Goal: Task Accomplishment & Management: Use online tool/utility

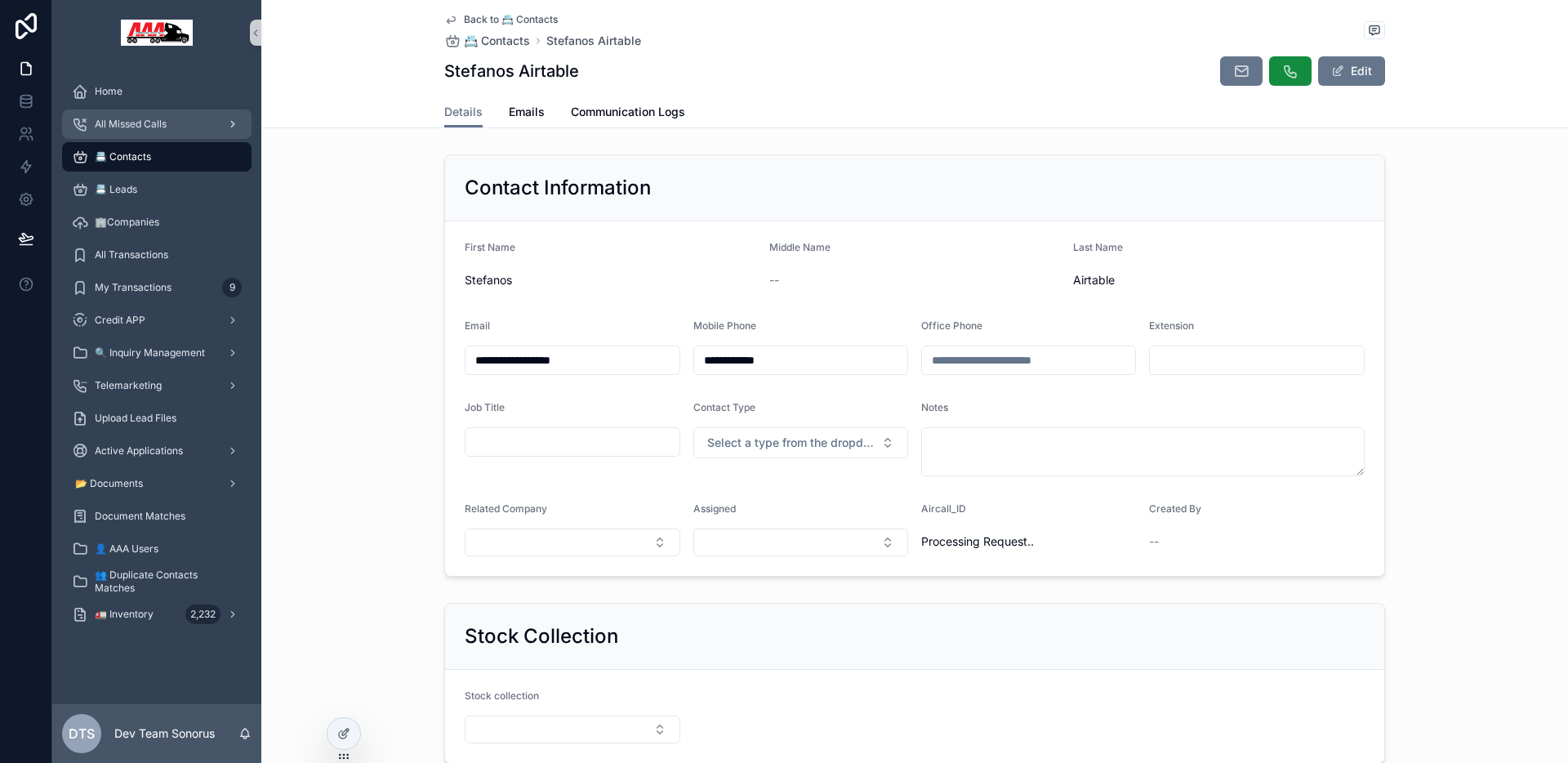
click at [158, 115] on div "All Missed Calls" at bounding box center [156, 124] width 170 height 26
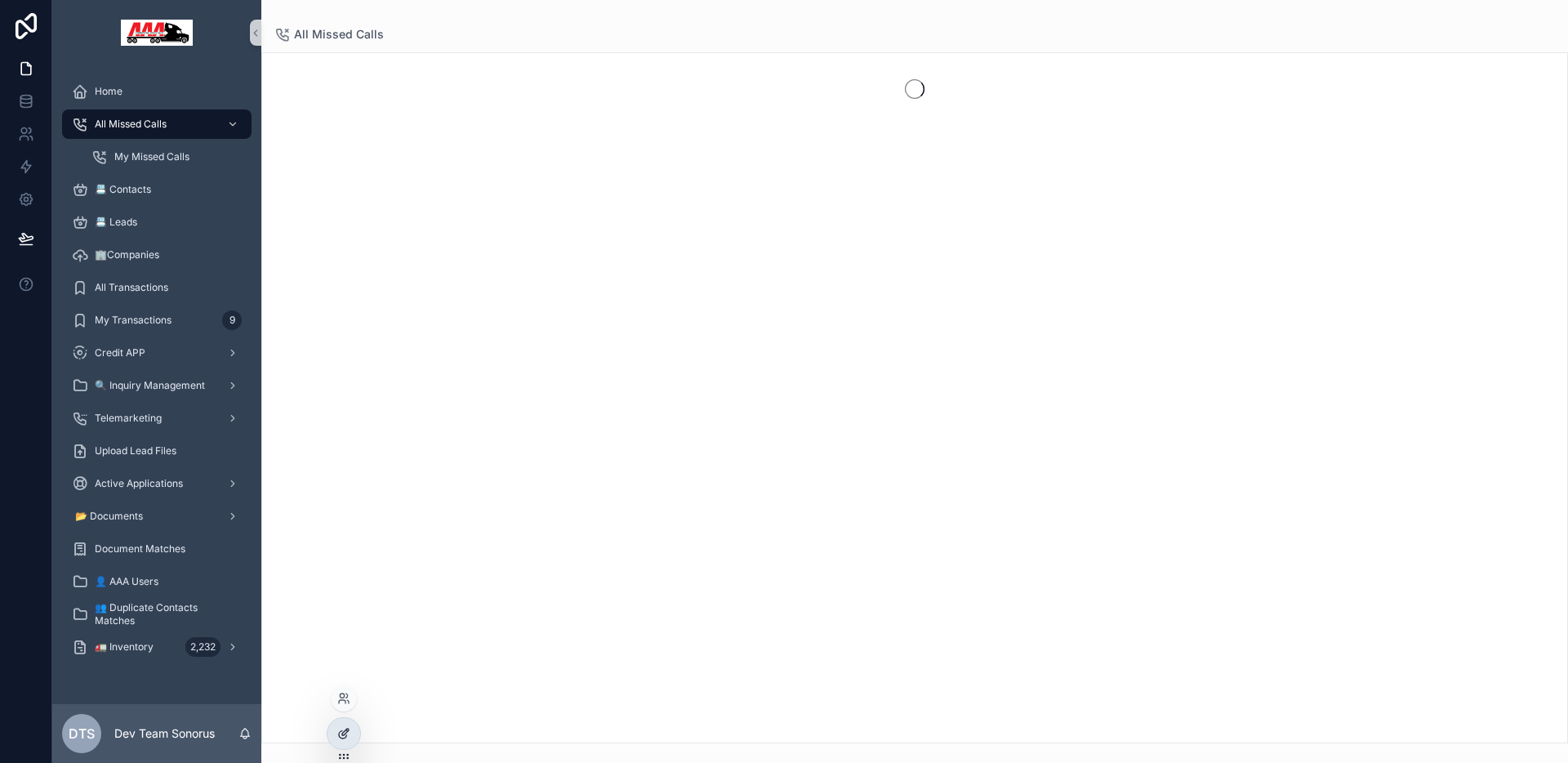
click at [343, 742] on div at bounding box center [343, 733] width 32 height 31
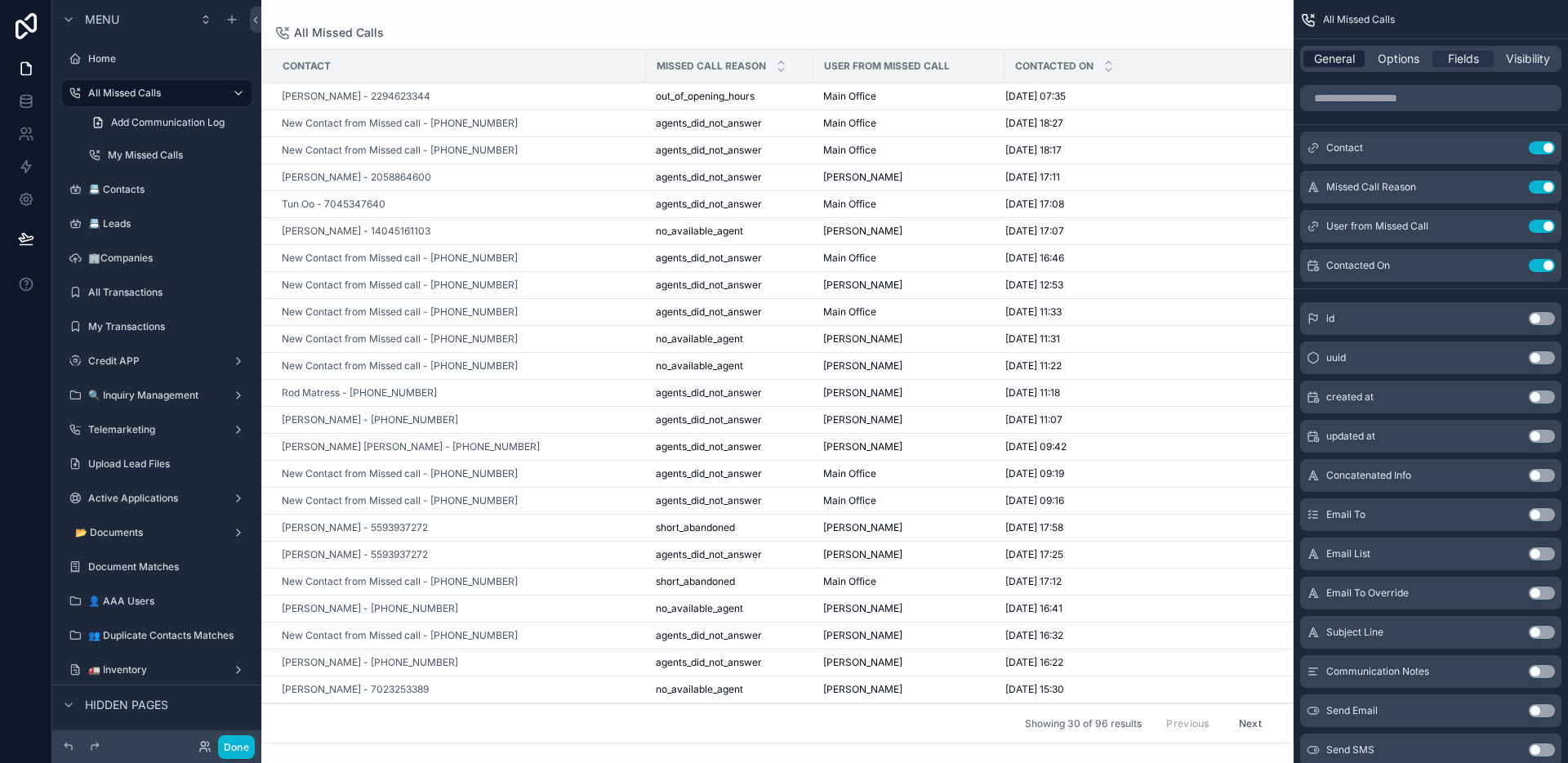
click at [1339, 65] on span "General" at bounding box center [1334, 59] width 41 height 17
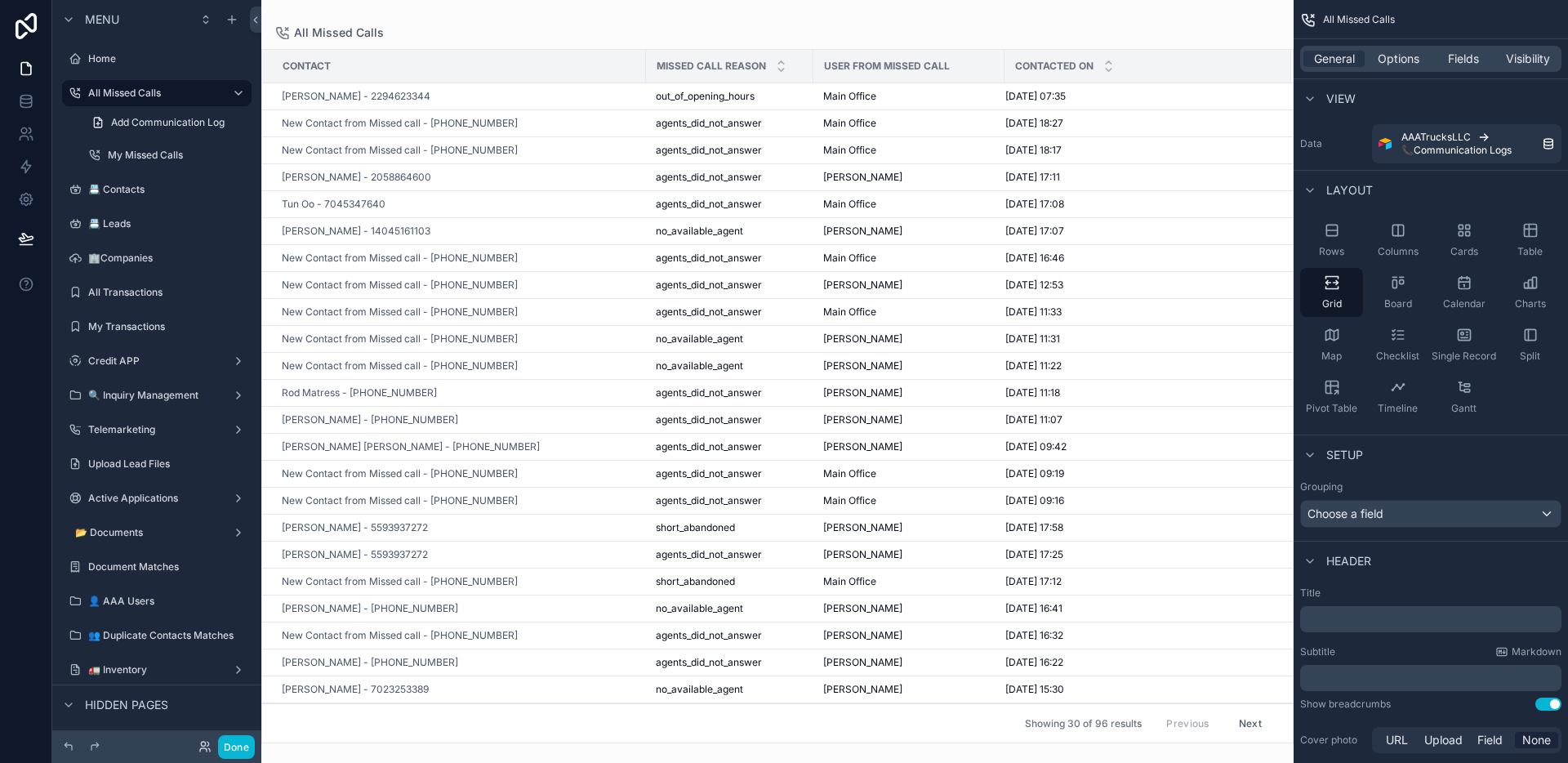
scroll to position [296, 0]
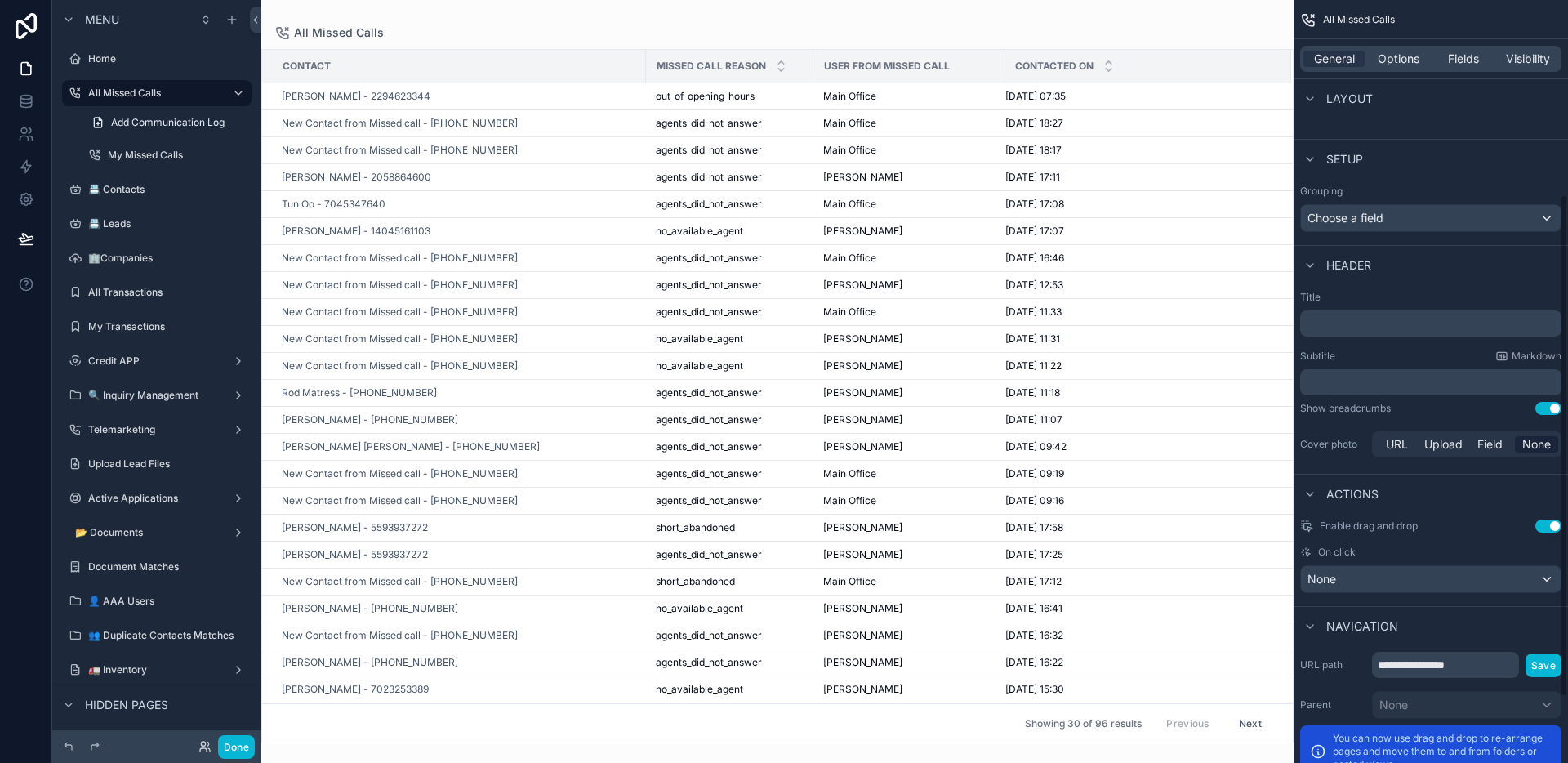
click at [1397, 70] on div "General Options Fields Visibility" at bounding box center [1431, 58] width 261 height 26
click at [1397, 57] on span "Options" at bounding box center [1398, 59] width 42 height 17
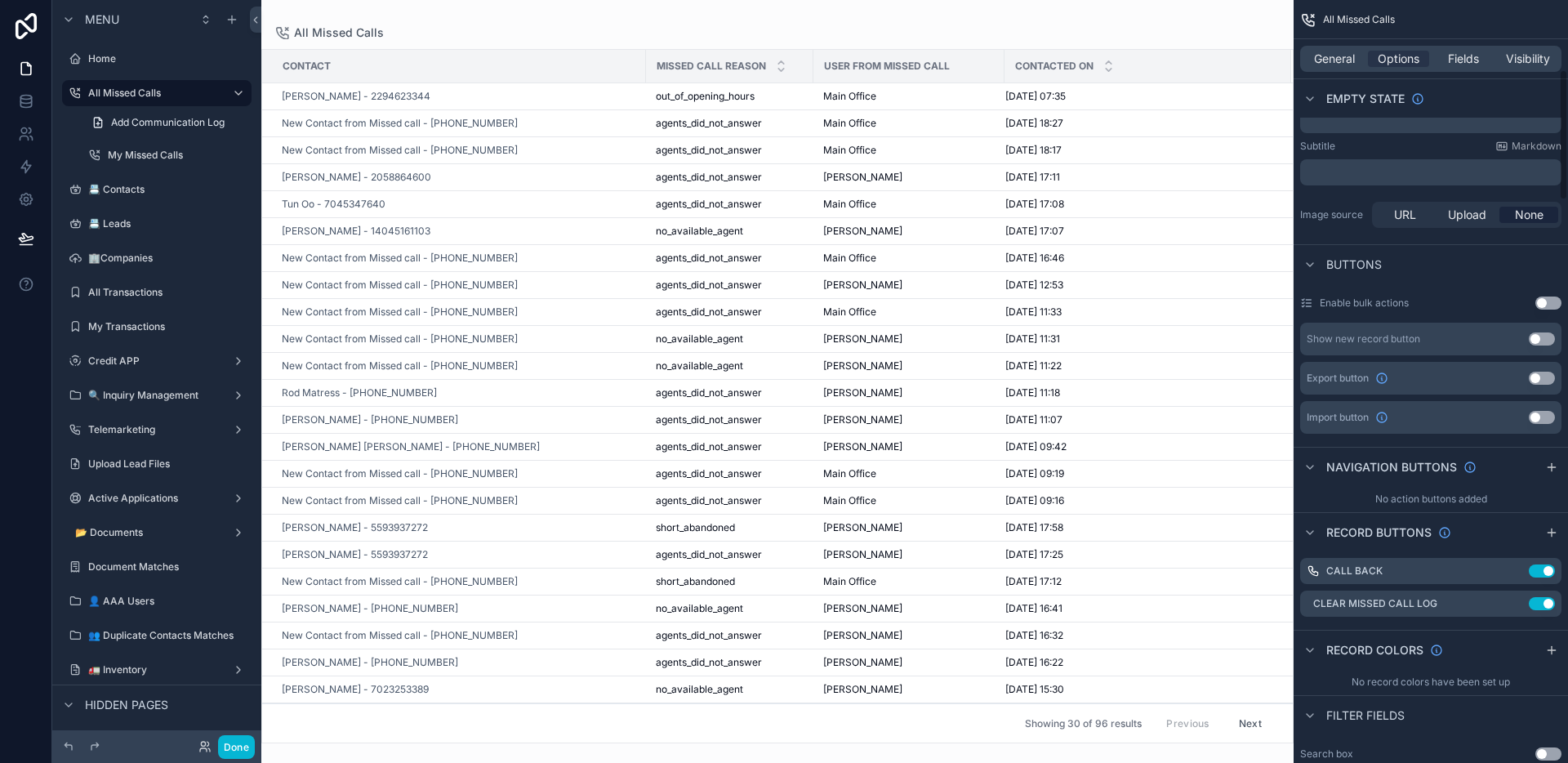
scroll to position [406, 0]
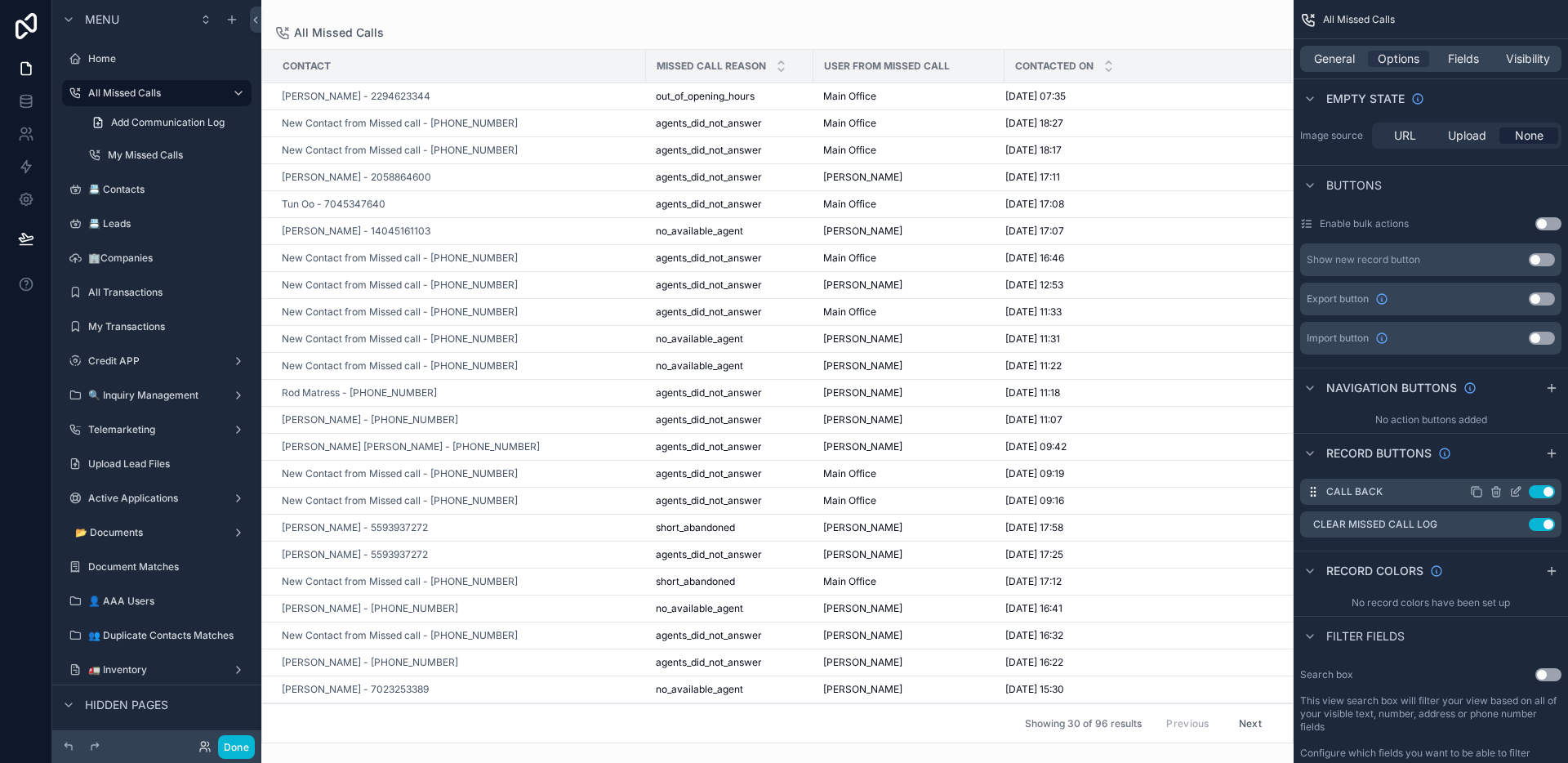
click at [1511, 495] on icon "scrollable content" at bounding box center [1516, 492] width 13 height 13
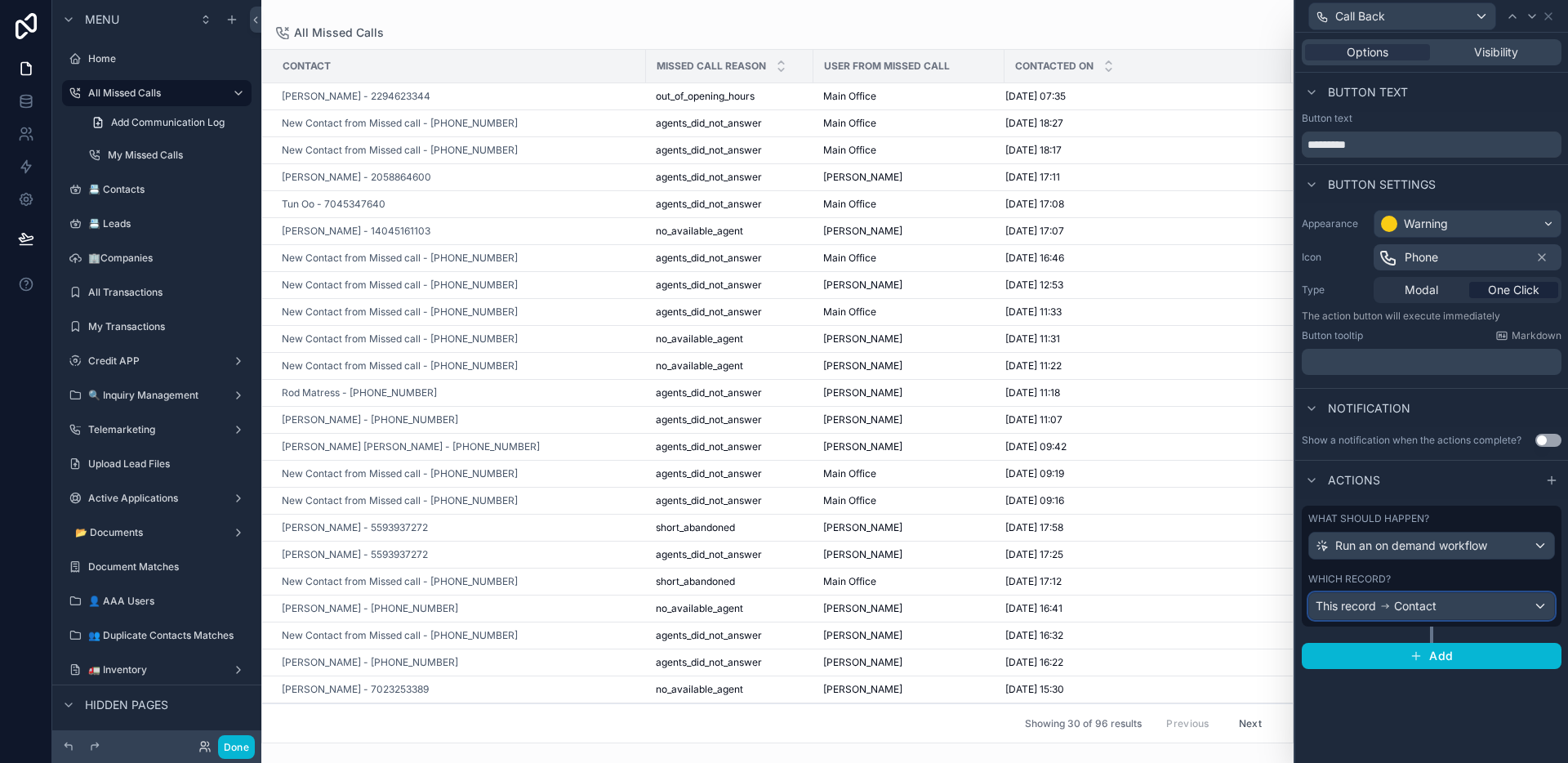
click at [1450, 596] on div "This record Contact" at bounding box center [1432, 605] width 245 height 26
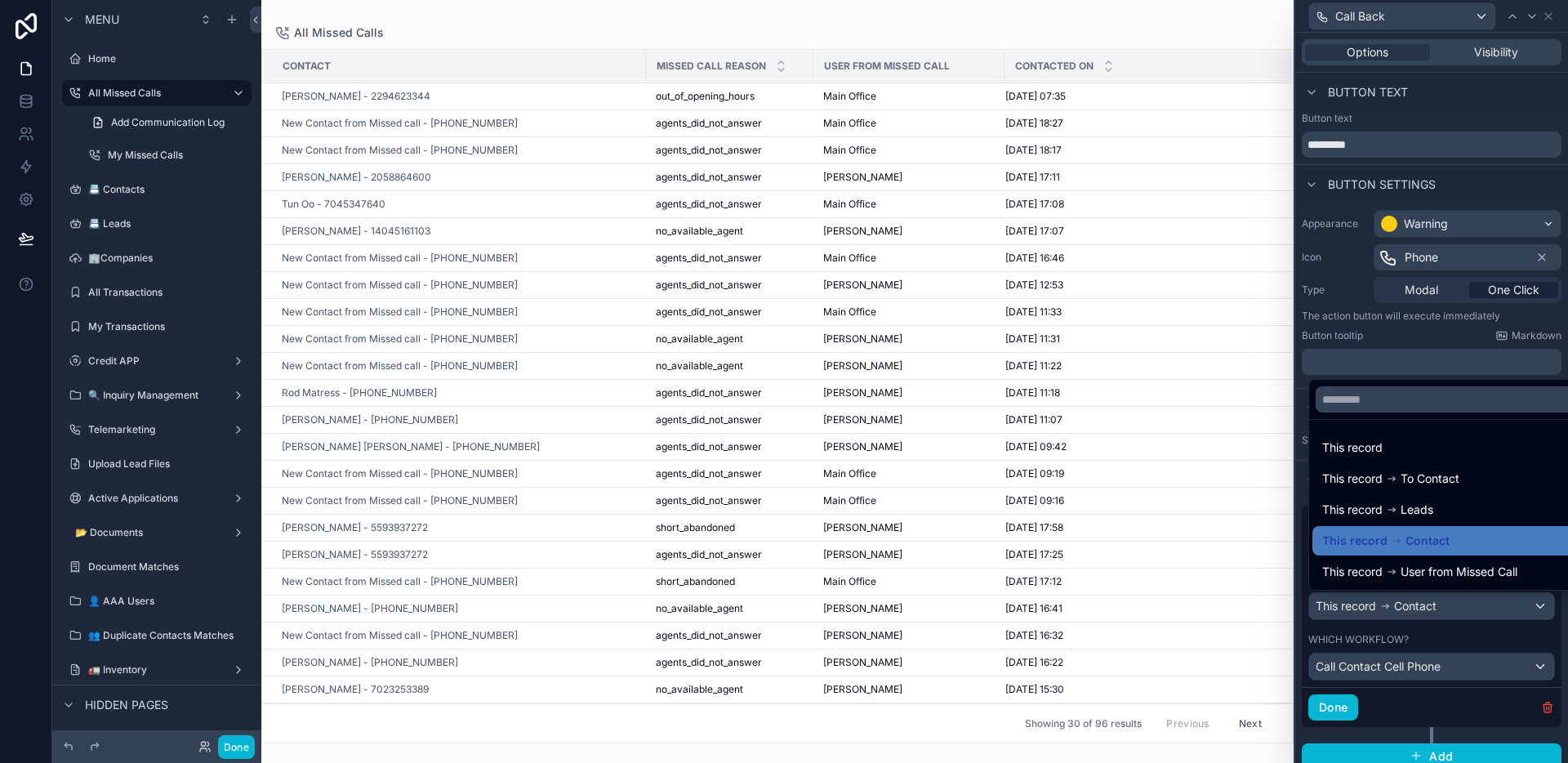
click at [1448, 602] on div at bounding box center [1432, 382] width 273 height 763
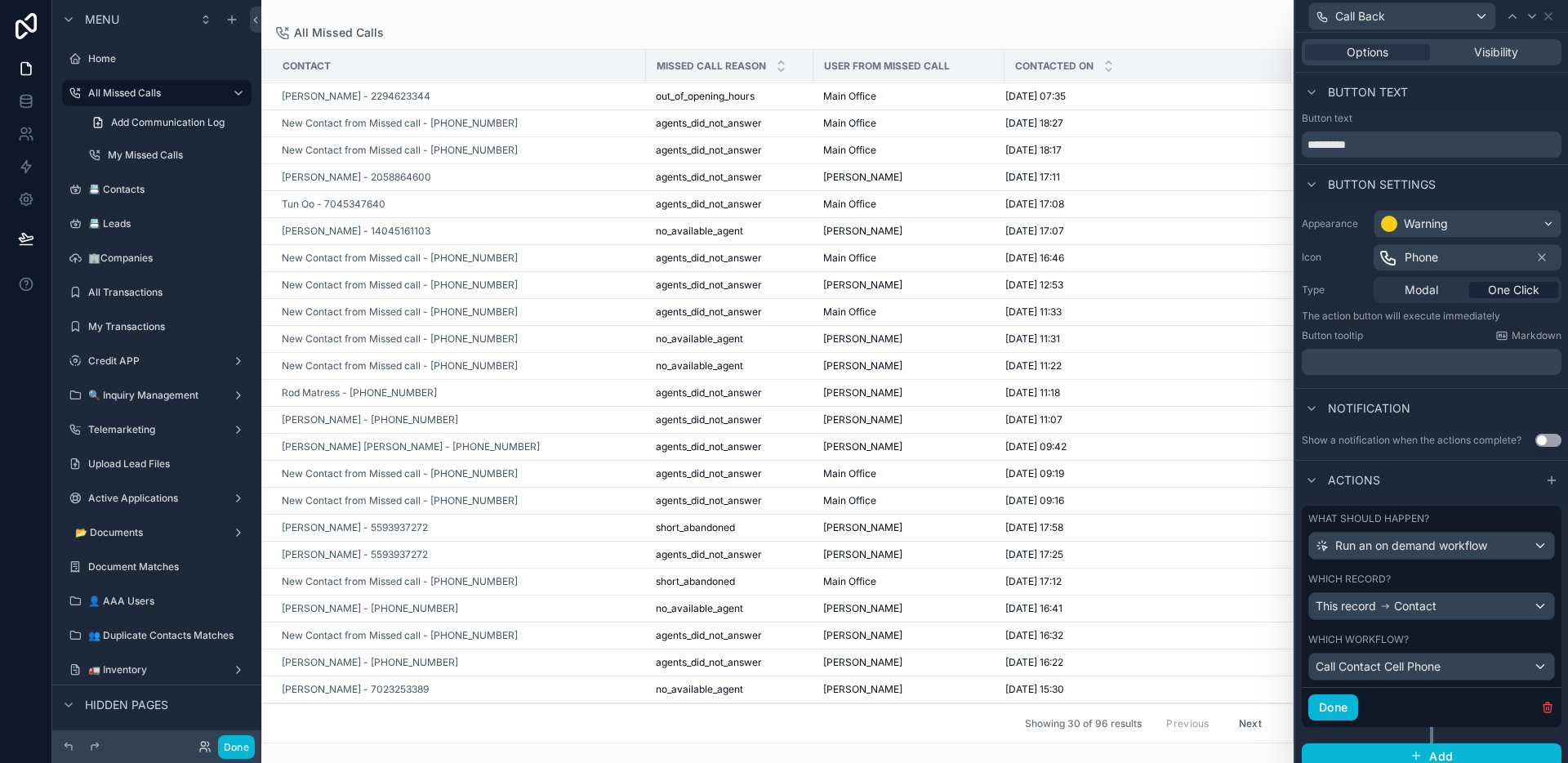
scroll to position [12, 0]
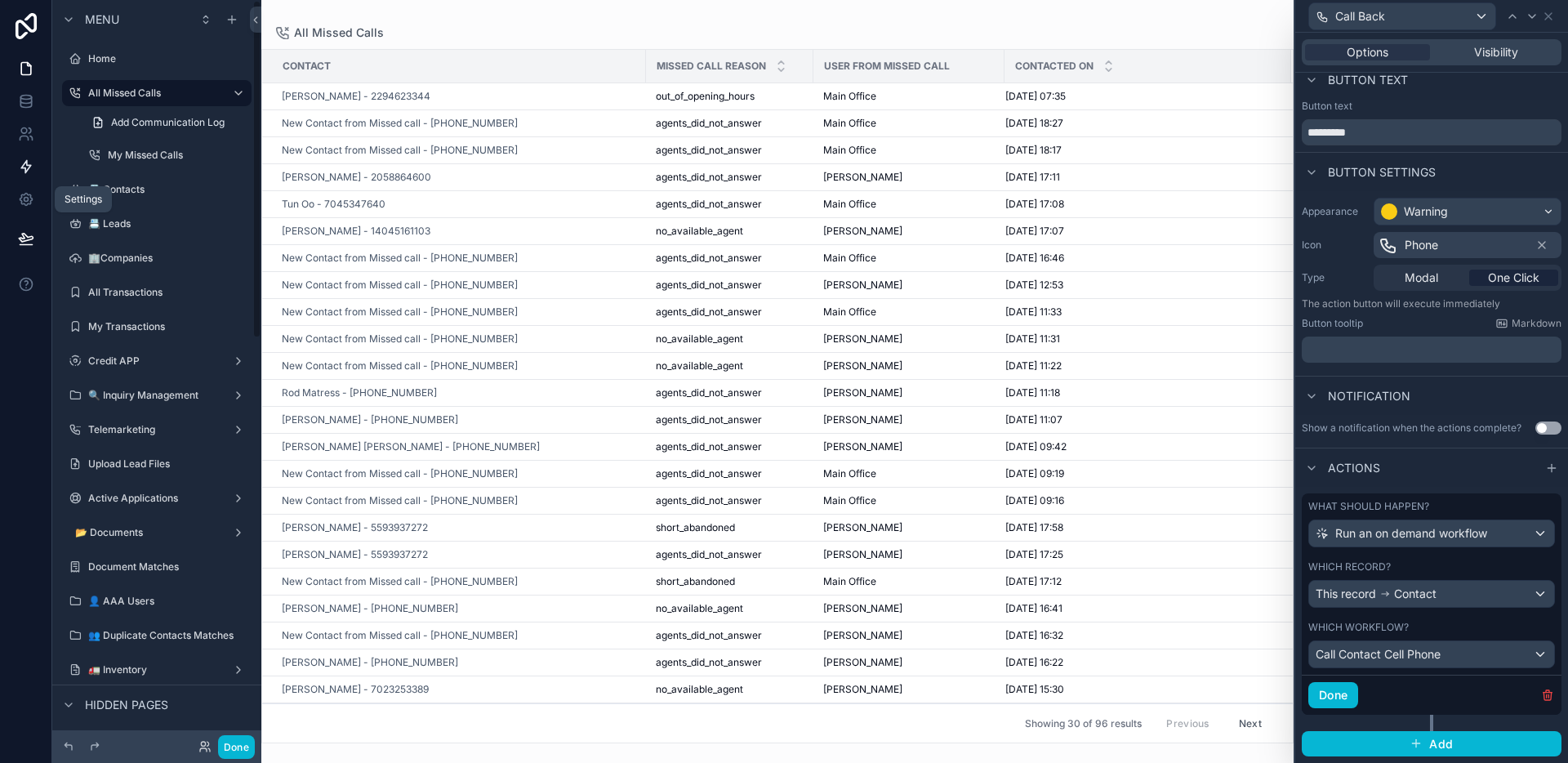
click at [28, 174] on icon at bounding box center [27, 167] width 17 height 17
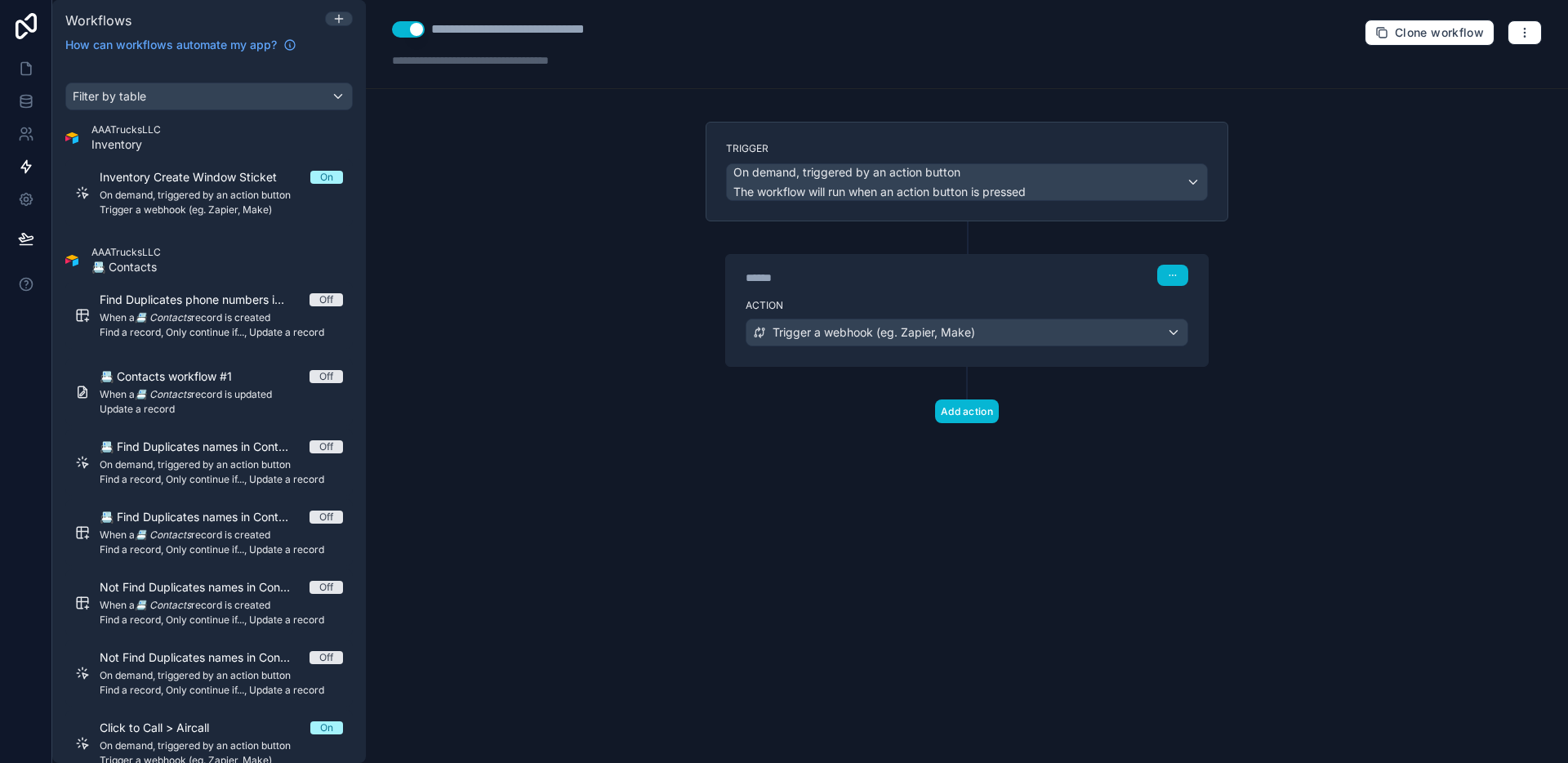
click at [547, 111] on div "**********" at bounding box center [967, 382] width 1202 height 763
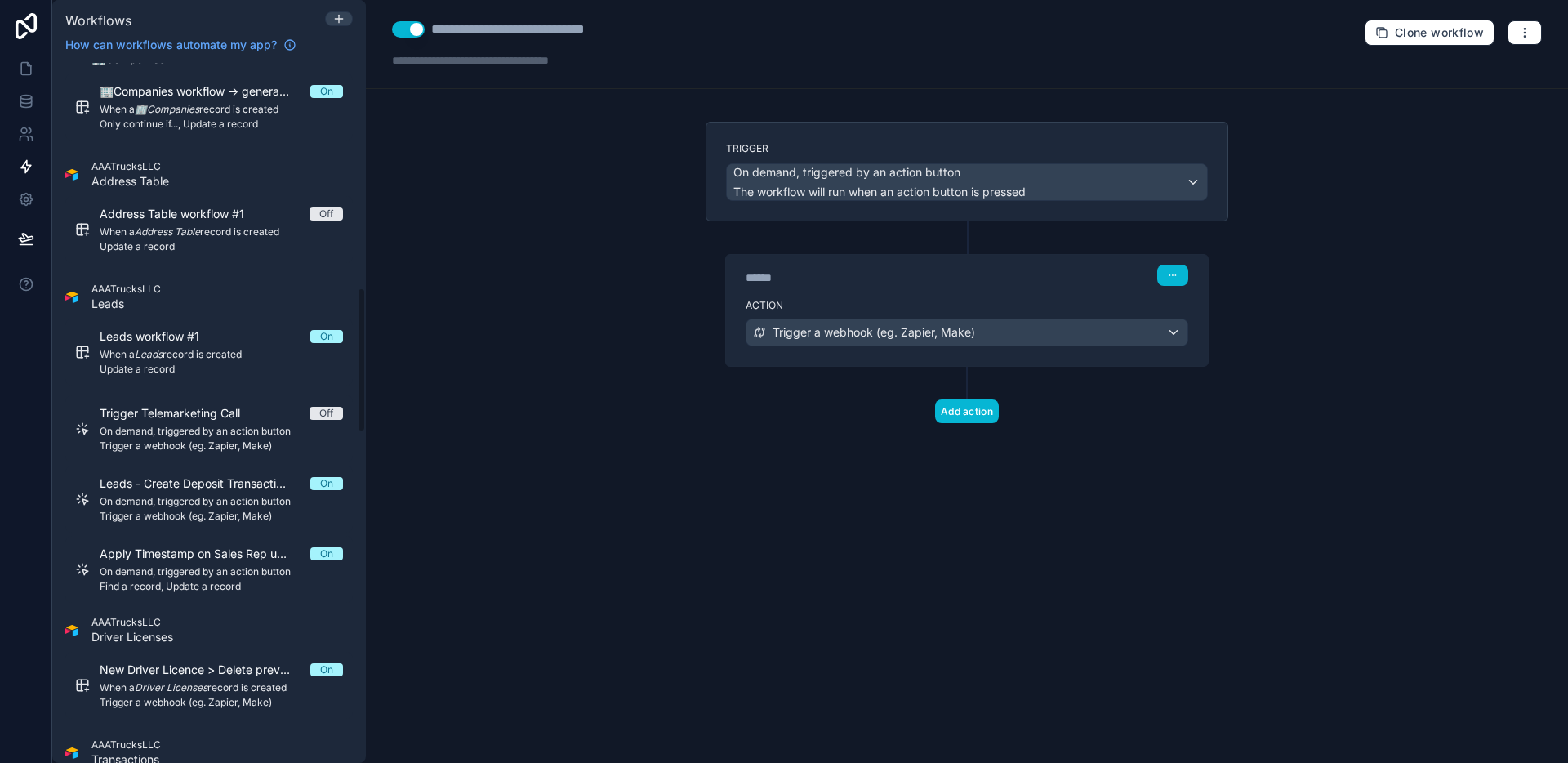
scroll to position [1087, 0]
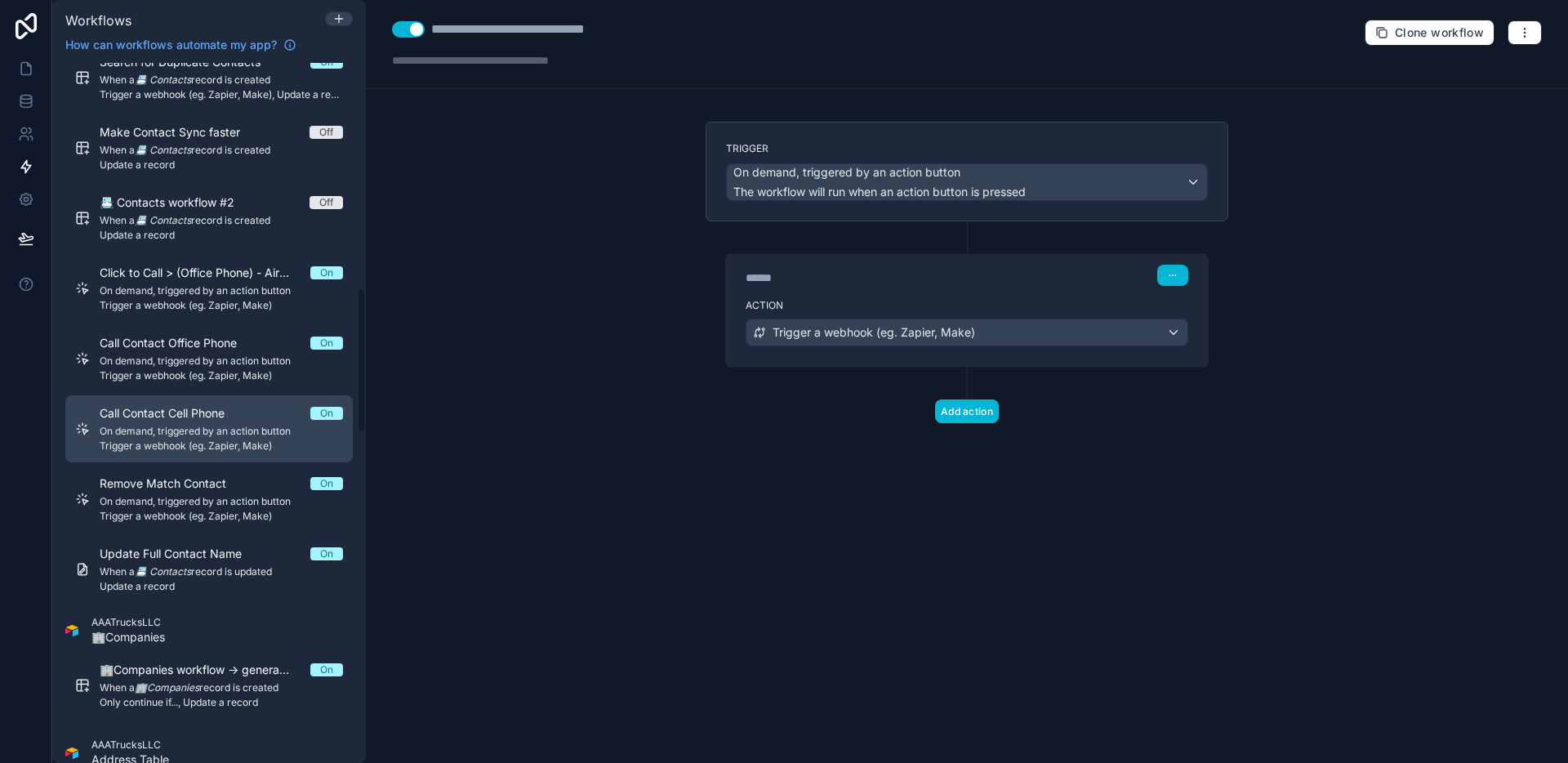
click at [232, 418] on span "Call Contact Cell Phone" at bounding box center [172, 413] width 145 height 17
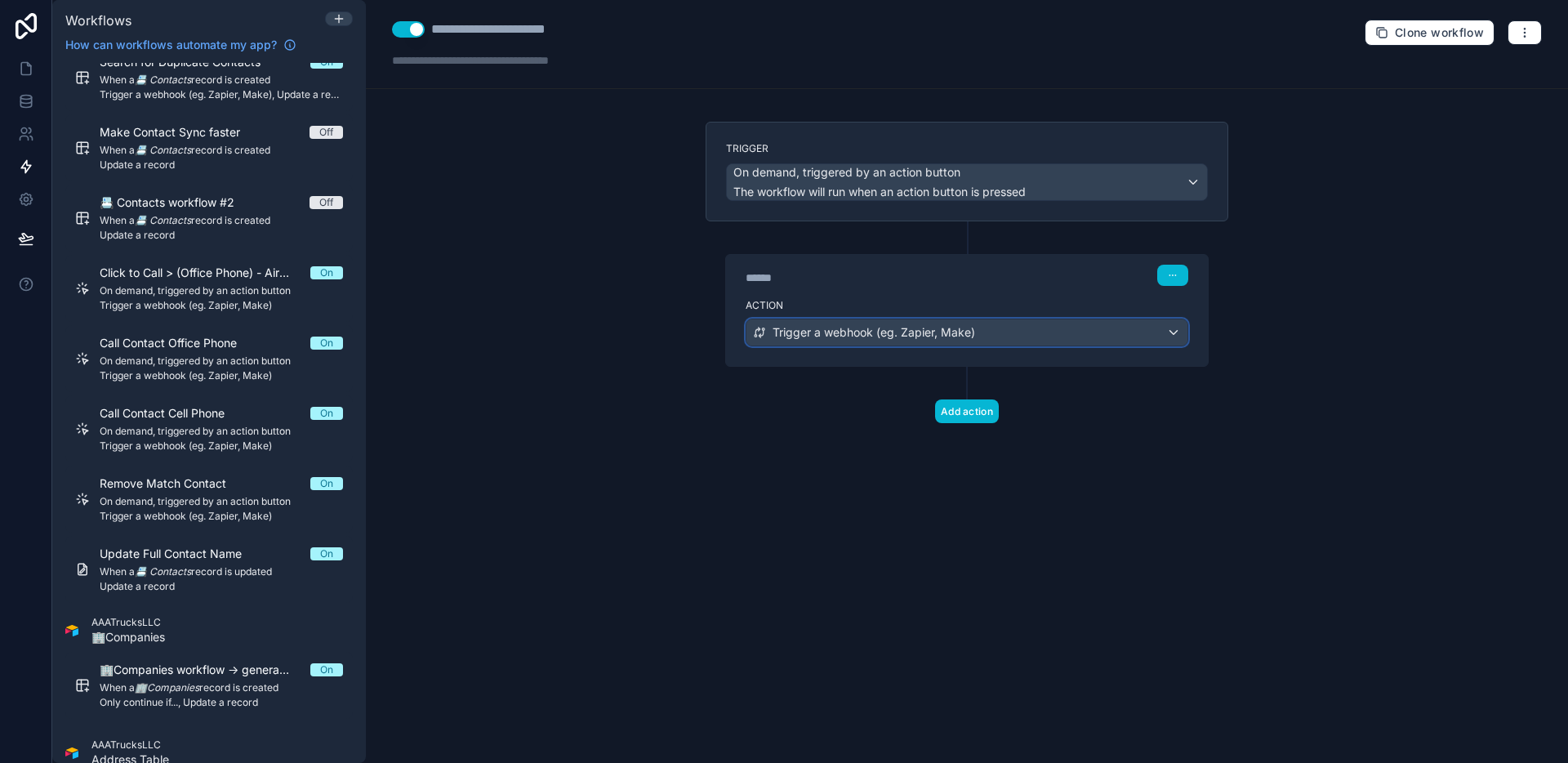
click at [830, 338] on span "Trigger a webhook (eg. Zapier, Make)" at bounding box center [874, 332] width 203 height 17
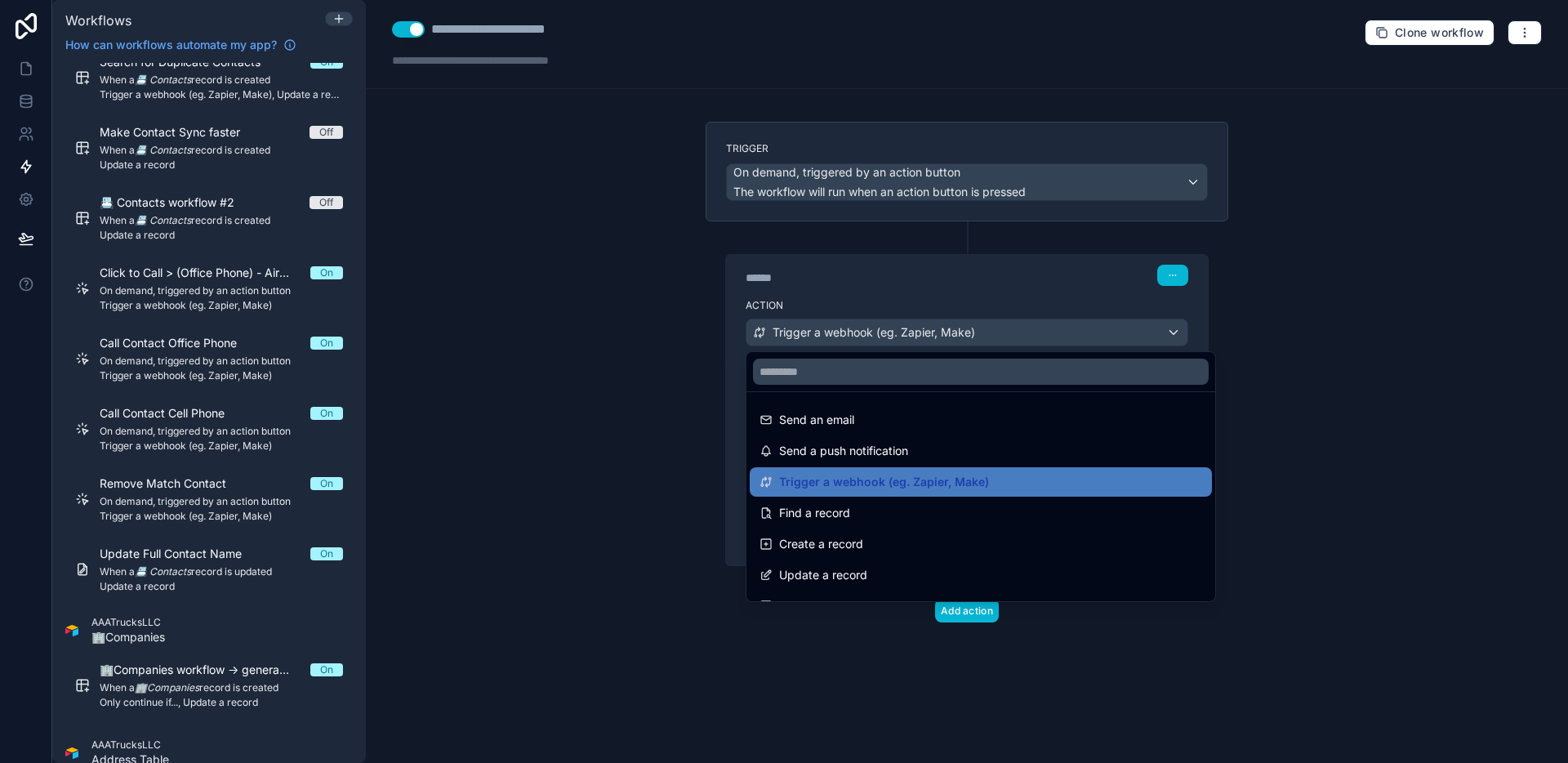
click at [669, 406] on div at bounding box center [784, 382] width 1568 height 763
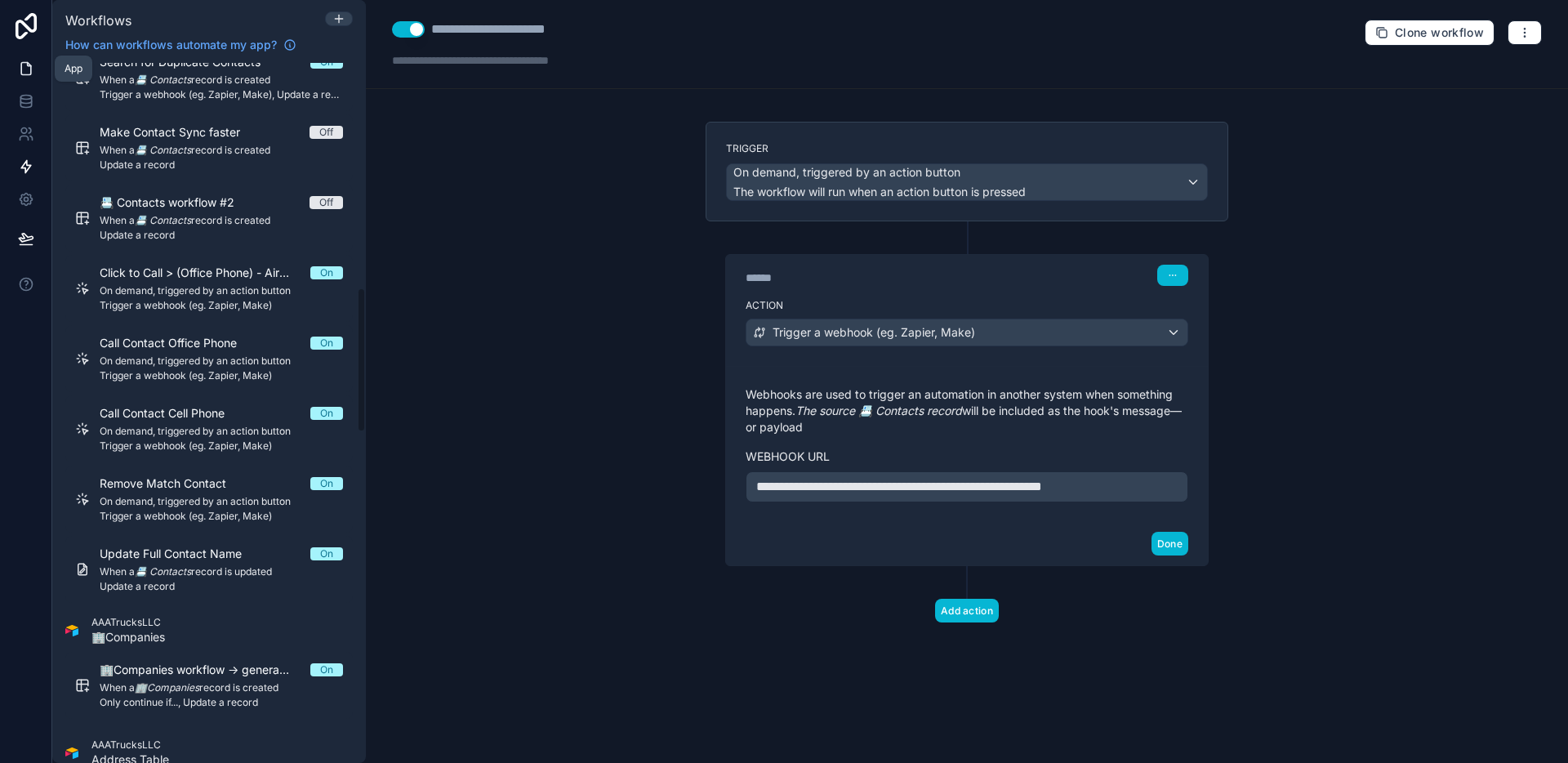
click at [22, 61] on icon at bounding box center [27, 69] width 17 height 17
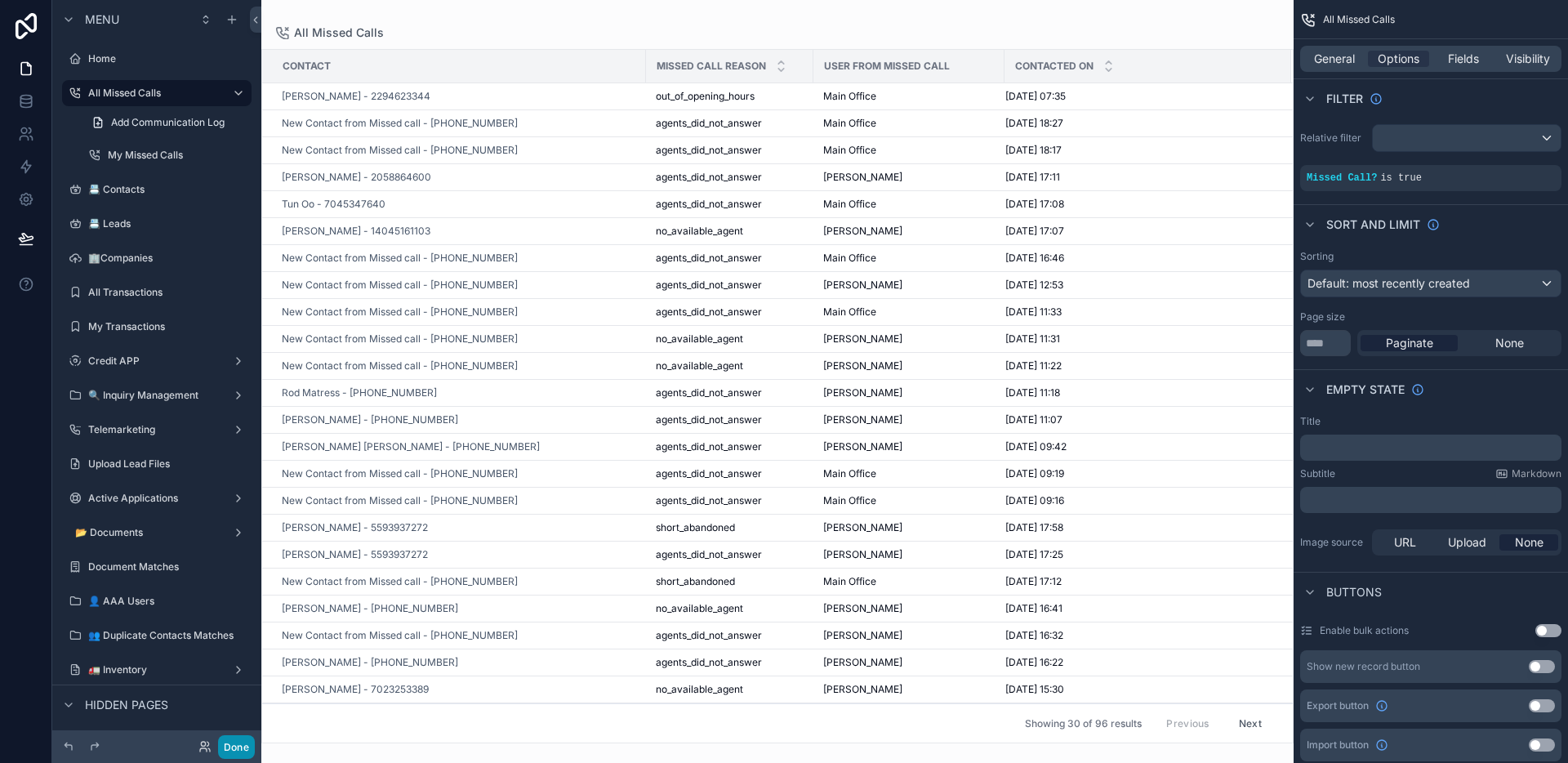
click at [244, 741] on button "Done" at bounding box center [236, 746] width 37 height 23
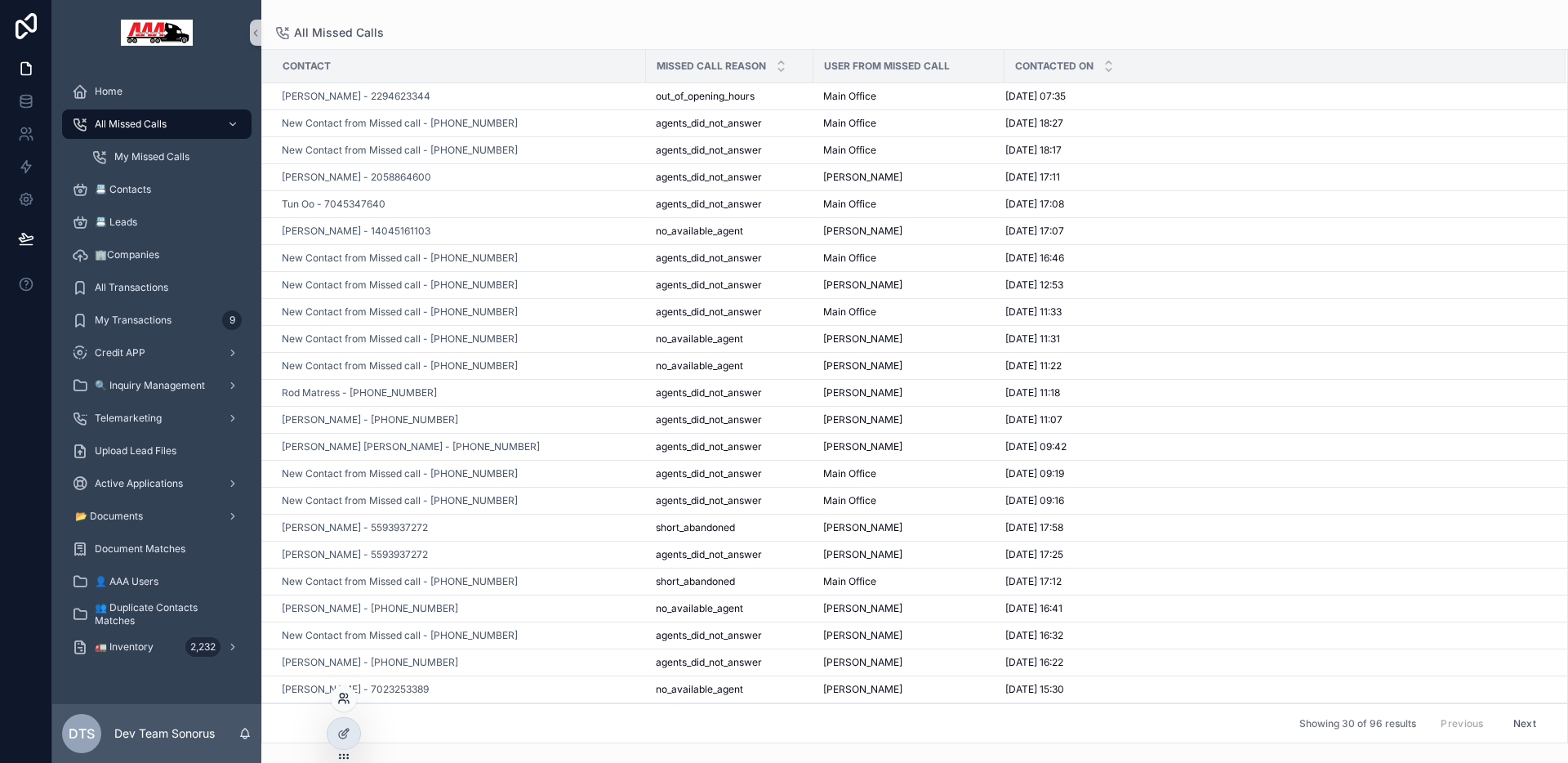
click at [344, 697] on icon at bounding box center [342, 695] width 4 height 4
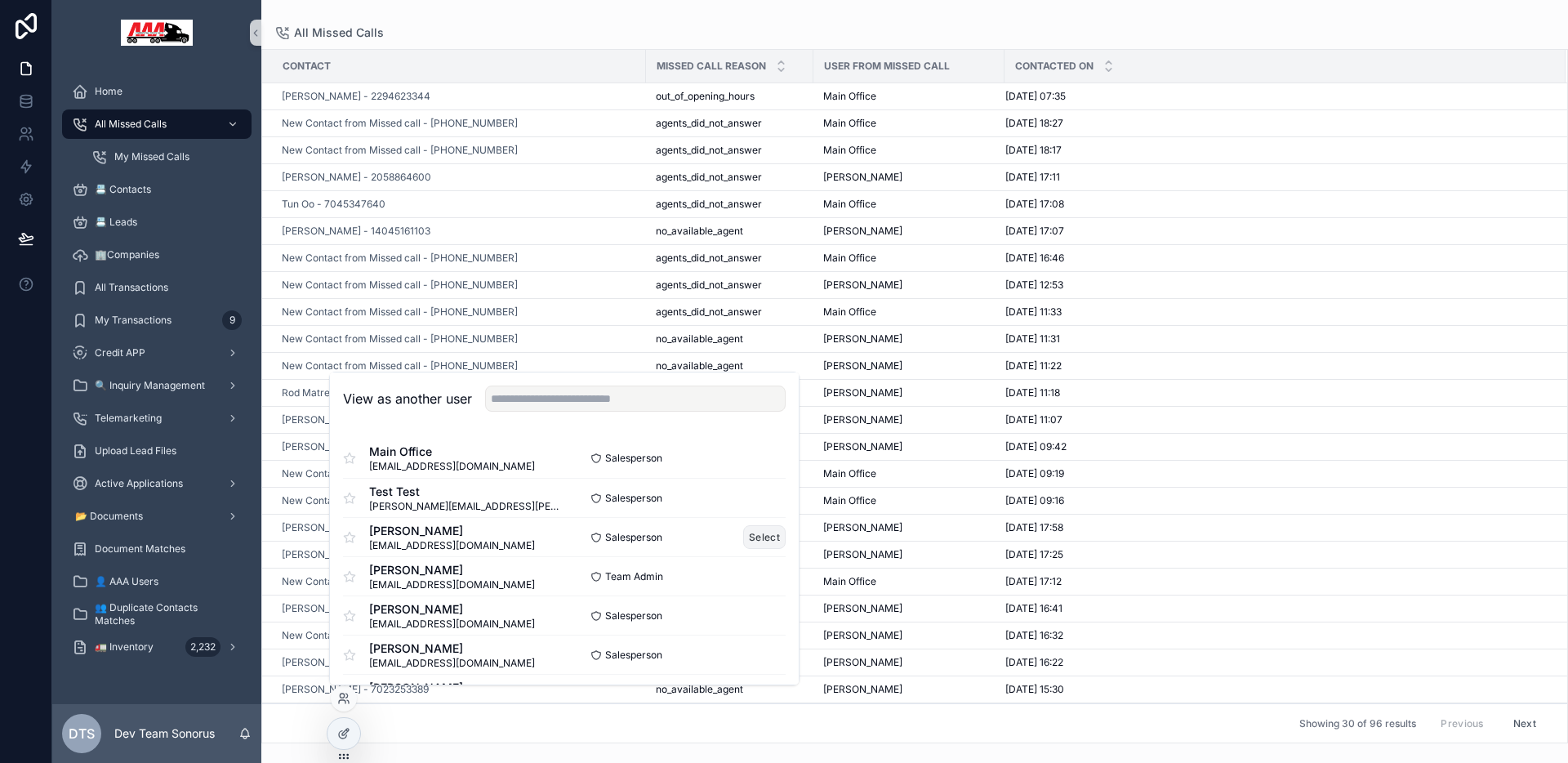
click at [743, 535] on button "Select" at bounding box center [764, 537] width 42 height 23
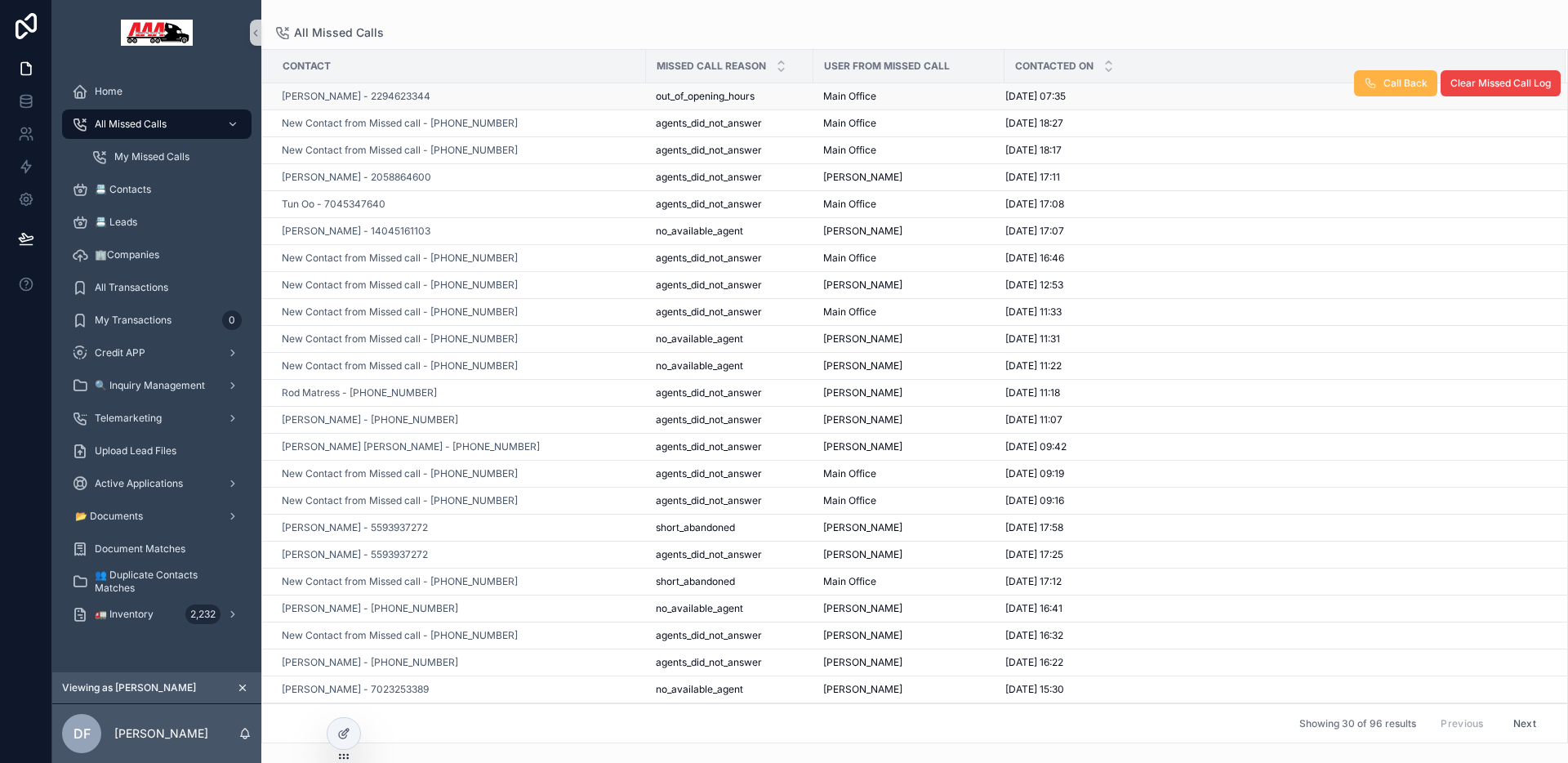
click at [1368, 90] on button "Call Back" at bounding box center [1396, 82] width 83 height 26
click at [345, 697] on icon at bounding box center [344, 698] width 13 height 13
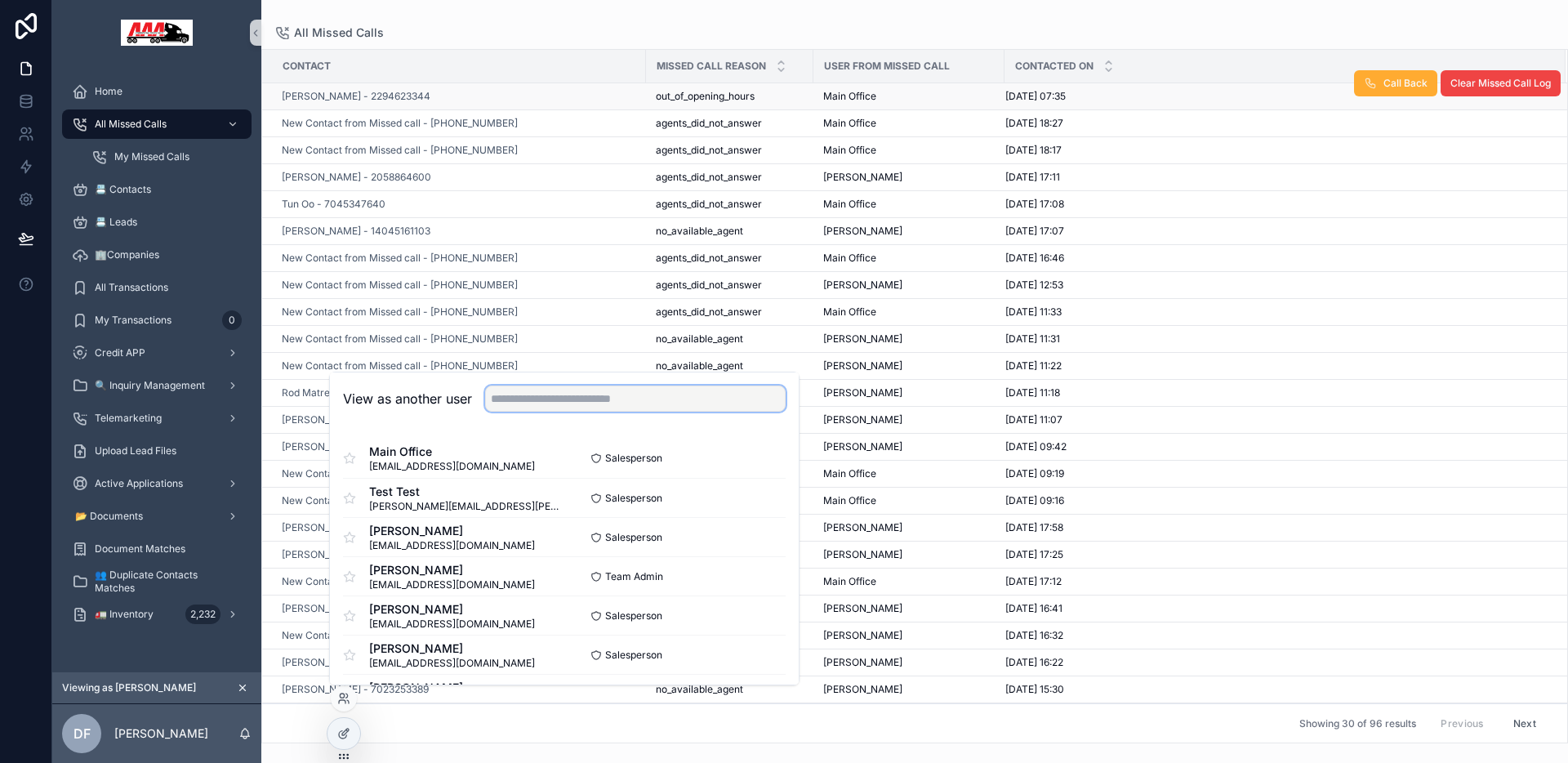
click at [590, 404] on input "text" at bounding box center [636, 398] width 301 height 26
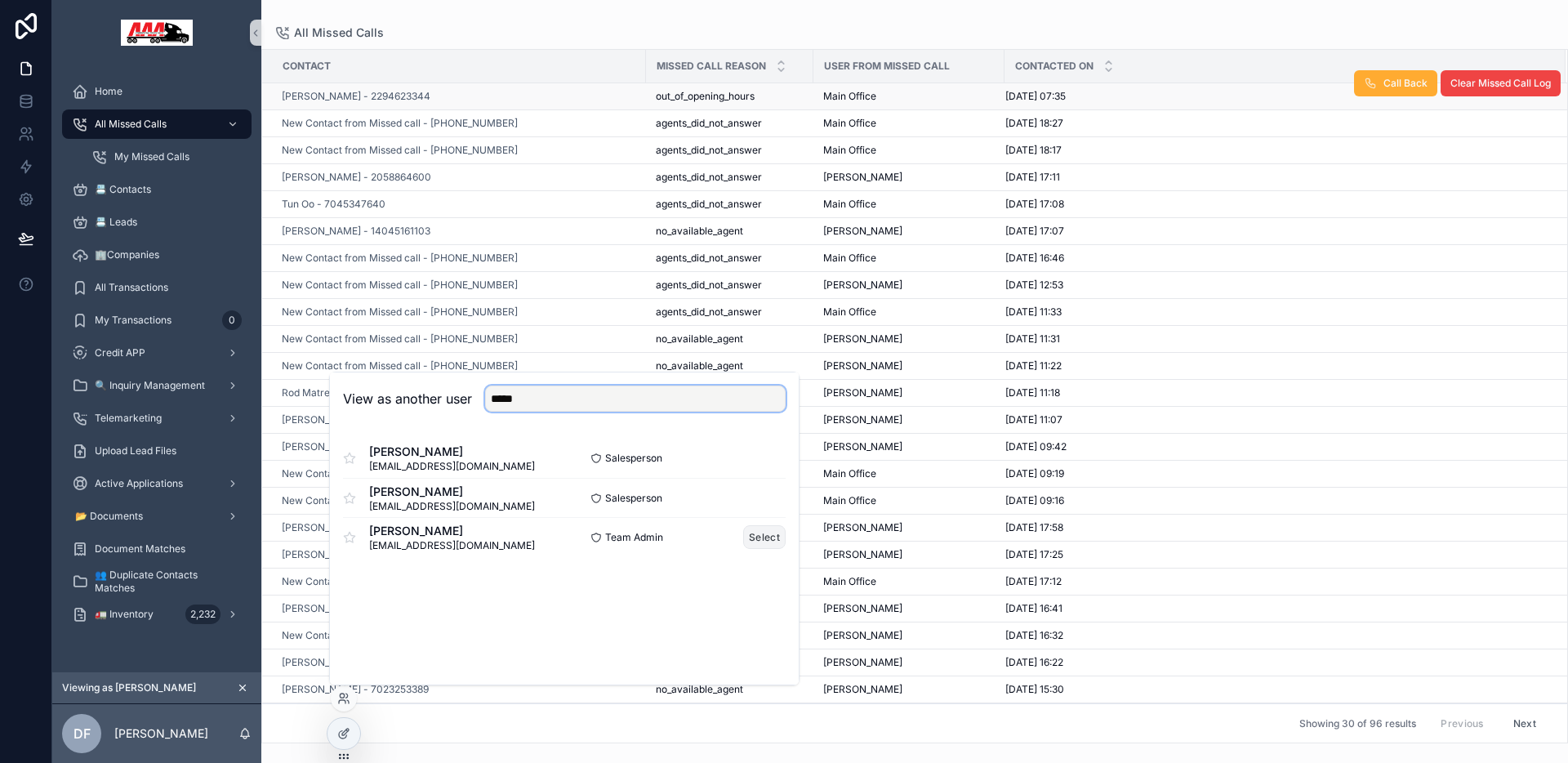
type input "*****"
click at [772, 534] on button "Select" at bounding box center [764, 537] width 42 height 23
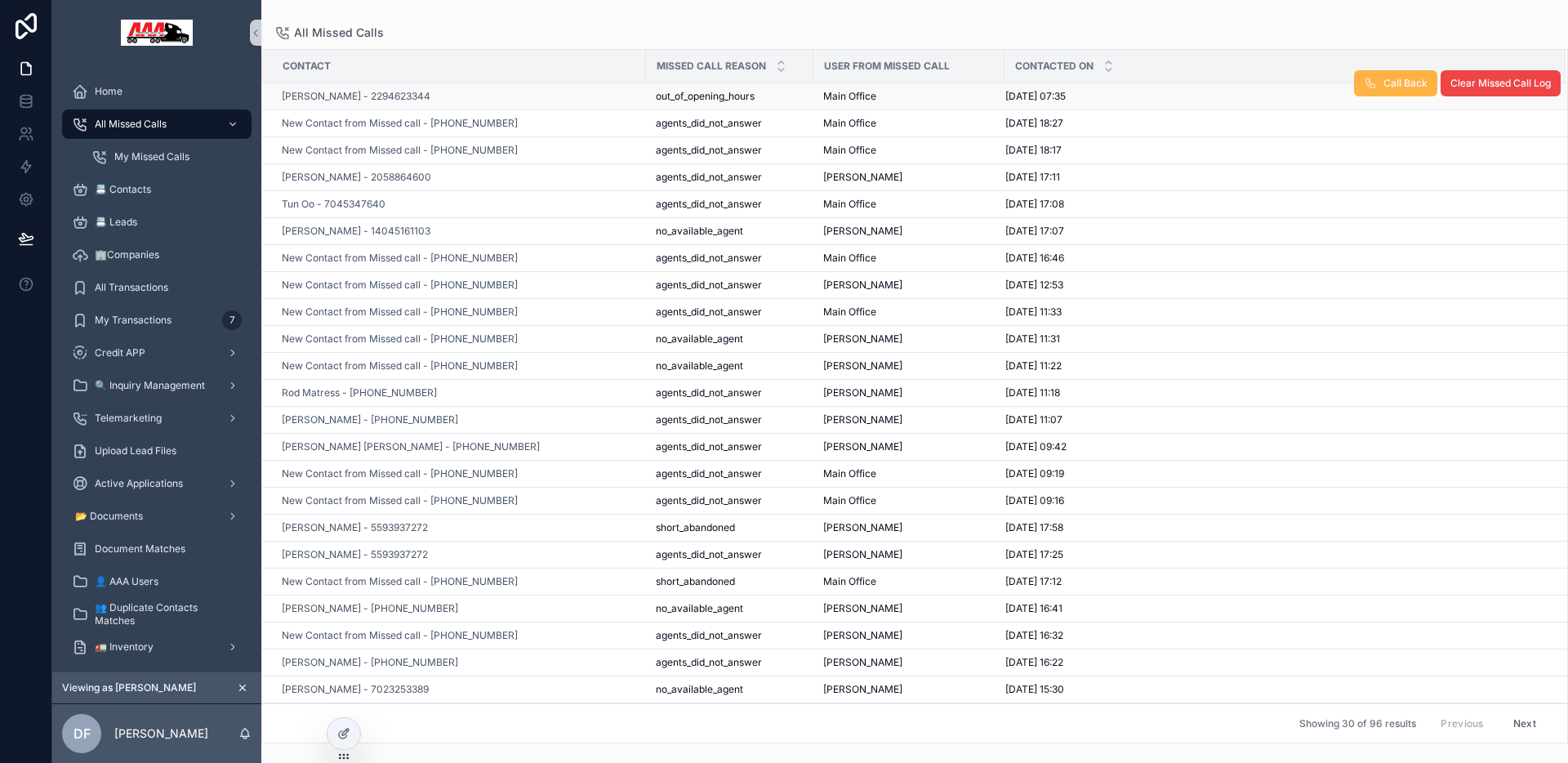
click at [1368, 81] on button "Call Back" at bounding box center [1396, 82] width 83 height 26
click at [479, 85] on td "[PERSON_NAME] - 2294623344" at bounding box center [454, 96] width 384 height 27
click at [392, 96] on span "[PERSON_NAME] - 2294623344" at bounding box center [356, 96] width 149 height 13
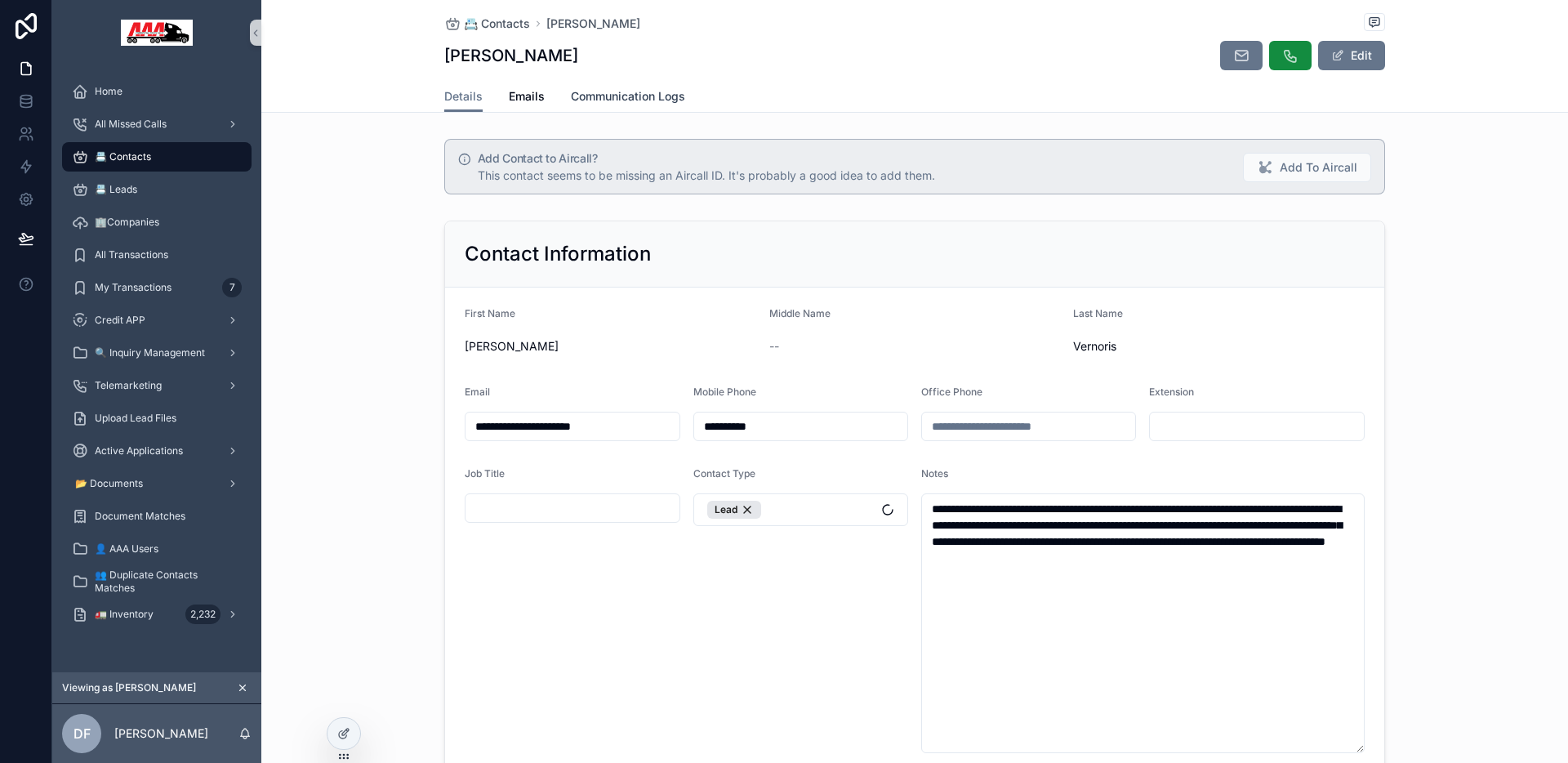
click at [638, 97] on span "Communication Logs" at bounding box center [629, 96] width 115 height 17
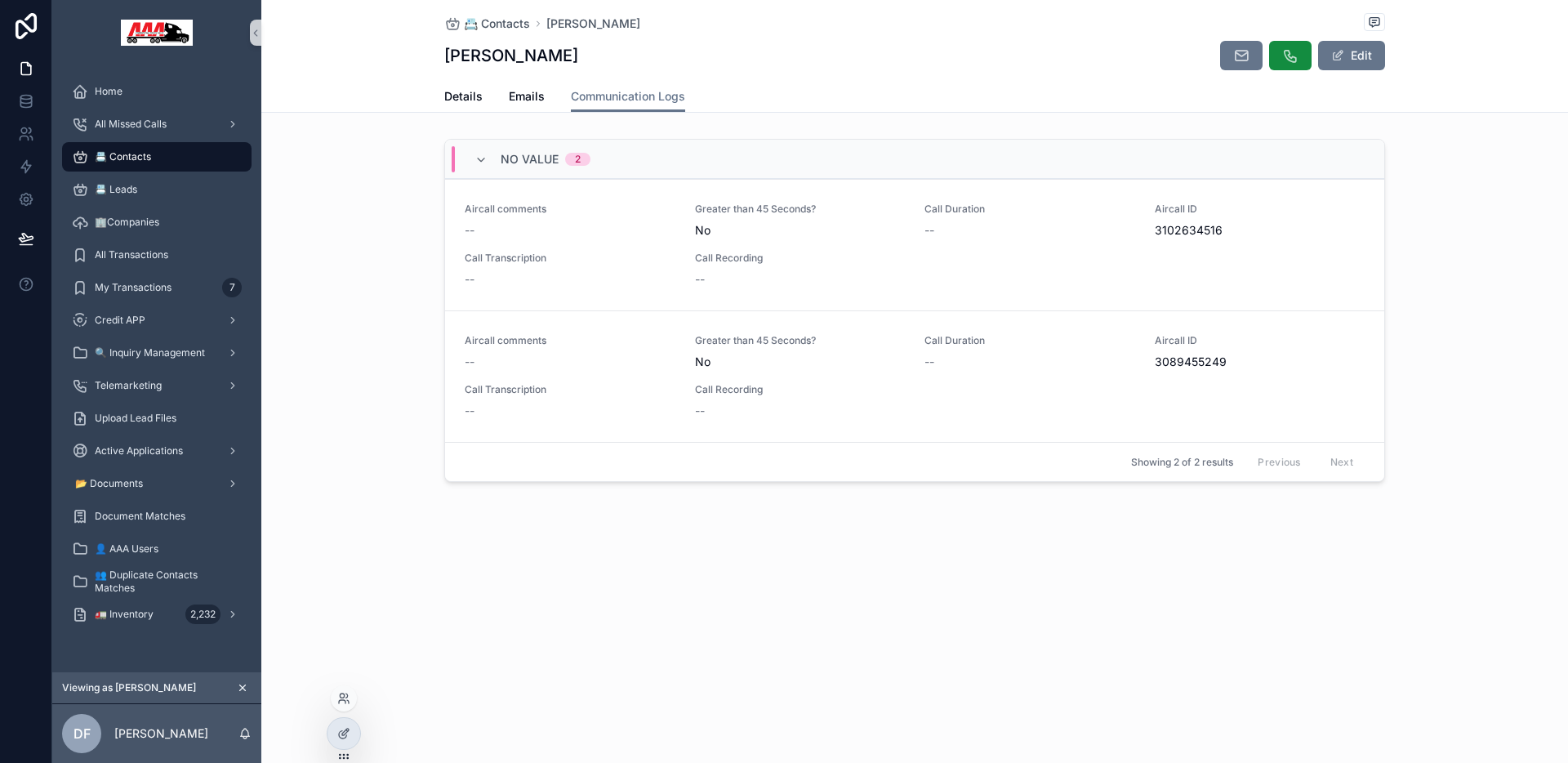
click at [360, 731] on div at bounding box center [343, 733] width 34 height 32
click at [348, 730] on icon at bounding box center [346, 731] width 7 height 7
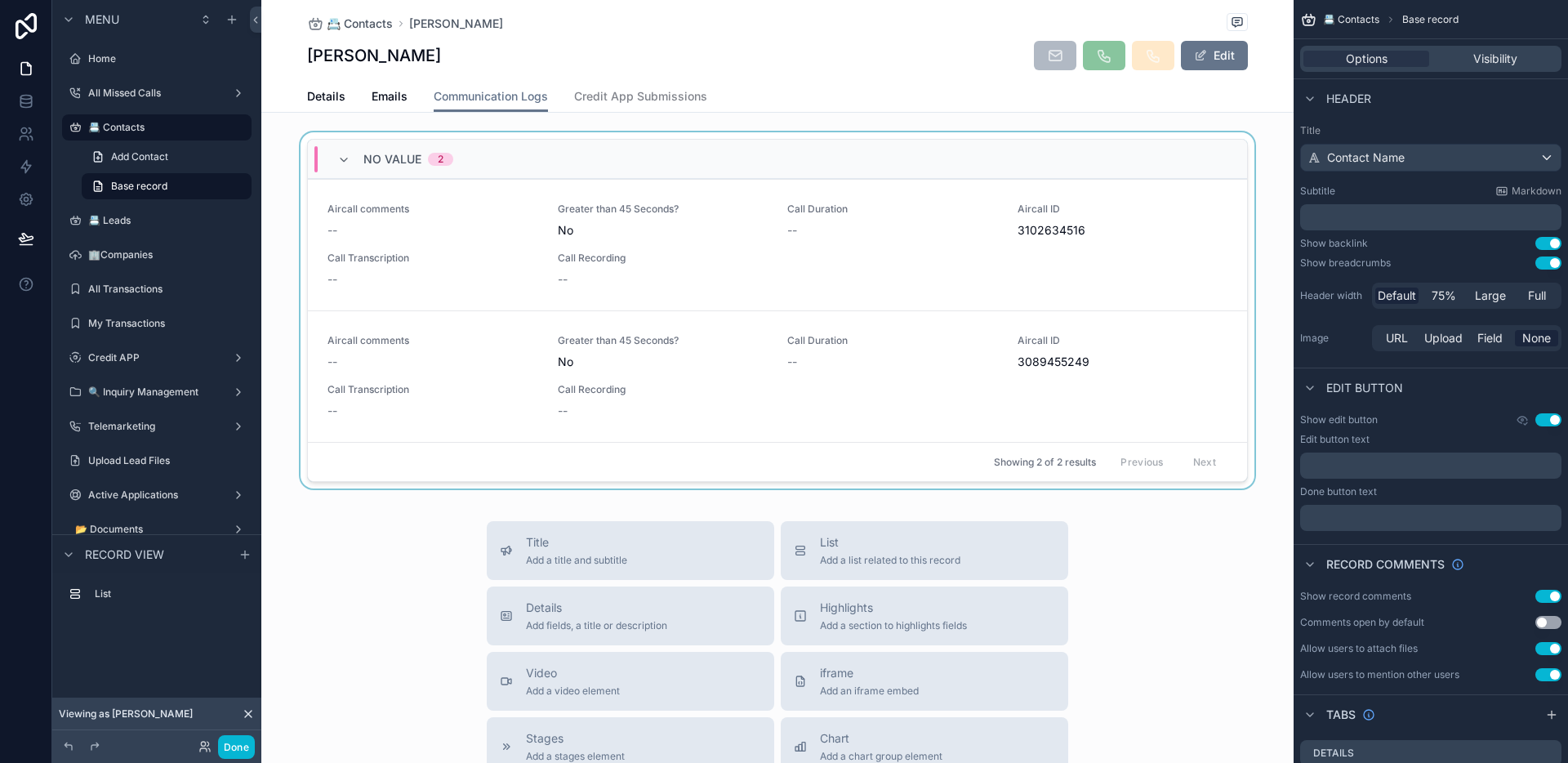
click at [1247, 357] on div "scrollable content" at bounding box center [777, 313] width 1033 height 362
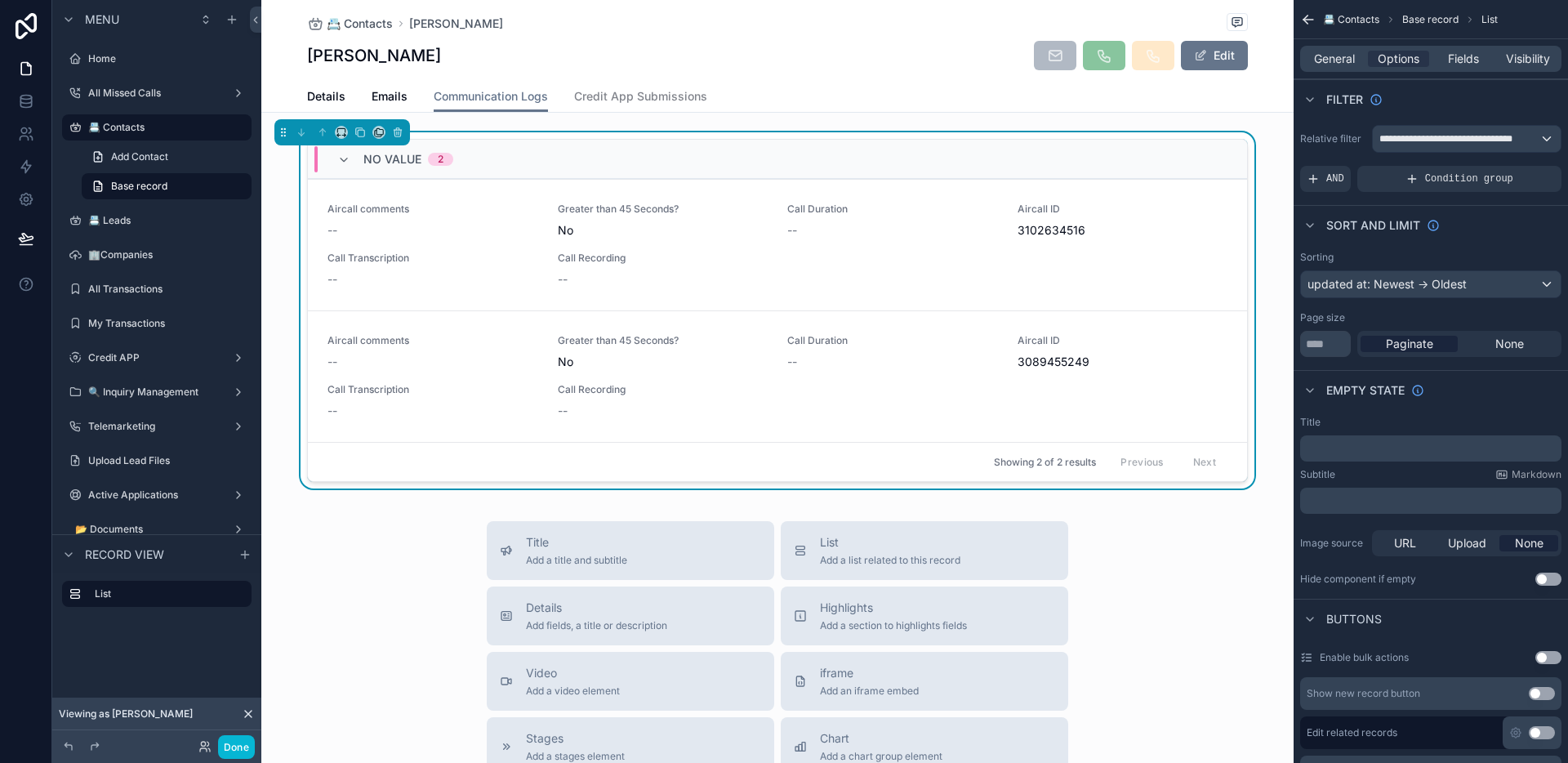
click at [1245, 354] on div "No value 2 Aircall comments -- Greater than 45 Seconds? No Call Duration -- Air…" at bounding box center [777, 313] width 1033 height 362
click at [1454, 63] on span "Fields" at bounding box center [1463, 59] width 31 height 17
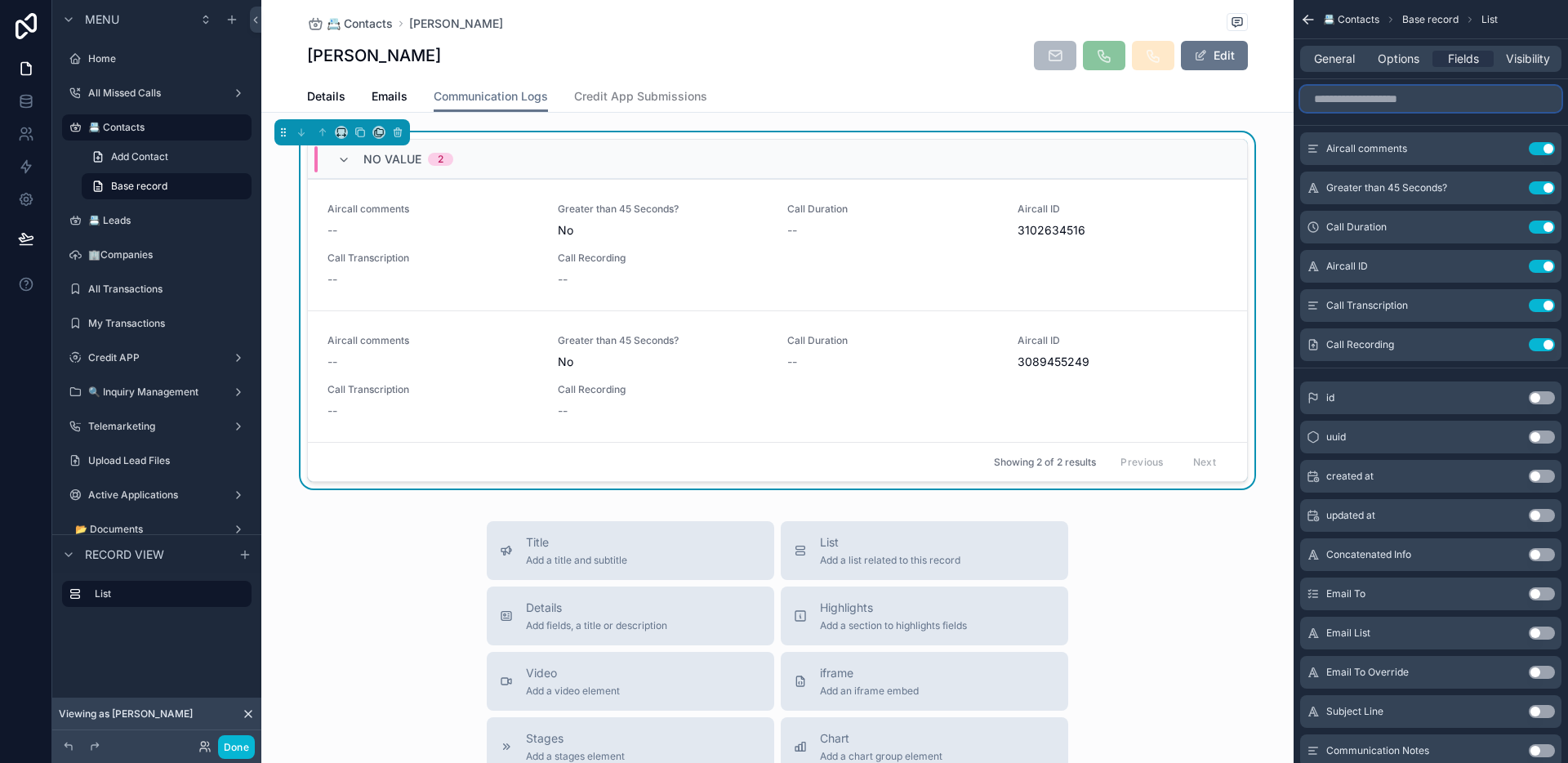
click at [1442, 99] on input "scrollable content" at bounding box center [1431, 98] width 261 height 26
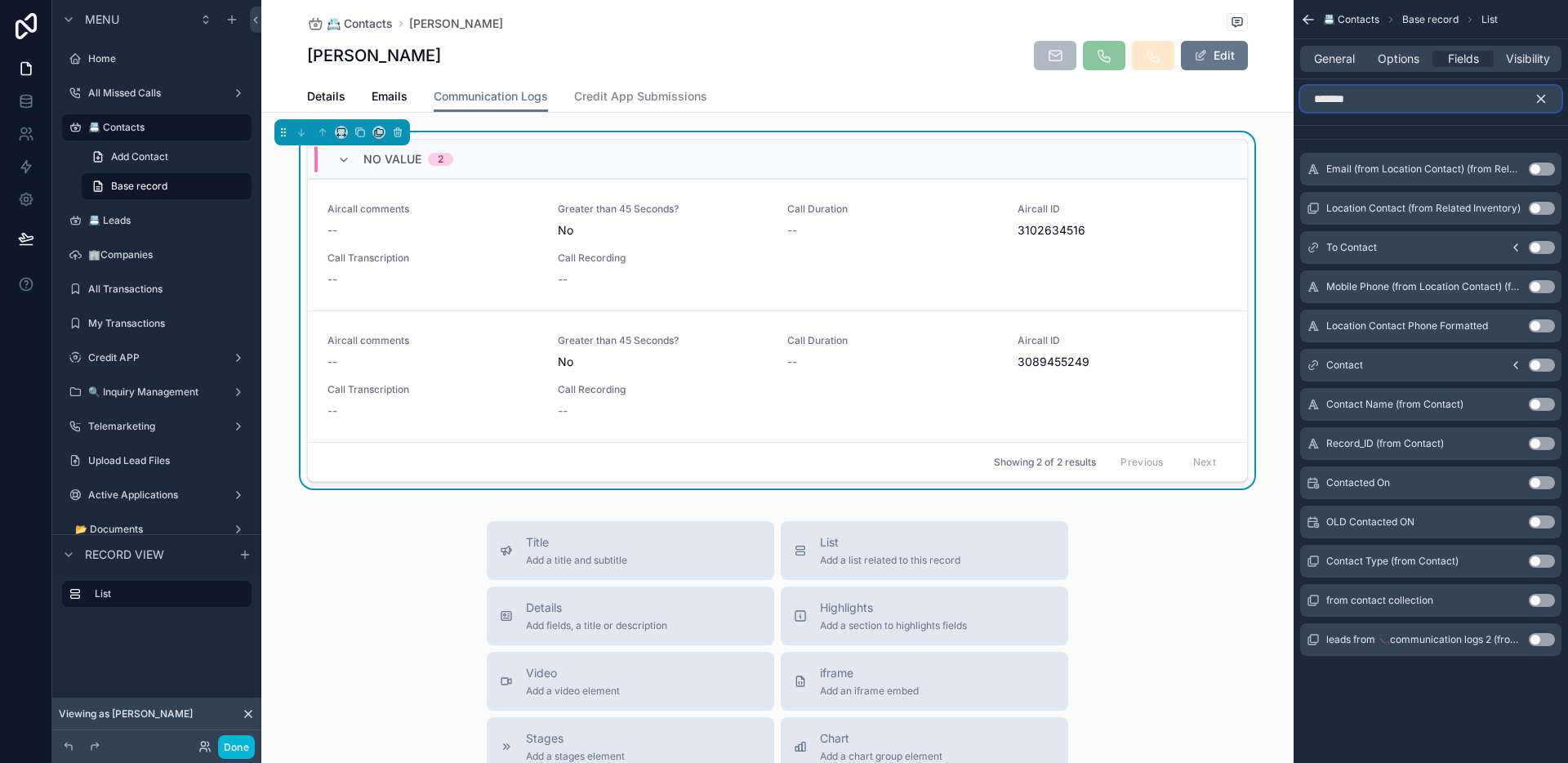
type input "*******"
click at [1540, 481] on button "Use setting" at bounding box center [1541, 483] width 26 height 13
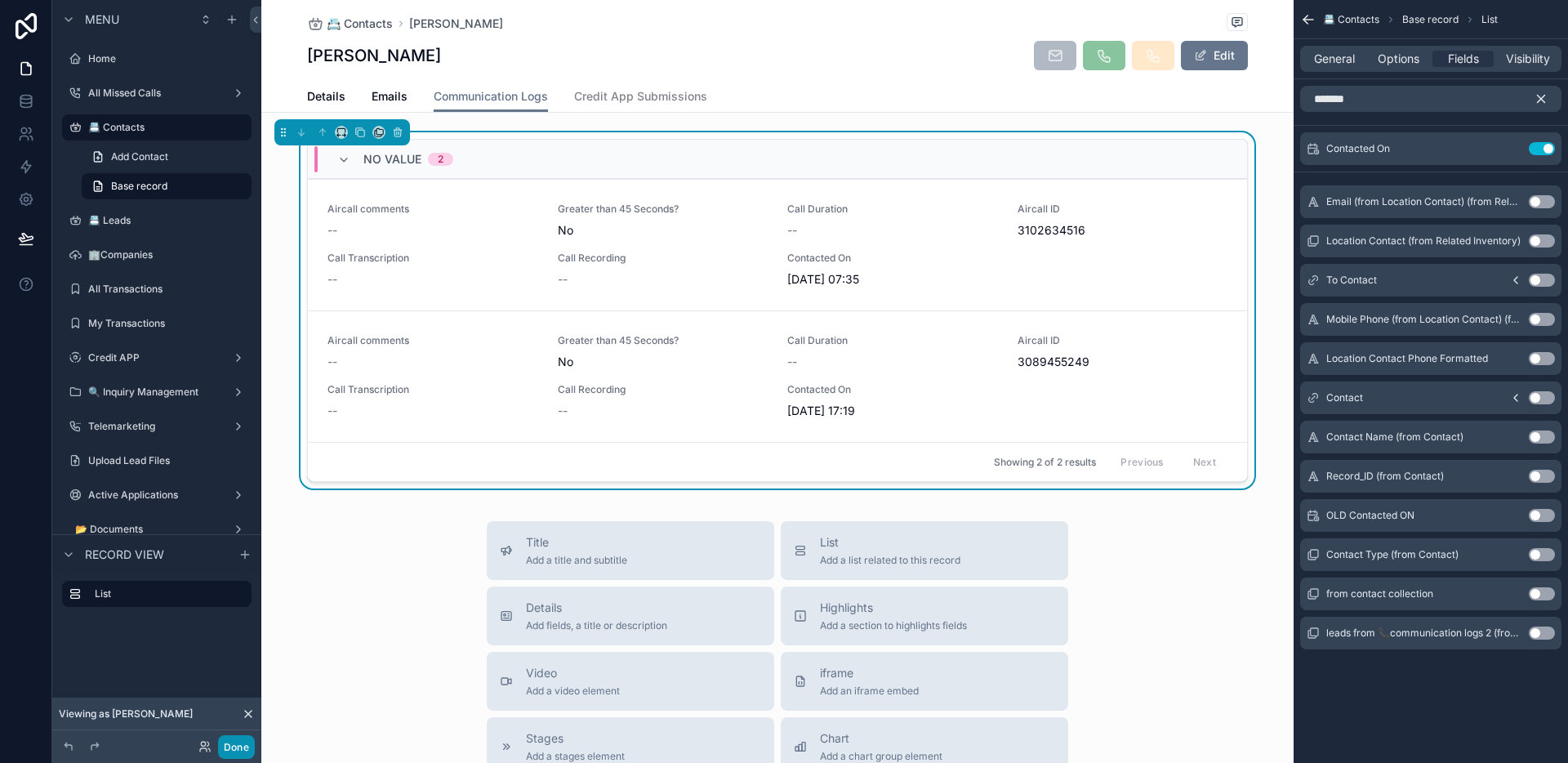
click at [237, 745] on button "Done" at bounding box center [236, 746] width 37 height 23
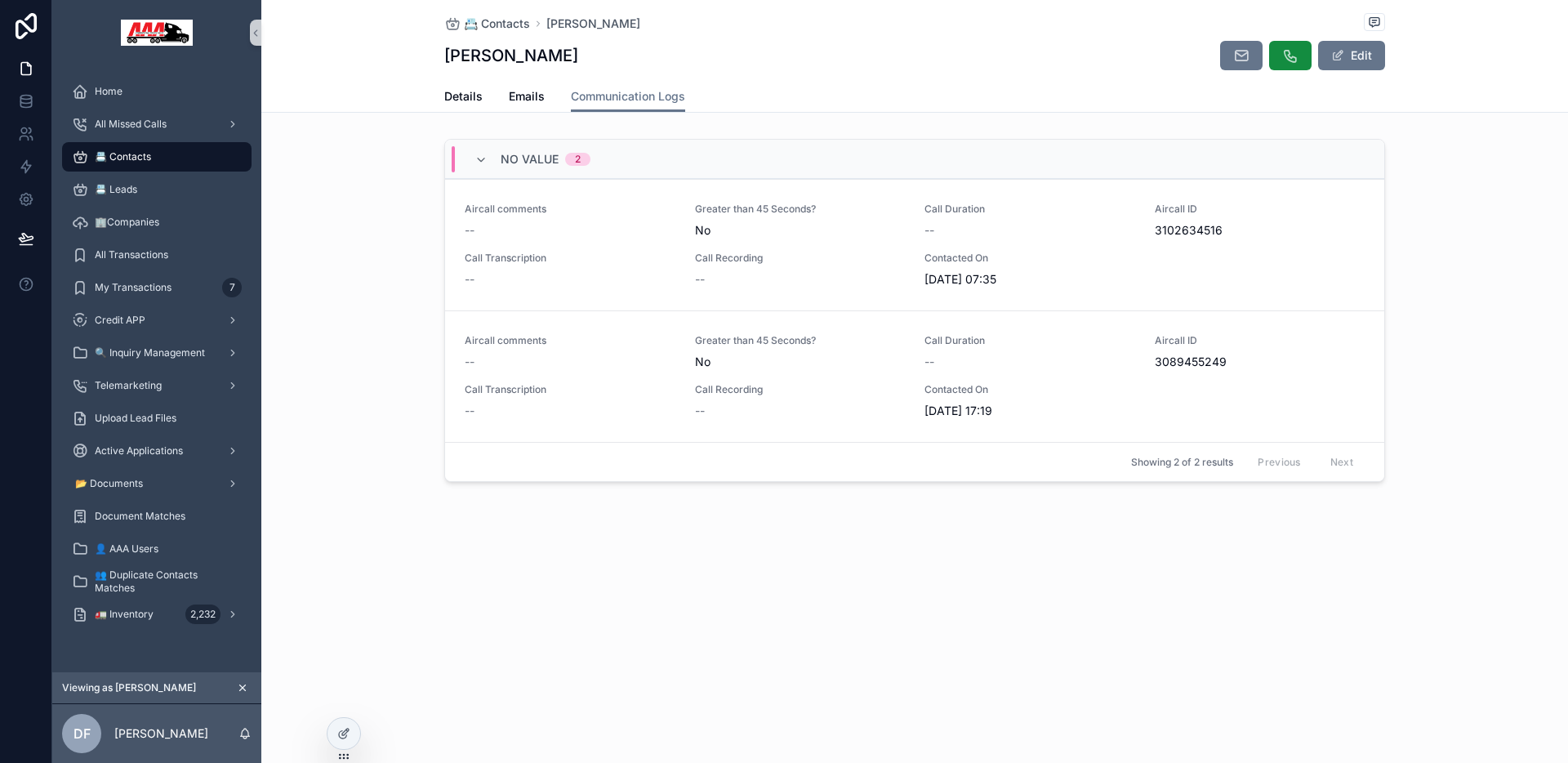
click at [240, 676] on div "Viewing as David" at bounding box center [157, 688] width 210 height 32
click at [240, 686] on icon "scrollable content" at bounding box center [243, 687] width 12 height 12
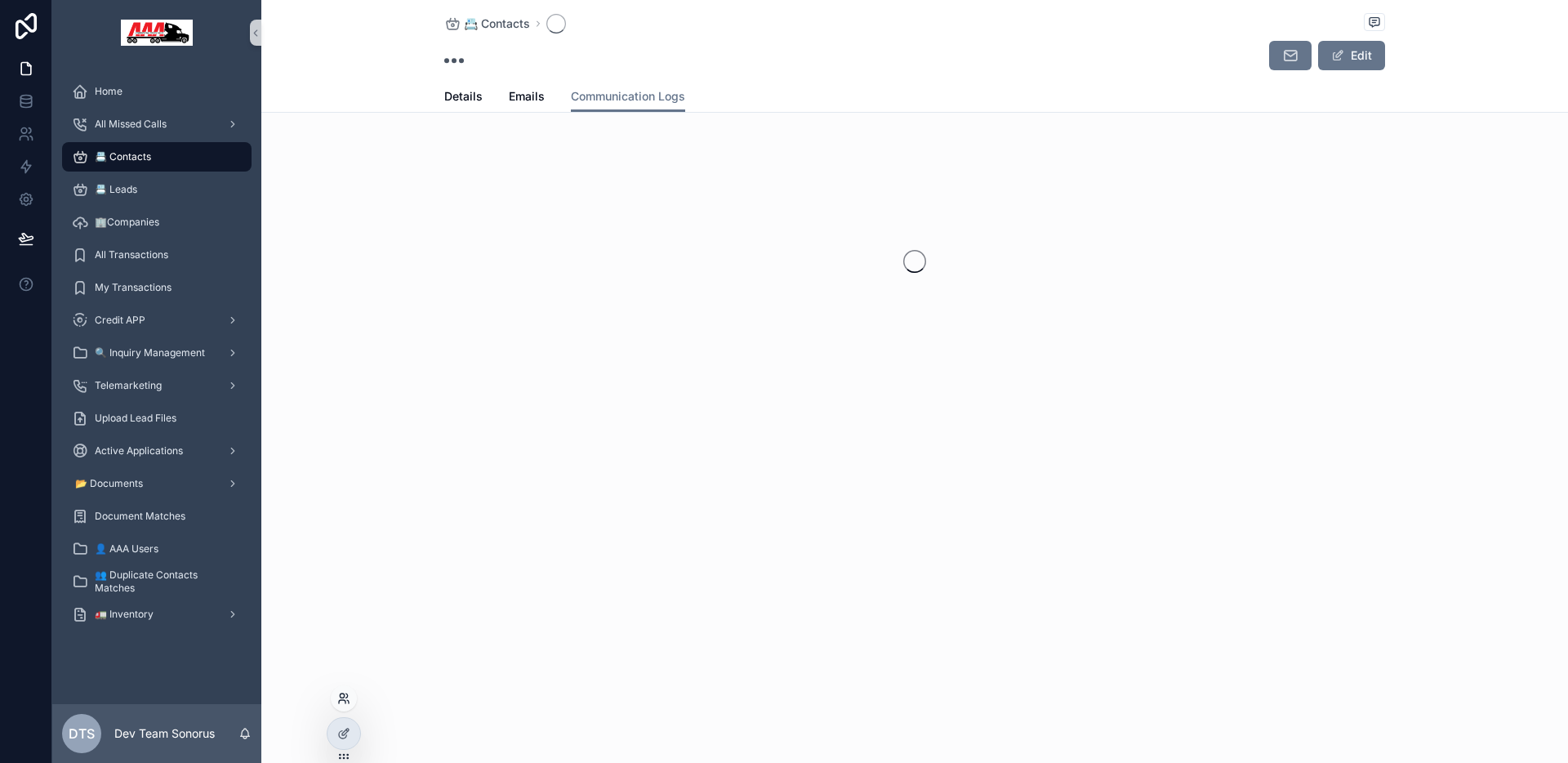
click at [338, 702] on icon at bounding box center [344, 698] width 13 height 13
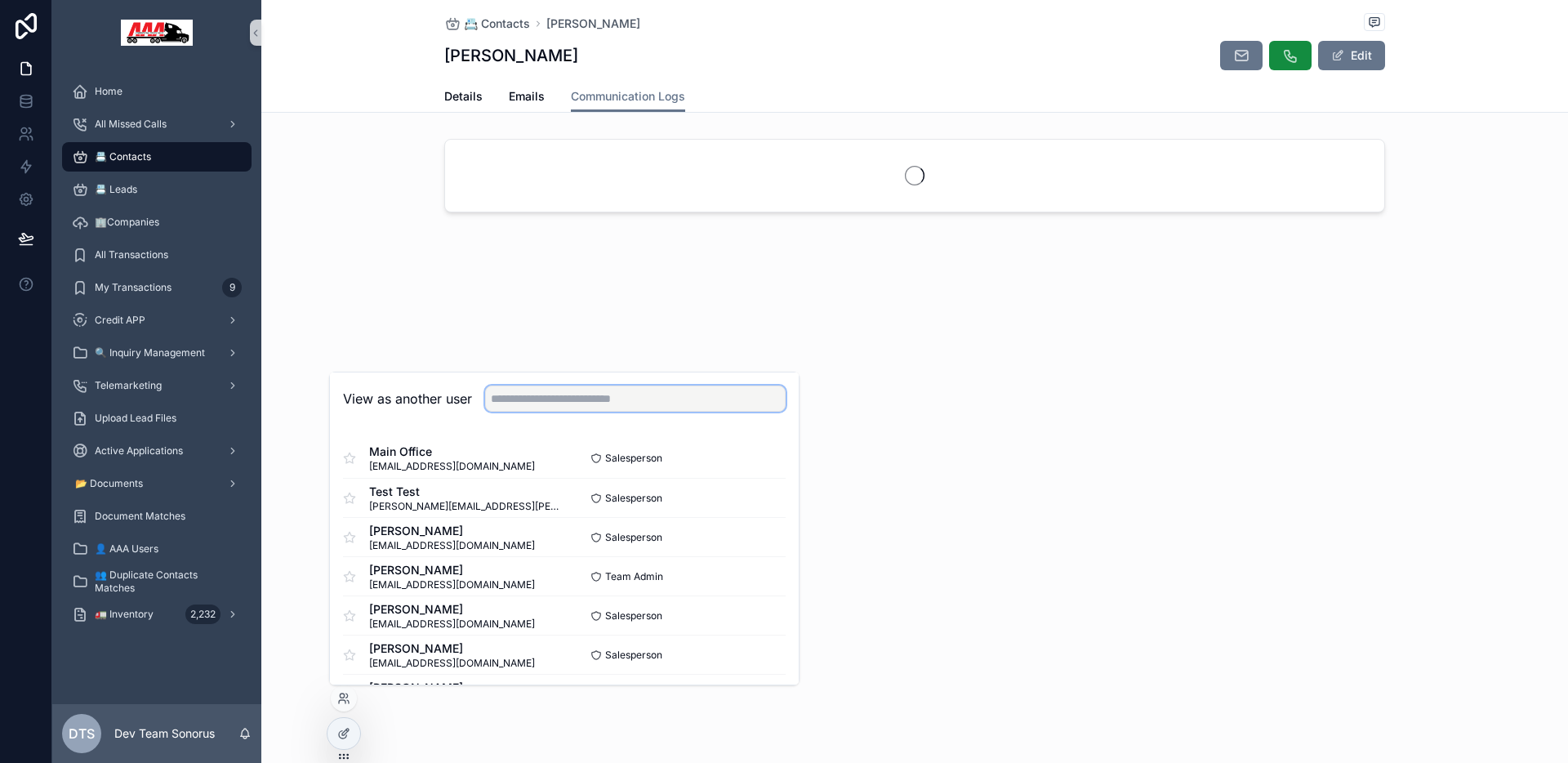
click at [520, 397] on input "text" at bounding box center [636, 398] width 301 height 26
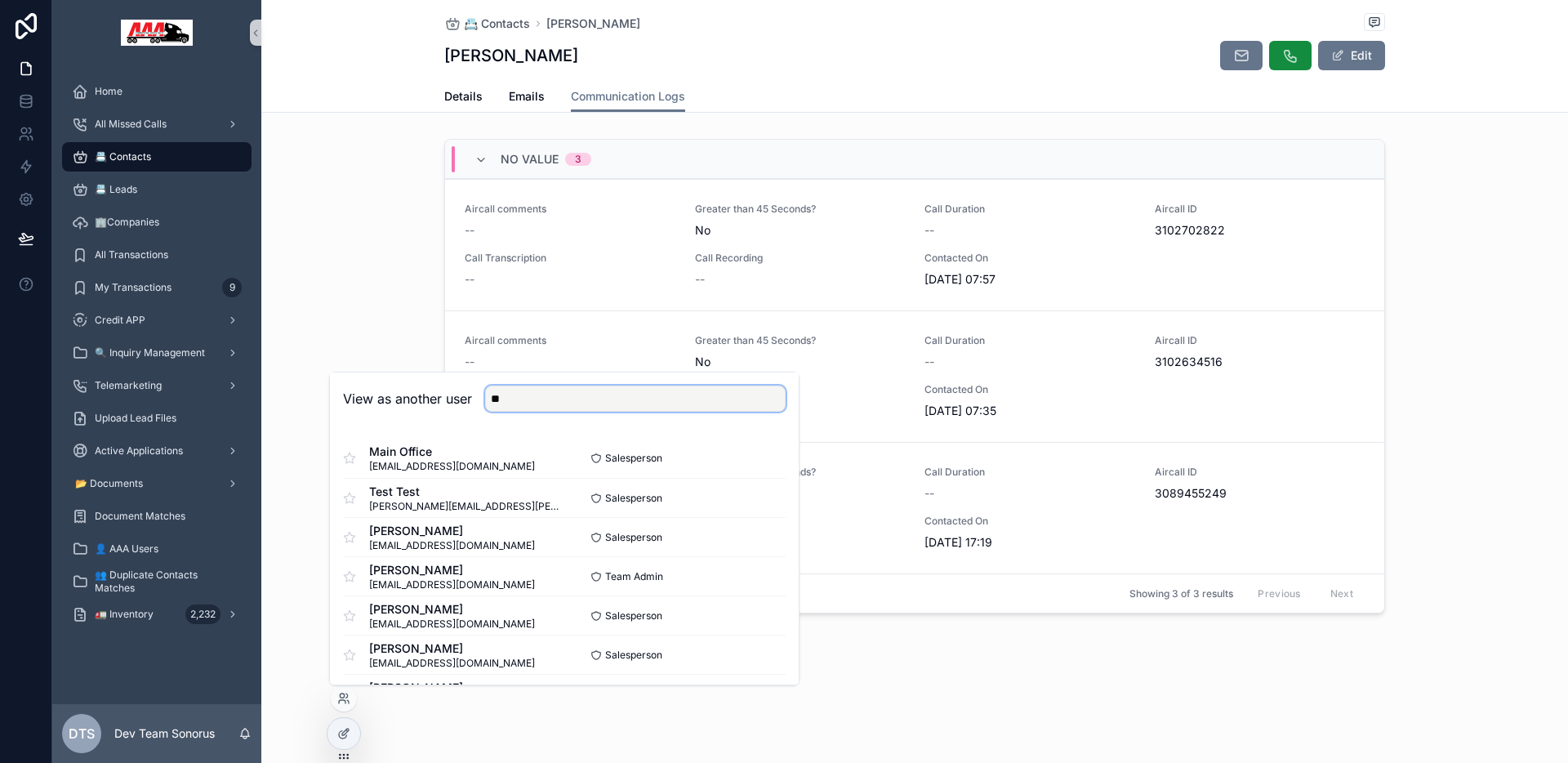
type input "*"
type input "****"
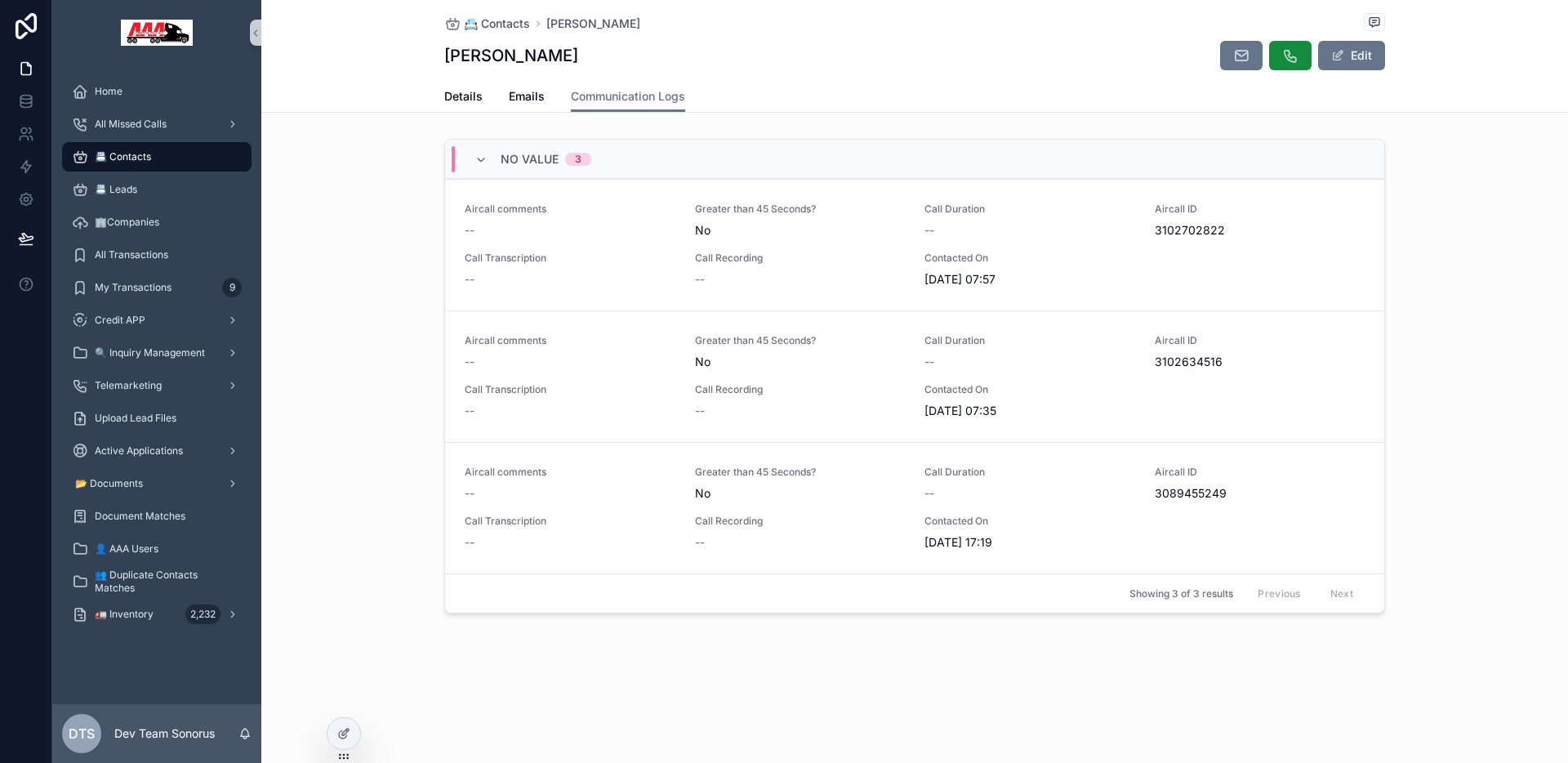
click at [875, 100] on div "Details Emails Communication Logs" at bounding box center [915, 96] width 941 height 31
click at [133, 124] on span "All Missed Calls" at bounding box center [131, 124] width 71 height 13
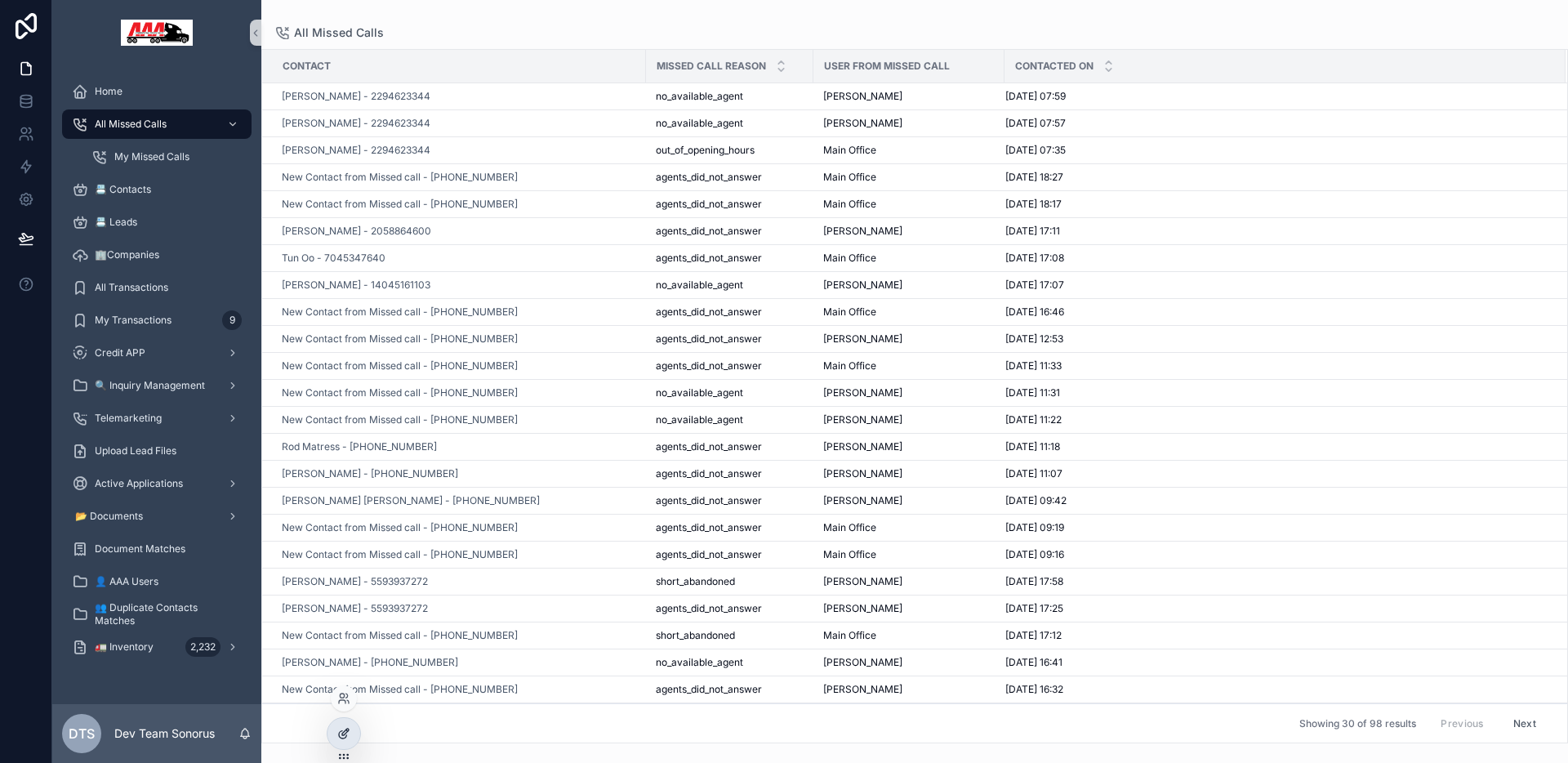
click at [340, 723] on div at bounding box center [343, 733] width 32 height 31
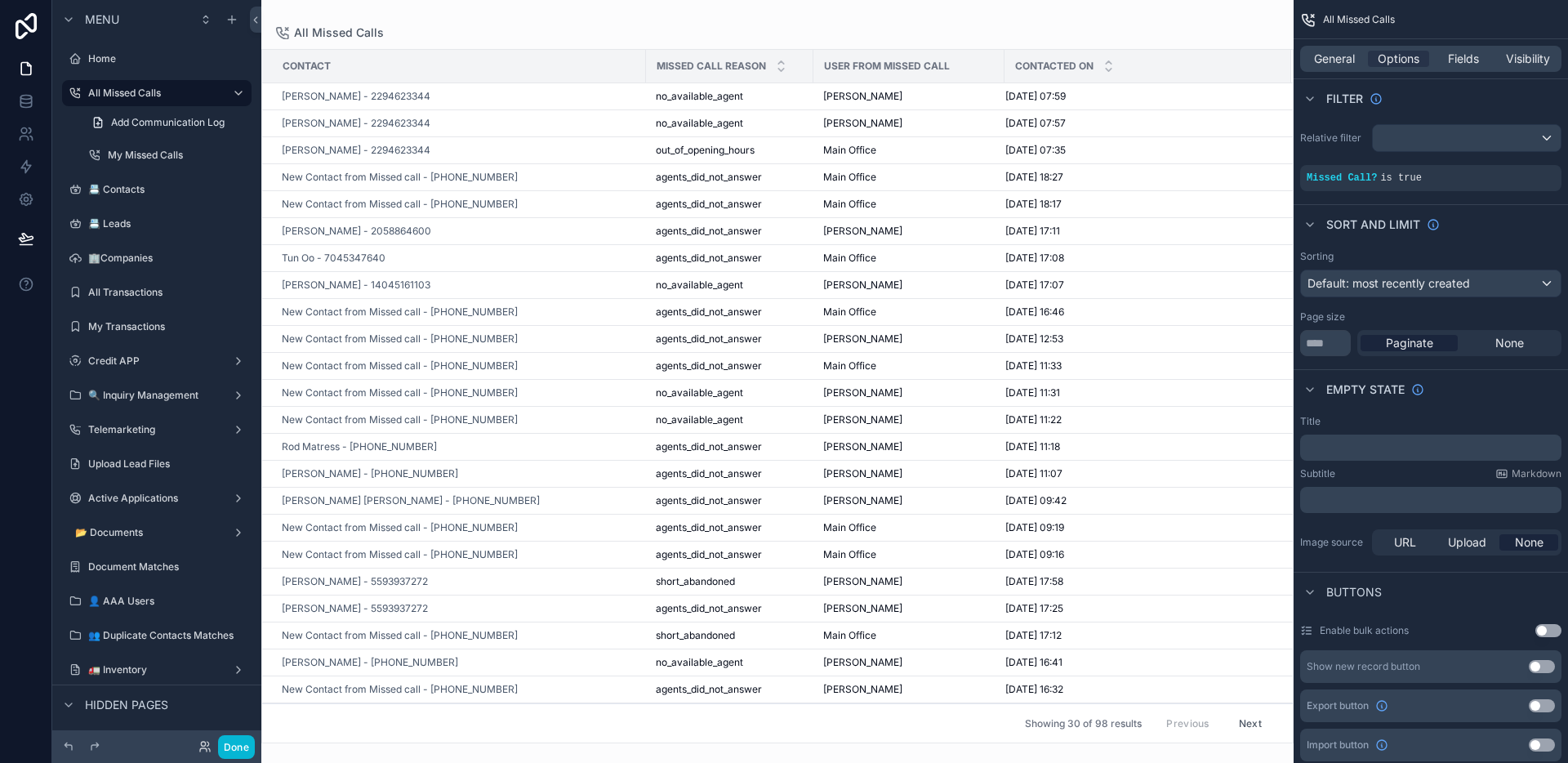
click at [959, 27] on div "scrollable content" at bounding box center [777, 382] width 1033 height 763
click at [1462, 58] on span "Fields" at bounding box center [1463, 59] width 31 height 17
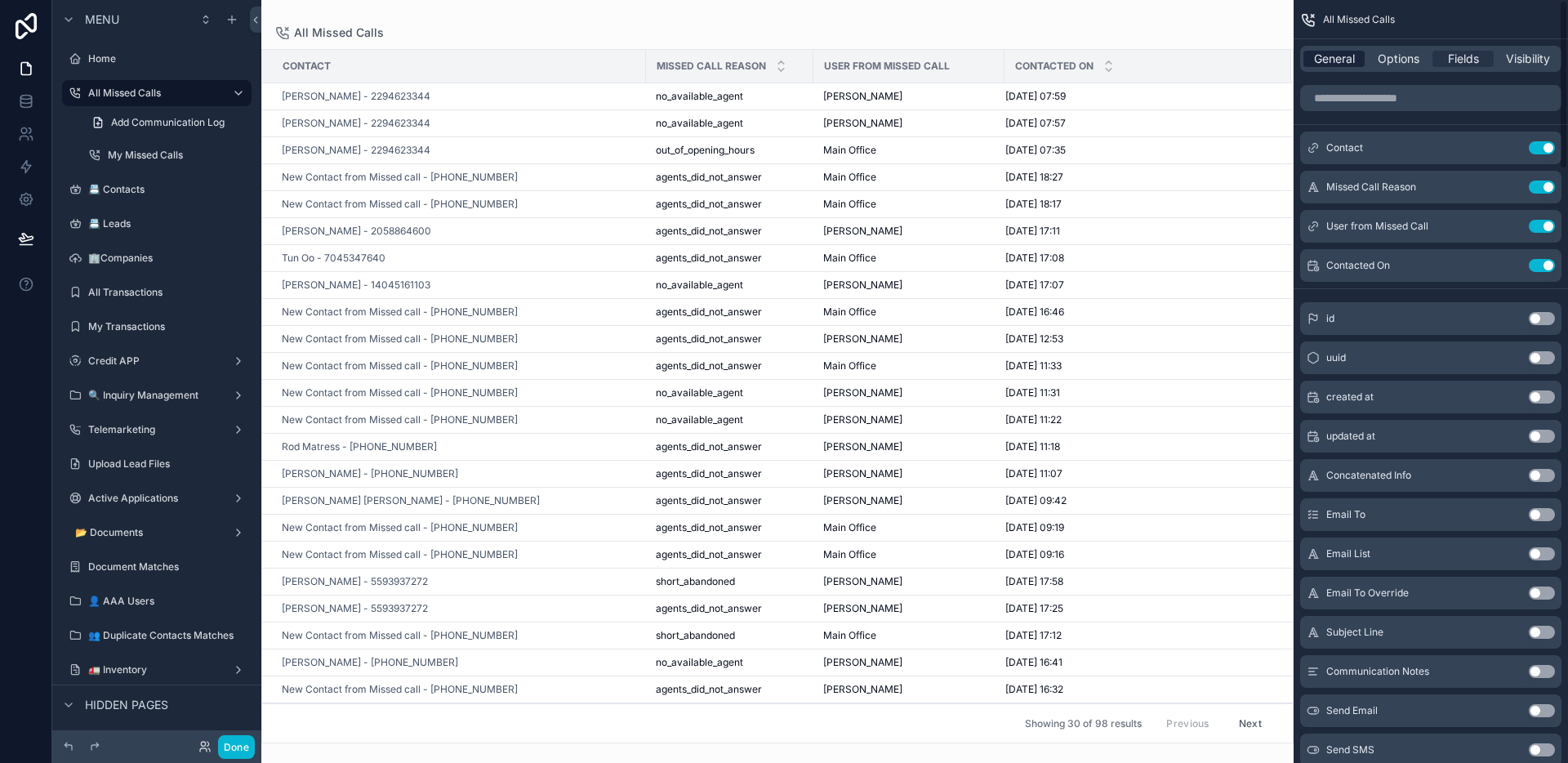
click at [1338, 52] on span "General" at bounding box center [1334, 59] width 41 height 17
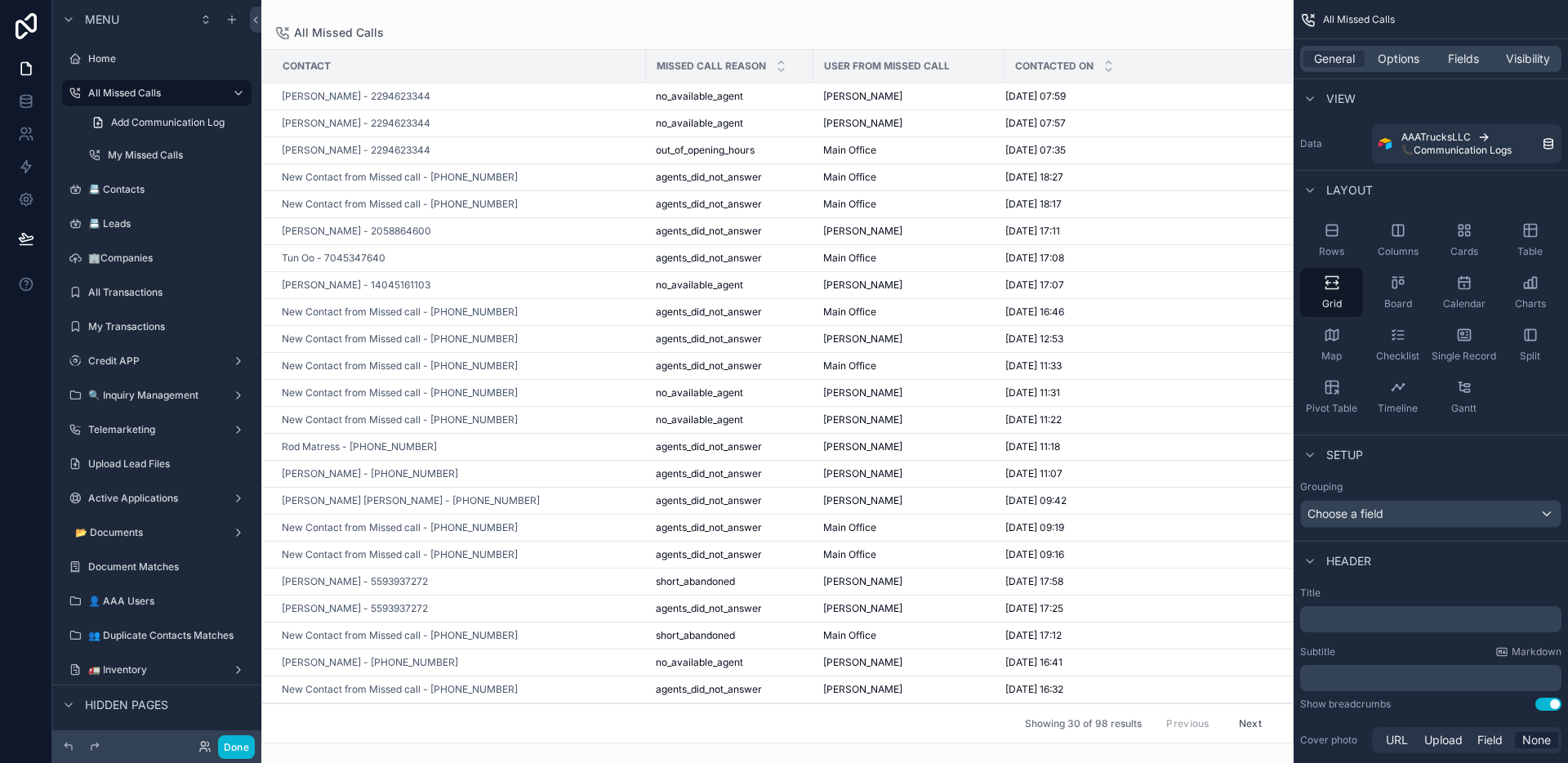
click at [788, 29] on div "All Missed Calls" at bounding box center [777, 32] width 1006 height 13
click at [1462, 62] on span "Fields" at bounding box center [1463, 59] width 31 height 17
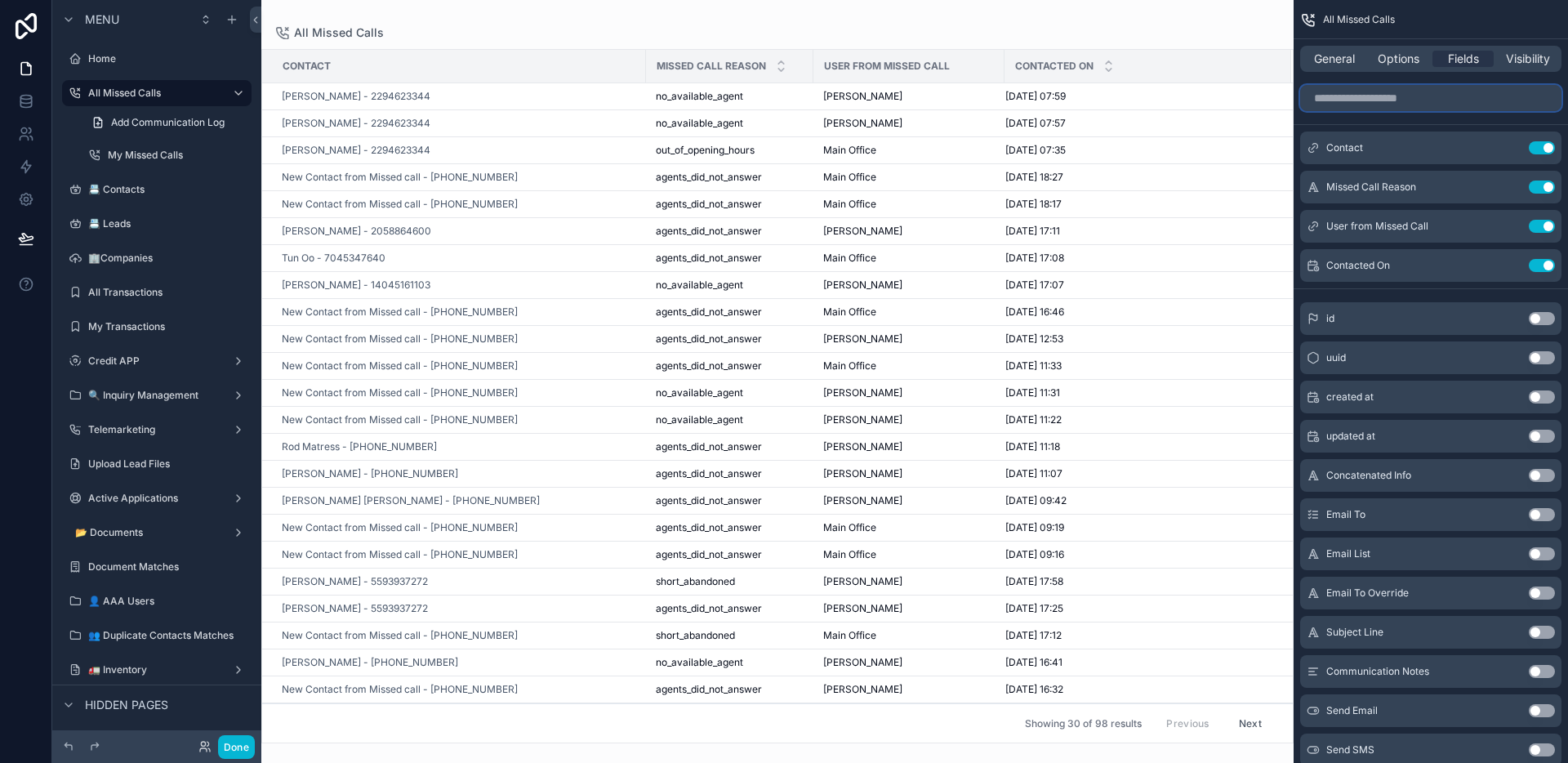
click at [1420, 106] on input "scrollable content" at bounding box center [1431, 97] width 261 height 26
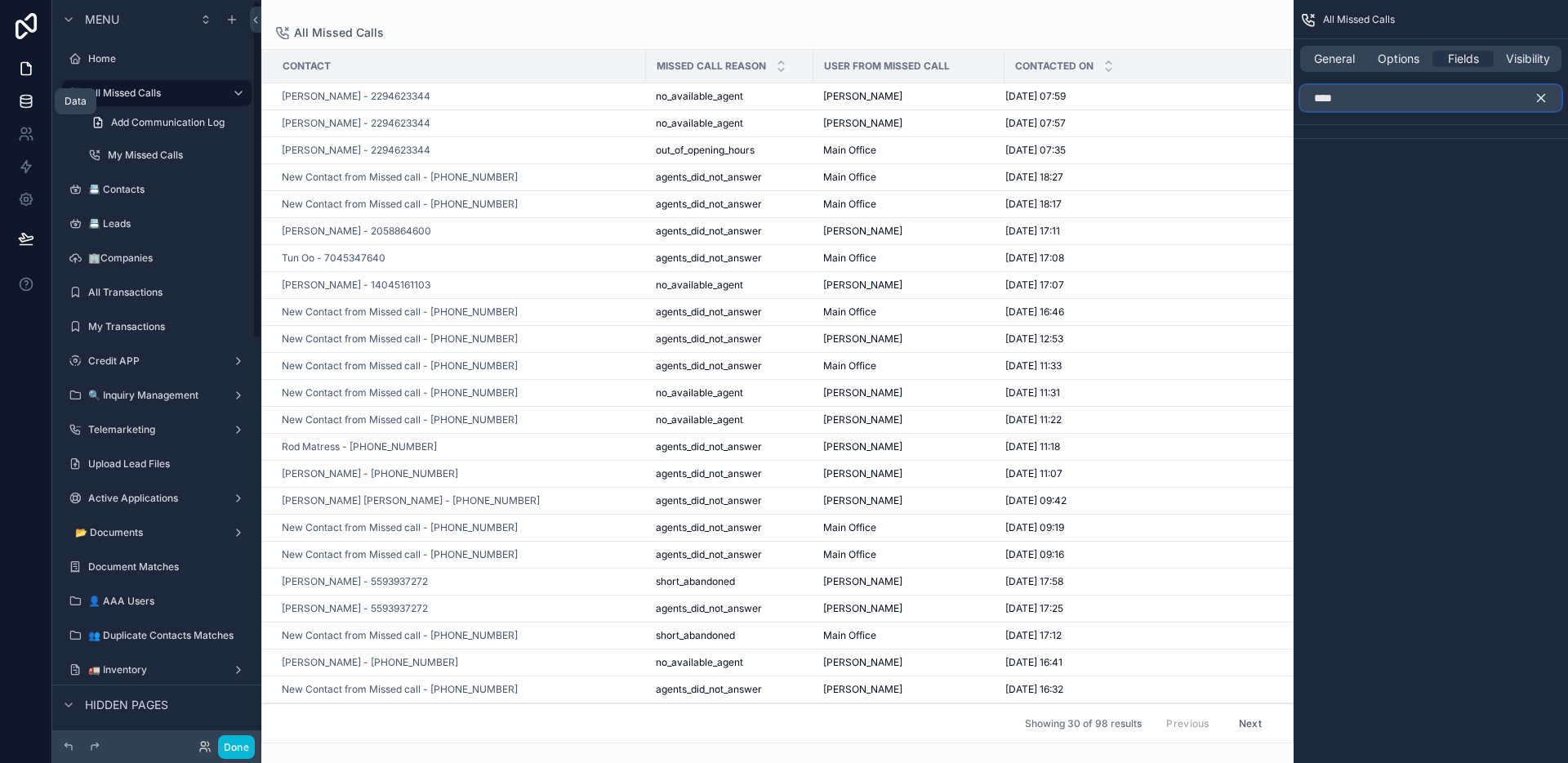
type input "****"
click at [25, 101] on icon at bounding box center [27, 101] width 17 height 17
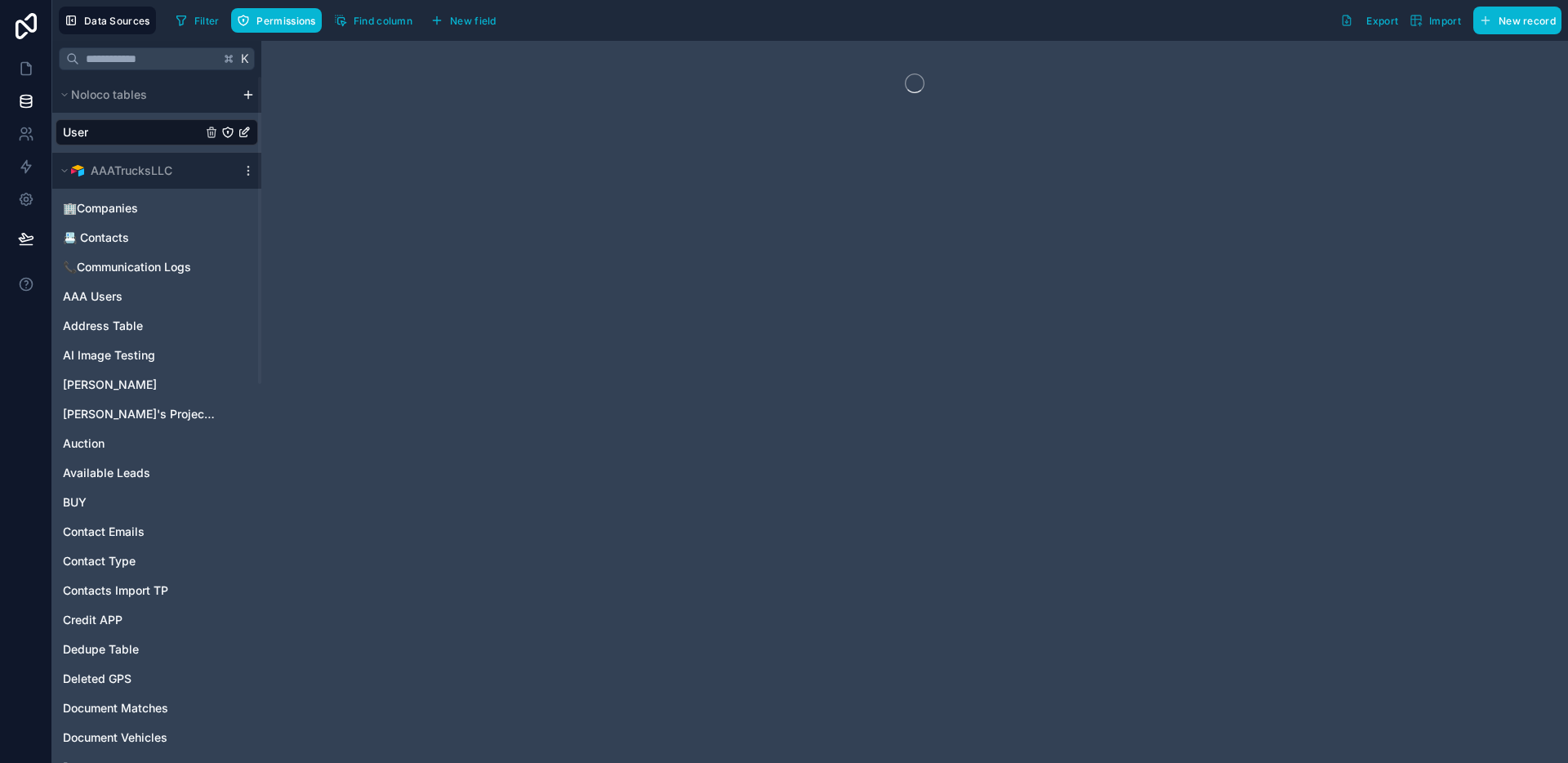
click at [246, 163] on div "AAATrucksLLC" at bounding box center [157, 170] width 210 height 36
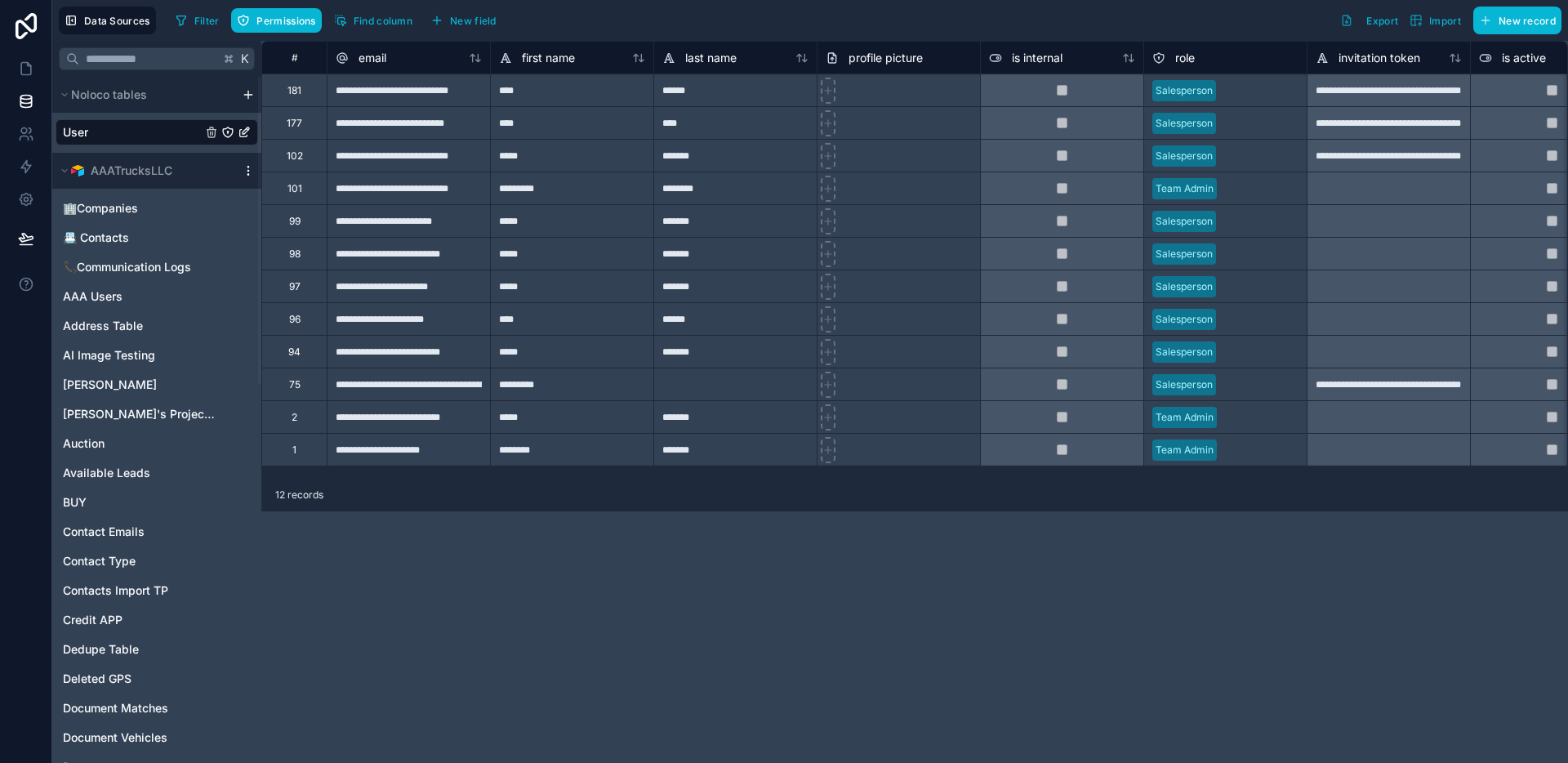
click at [244, 171] on icon at bounding box center [249, 170] width 13 height 13
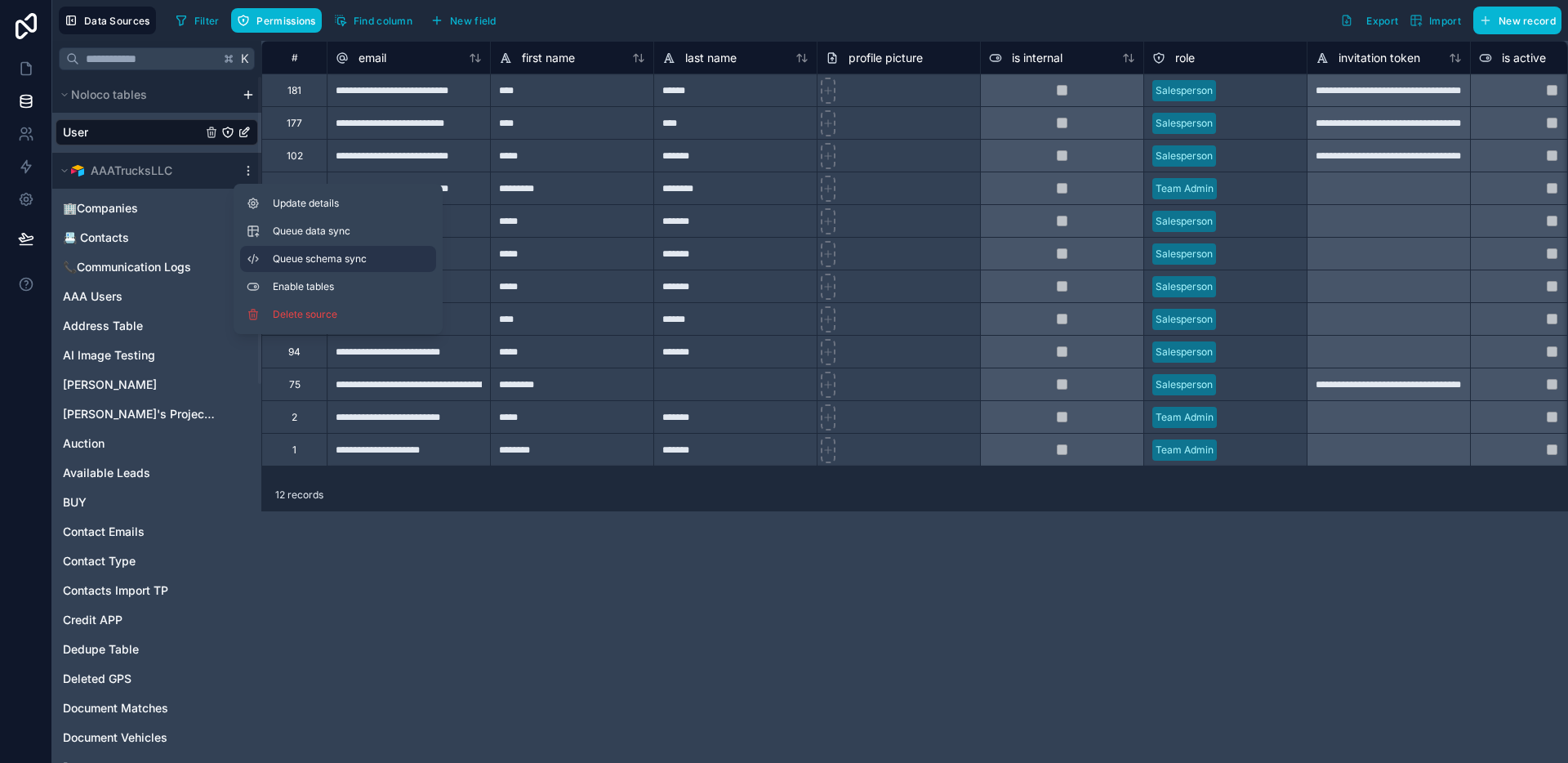
click at [348, 256] on span "Queue schema sync" at bounding box center [331, 259] width 117 height 13
click at [323, 229] on span "Queue data sync" at bounding box center [331, 231] width 117 height 13
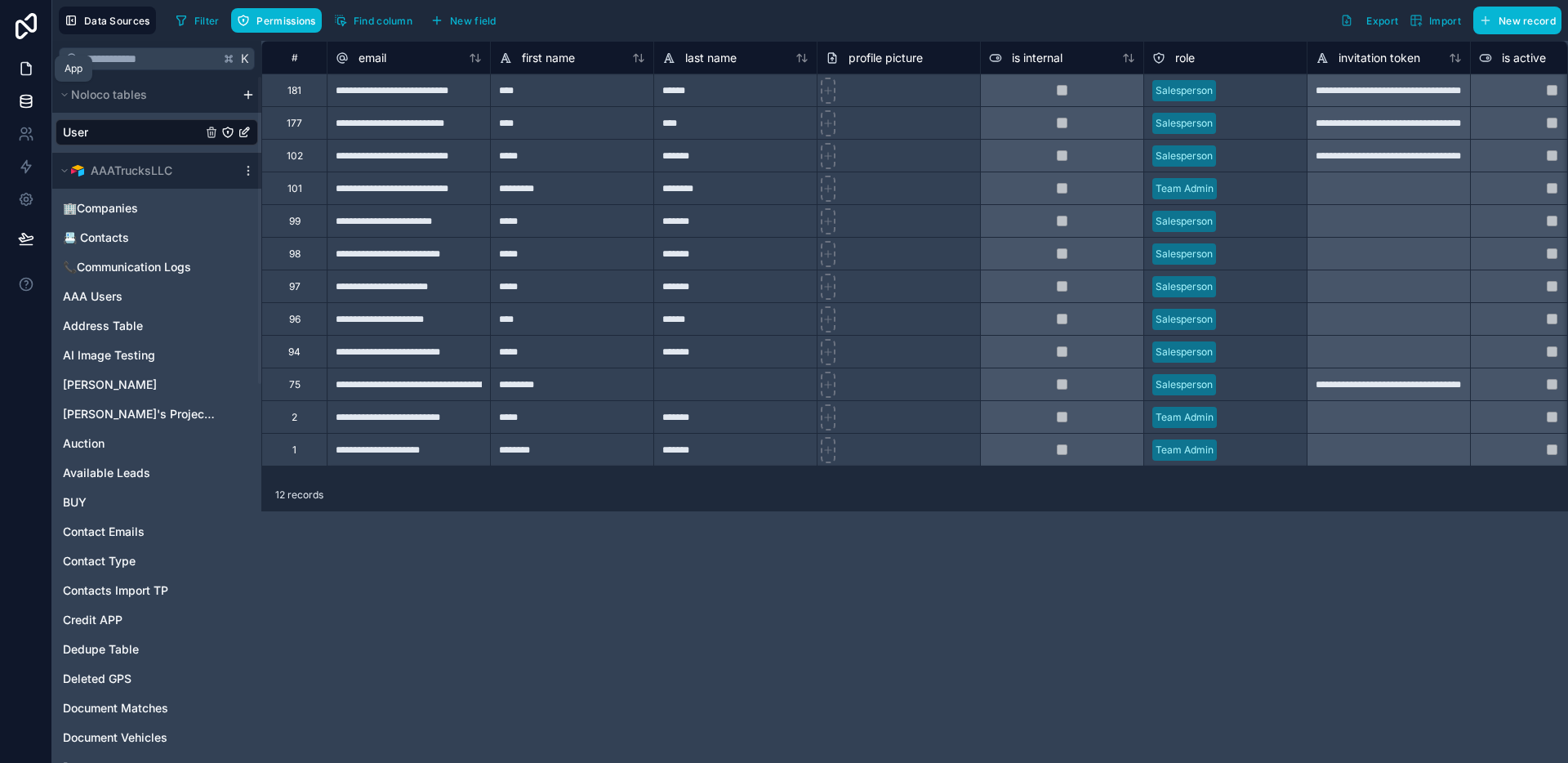
click at [32, 66] on icon at bounding box center [27, 69] width 17 height 17
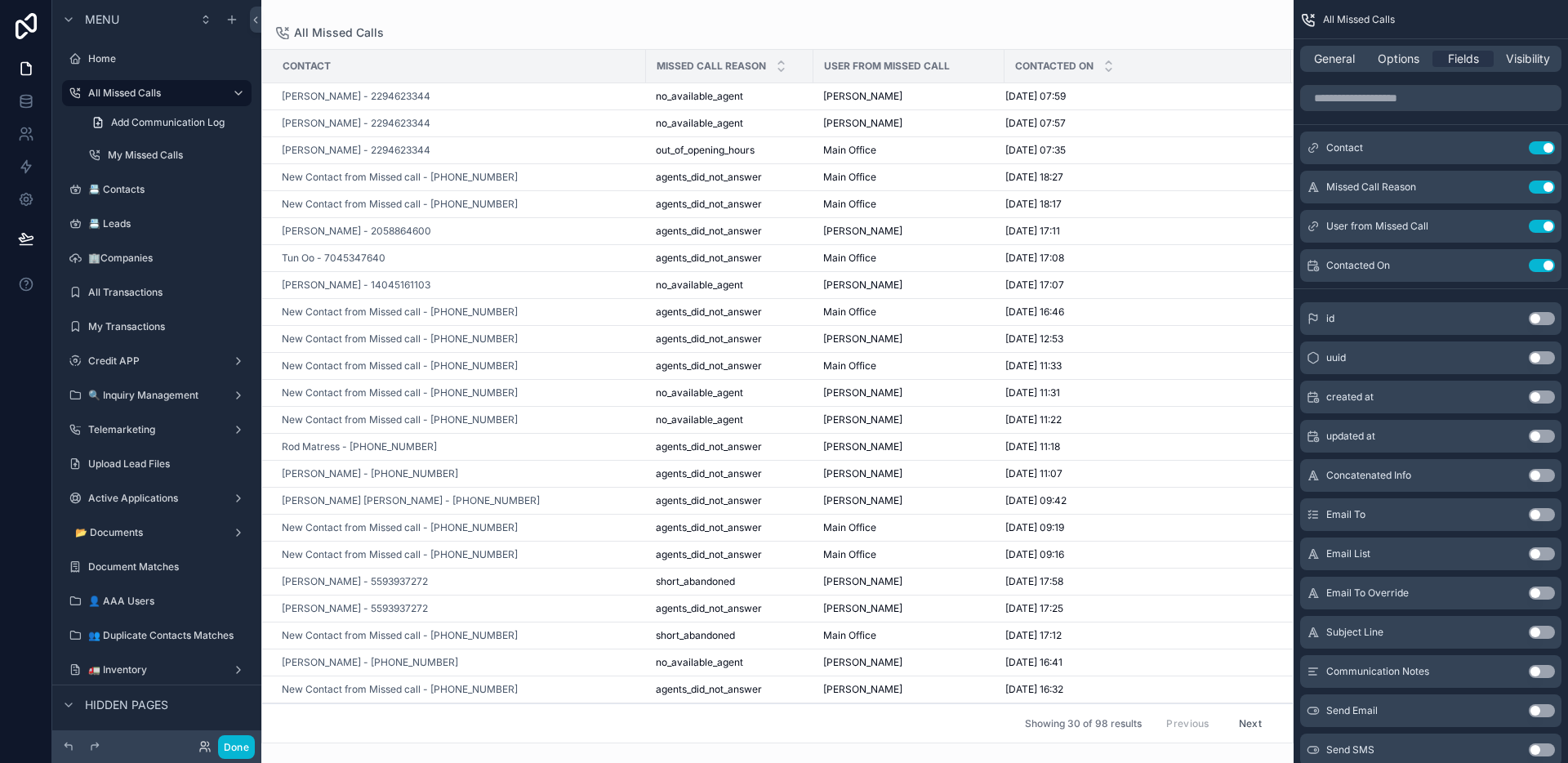
click at [925, 26] on div "All Missed Calls" at bounding box center [777, 32] width 1006 height 13
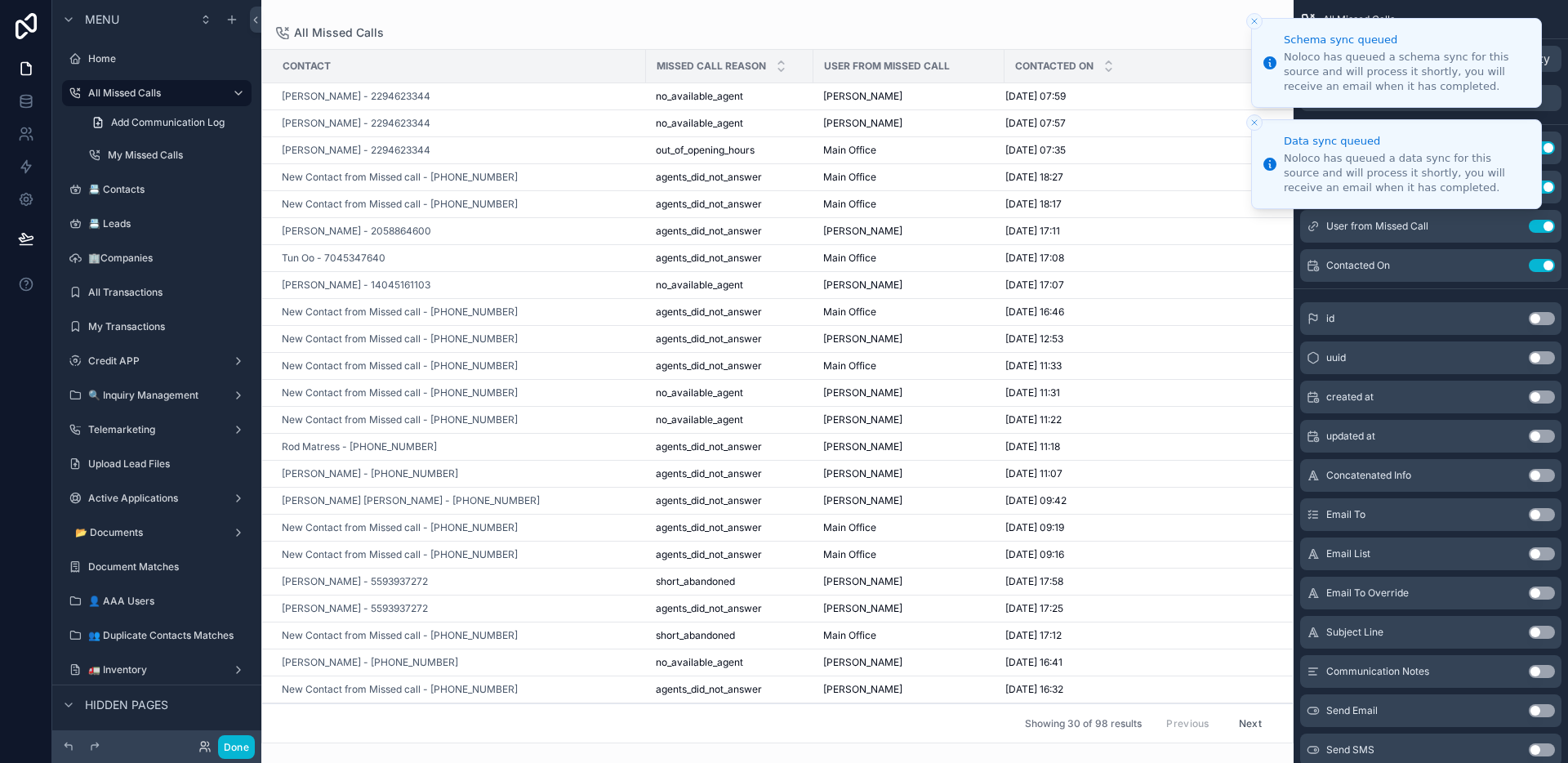
click at [1253, 18] on icon "Close toast" at bounding box center [1255, 22] width 10 height 10
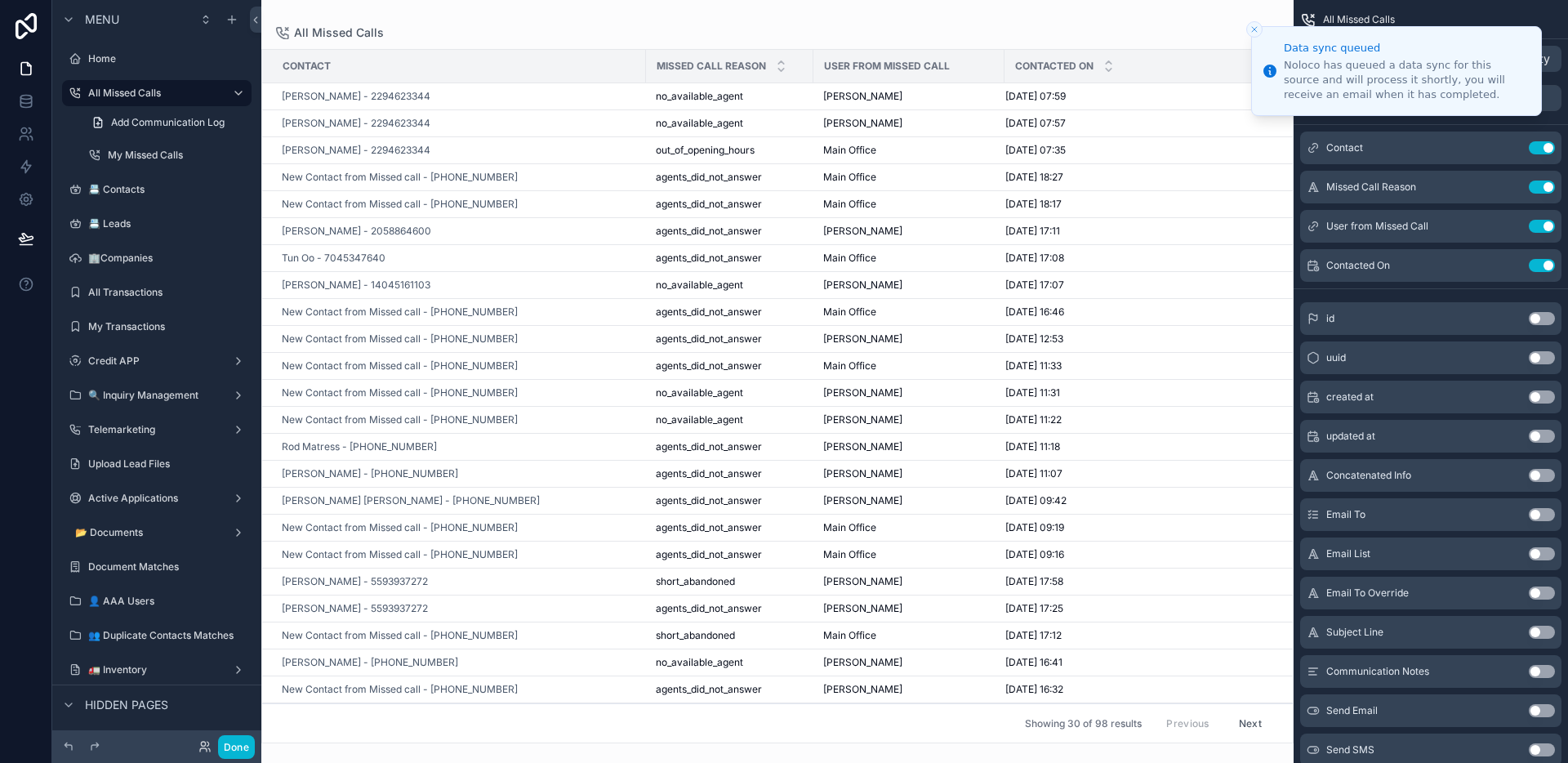
click at [1252, 23] on button "Close toast" at bounding box center [1255, 30] width 17 height 17
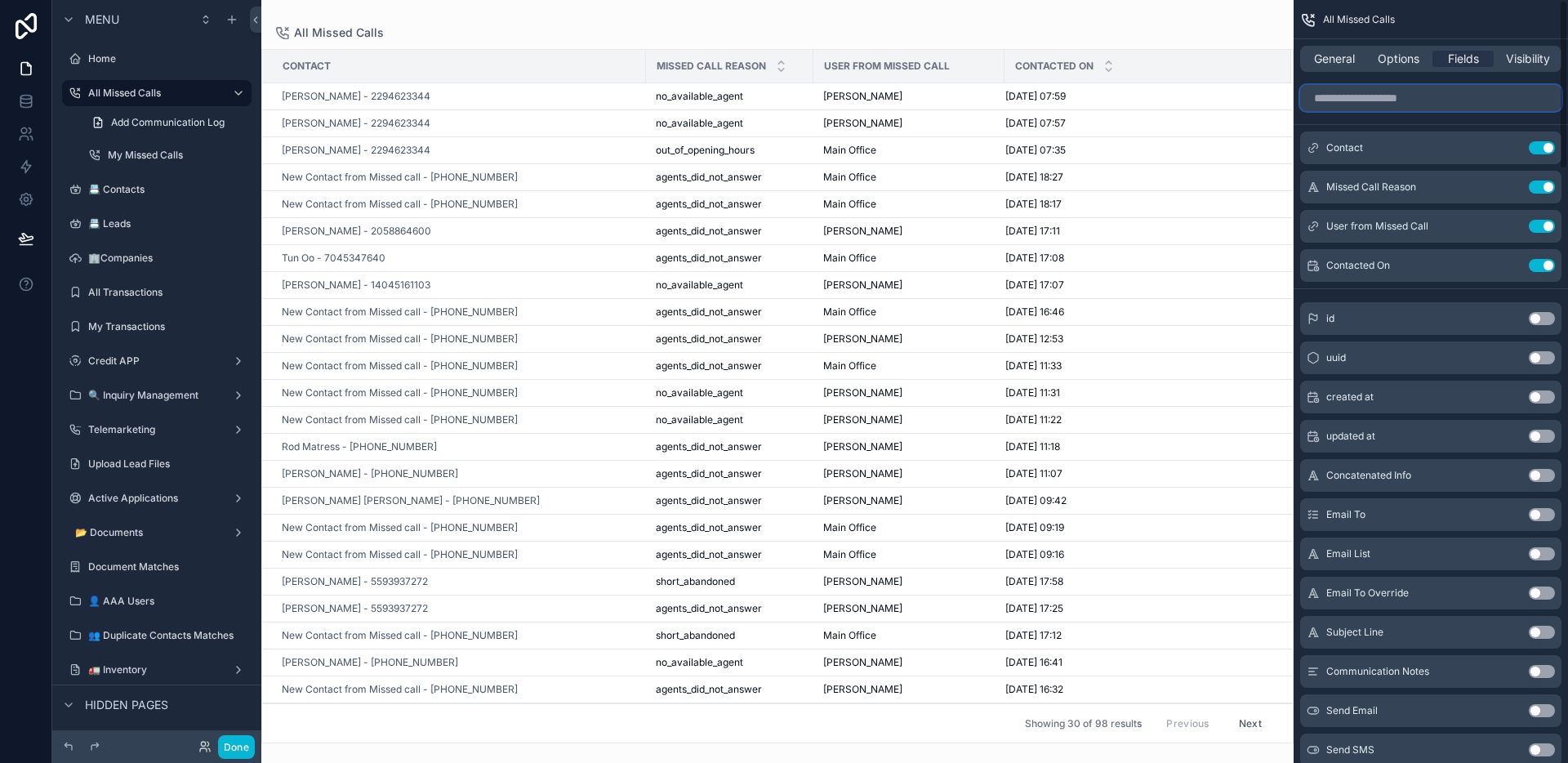
click at [1430, 105] on input "scrollable content" at bounding box center [1431, 97] width 261 height 26
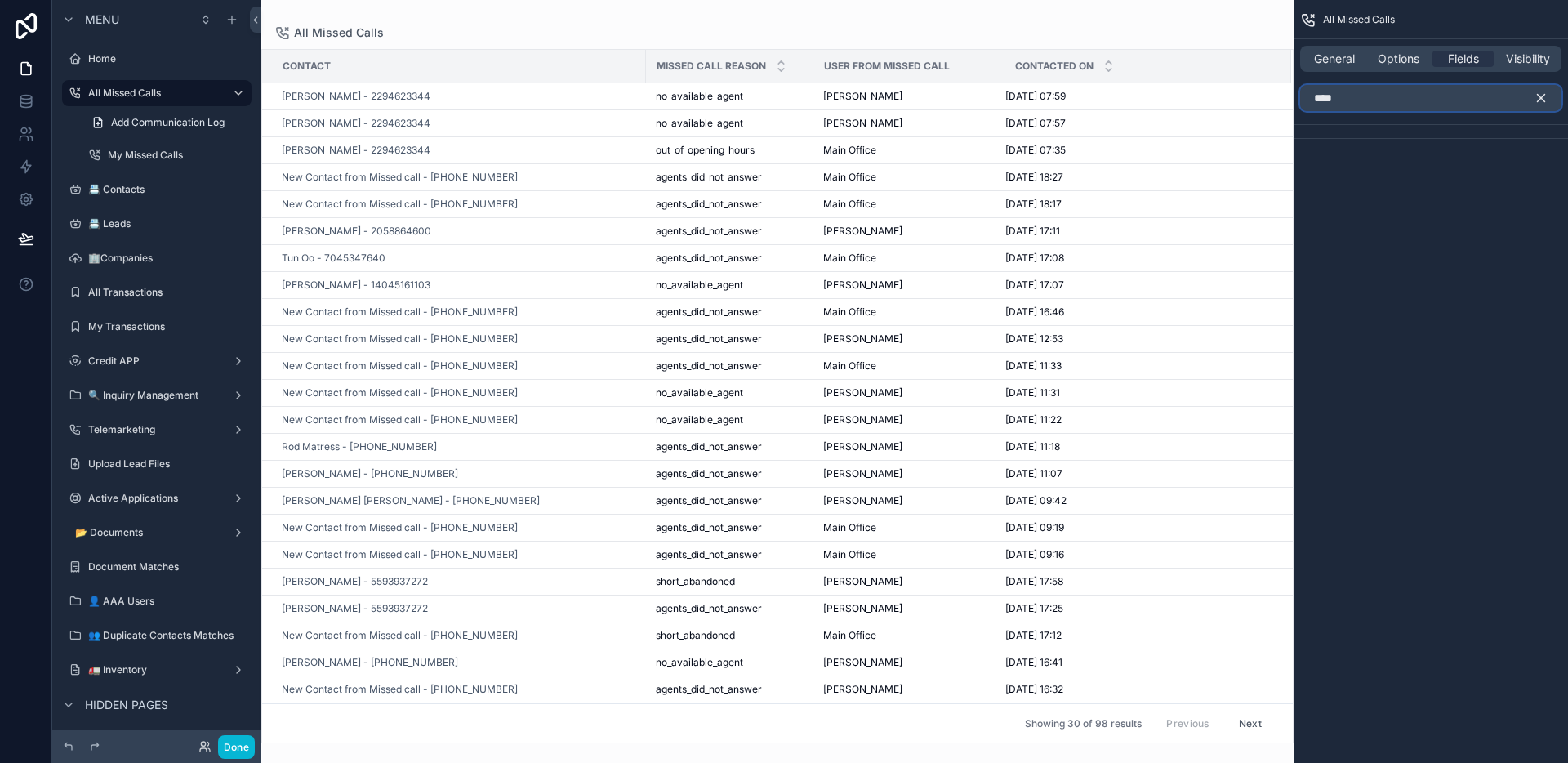
type input "****"
click at [1544, 98] on icon "scrollable content" at bounding box center [1541, 98] width 15 height 15
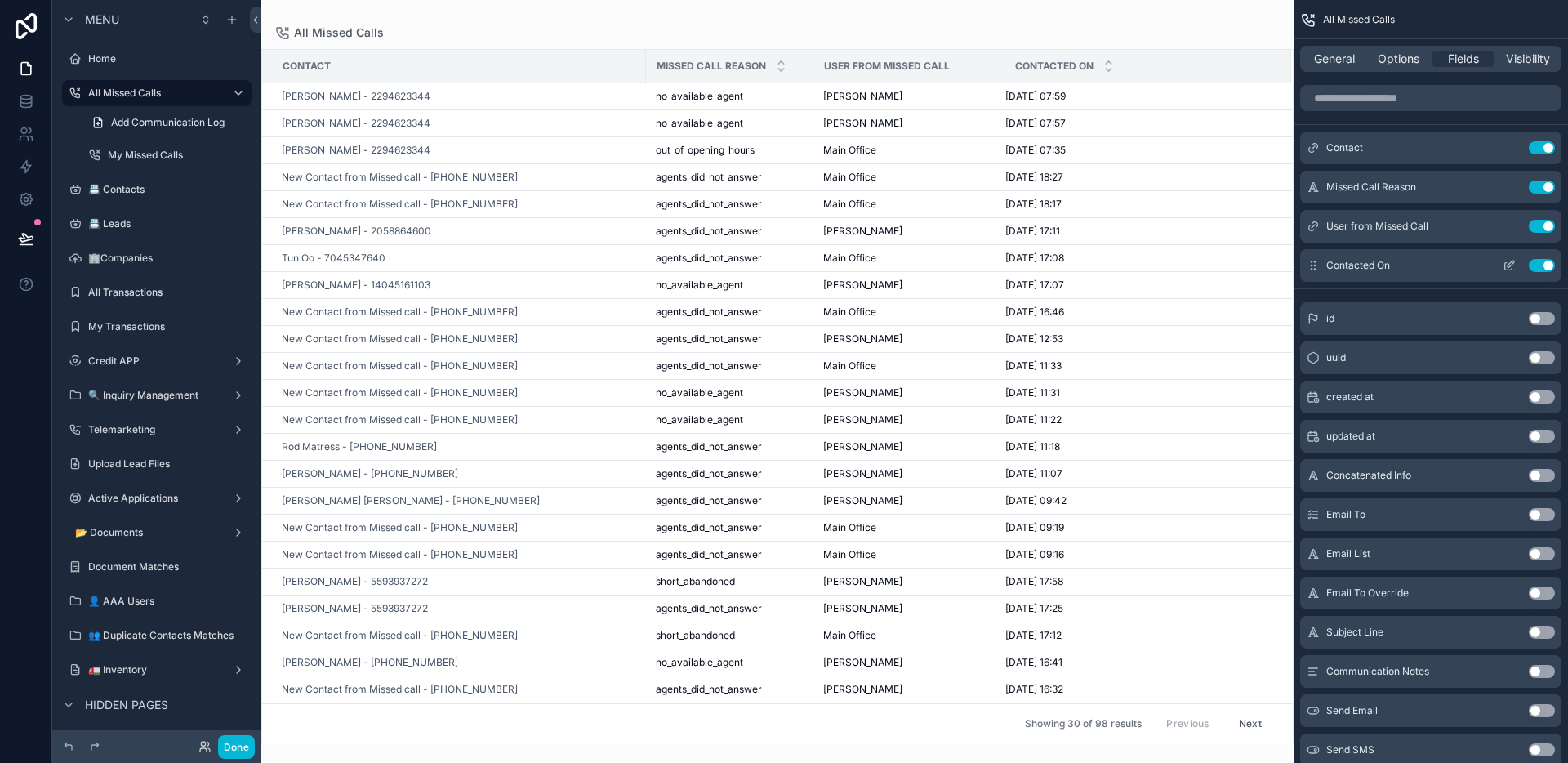
click at [1504, 262] on icon "scrollable content" at bounding box center [1510, 265] width 13 height 13
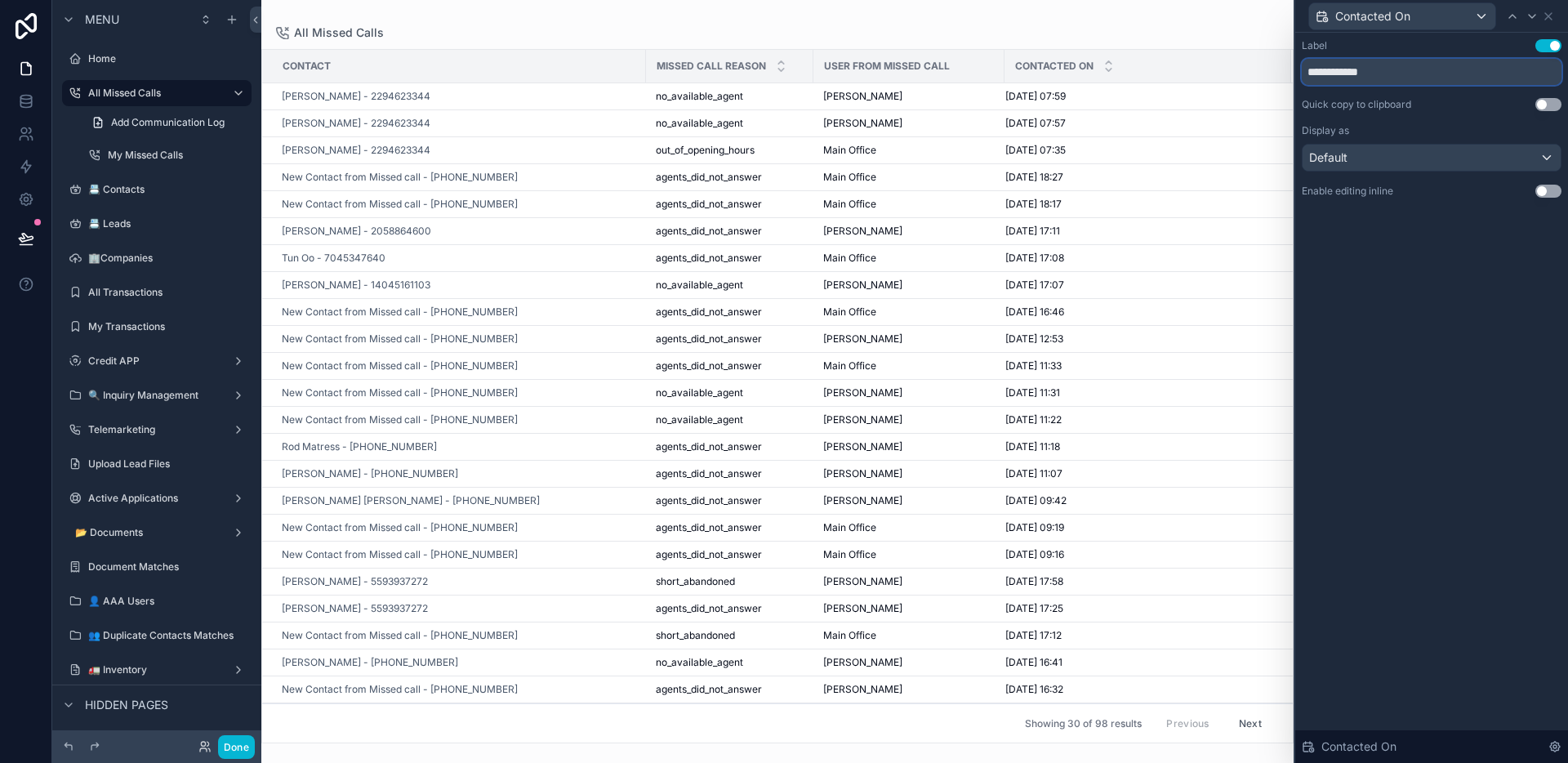
click at [1373, 73] on input "**********" at bounding box center [1432, 71] width 259 height 26
type input "*********"
click at [1131, 28] on div "All Missed Calls" at bounding box center [777, 32] width 1006 height 13
click at [1552, 15] on icon at bounding box center [1549, 17] width 13 height 13
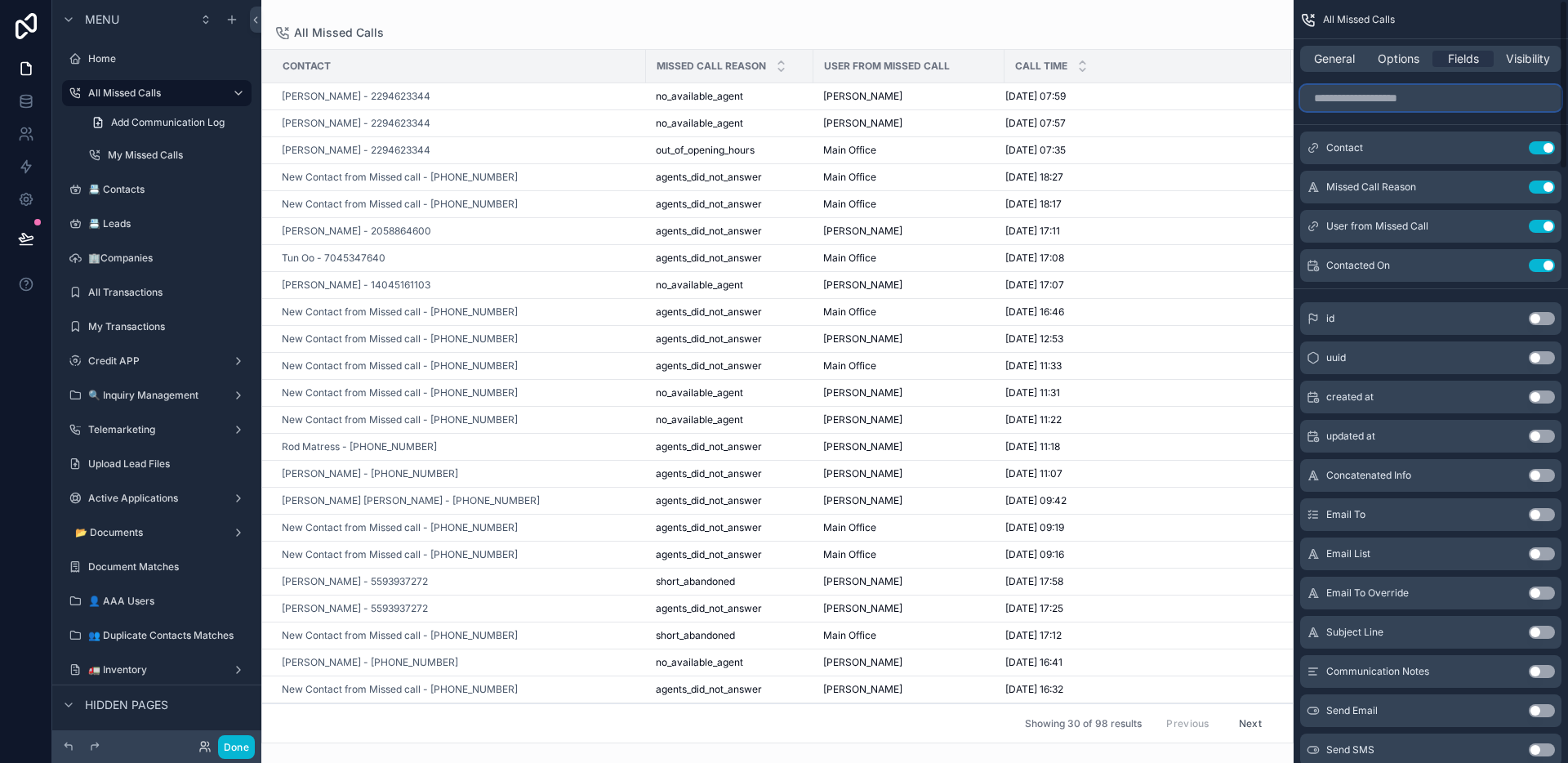
click at [1439, 91] on input "scrollable content" at bounding box center [1431, 97] width 261 height 26
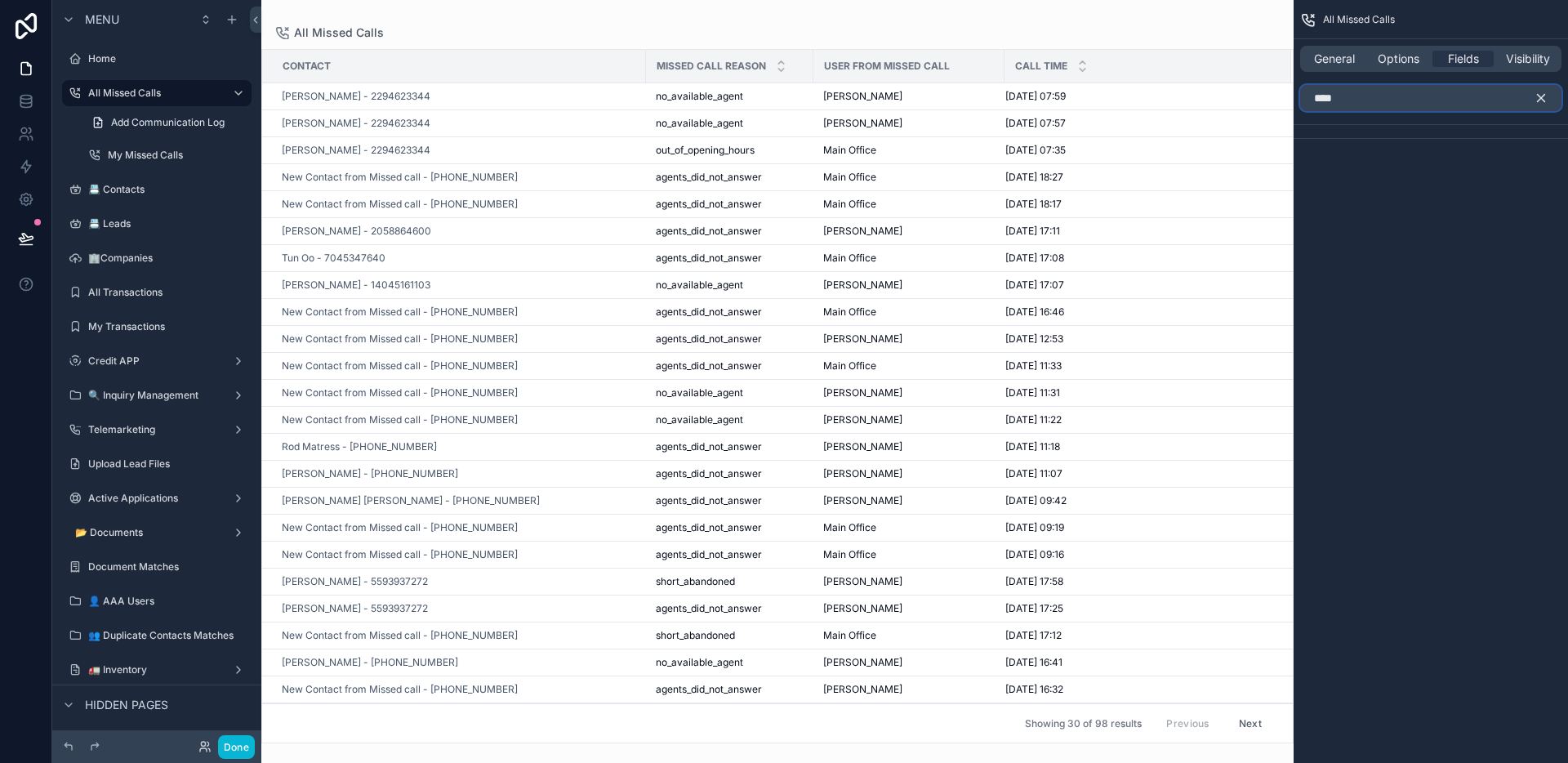
type input "****"
click at [1537, 100] on icon "scrollable content" at bounding box center [1541, 98] width 15 height 15
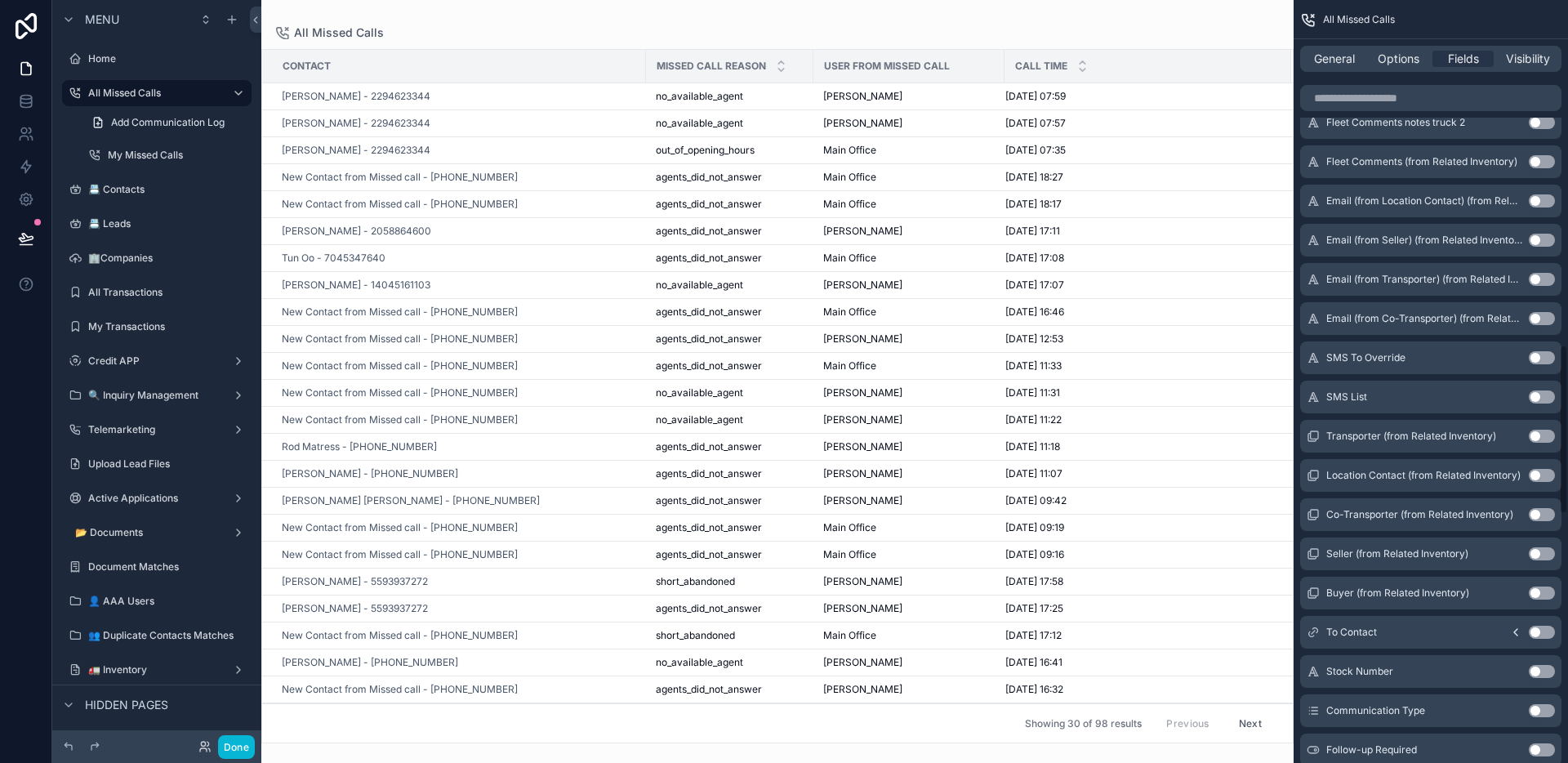
scroll to position [2675, 0]
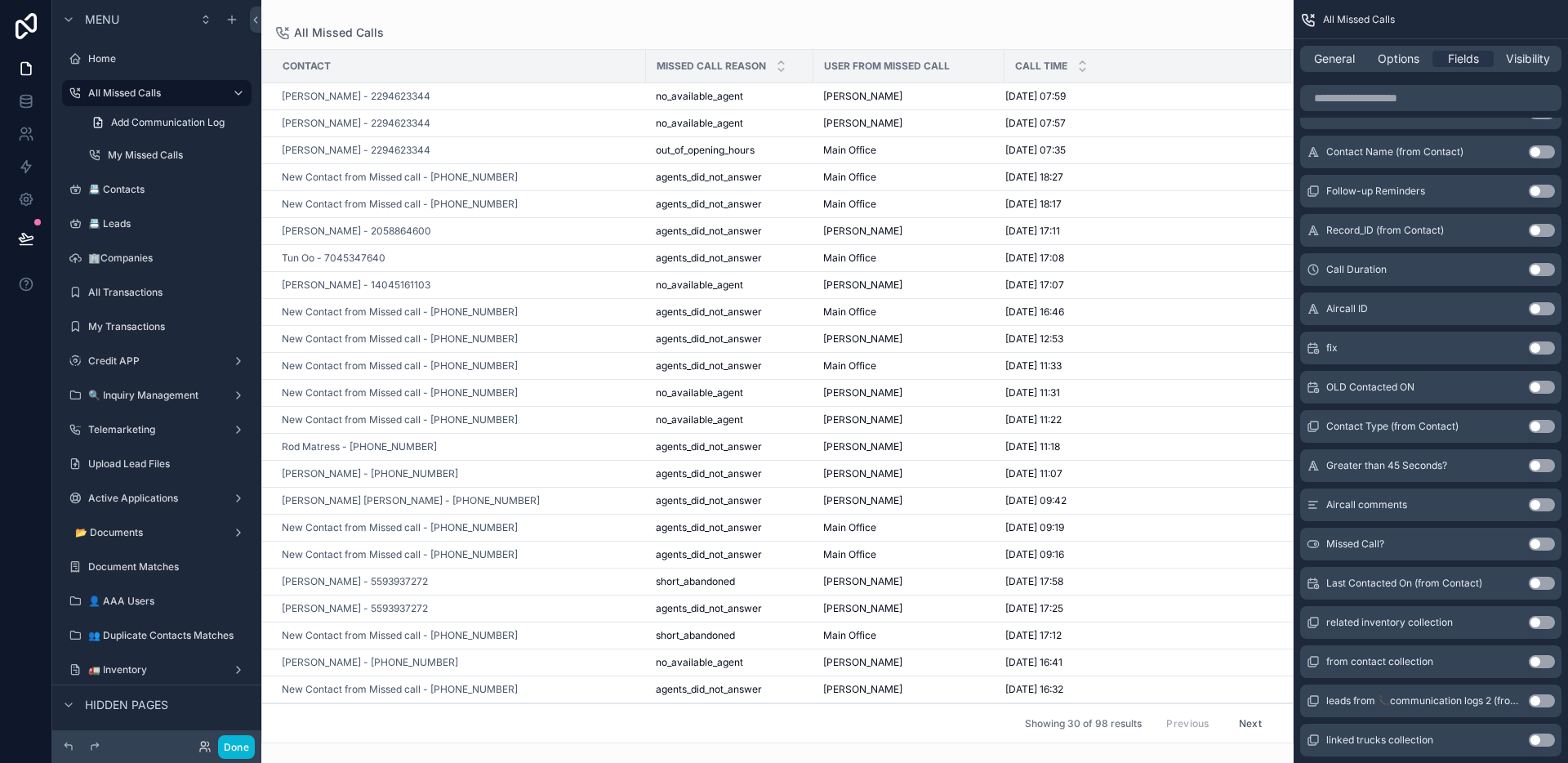
click at [1536, 582] on button "Use setting" at bounding box center [1541, 583] width 26 height 13
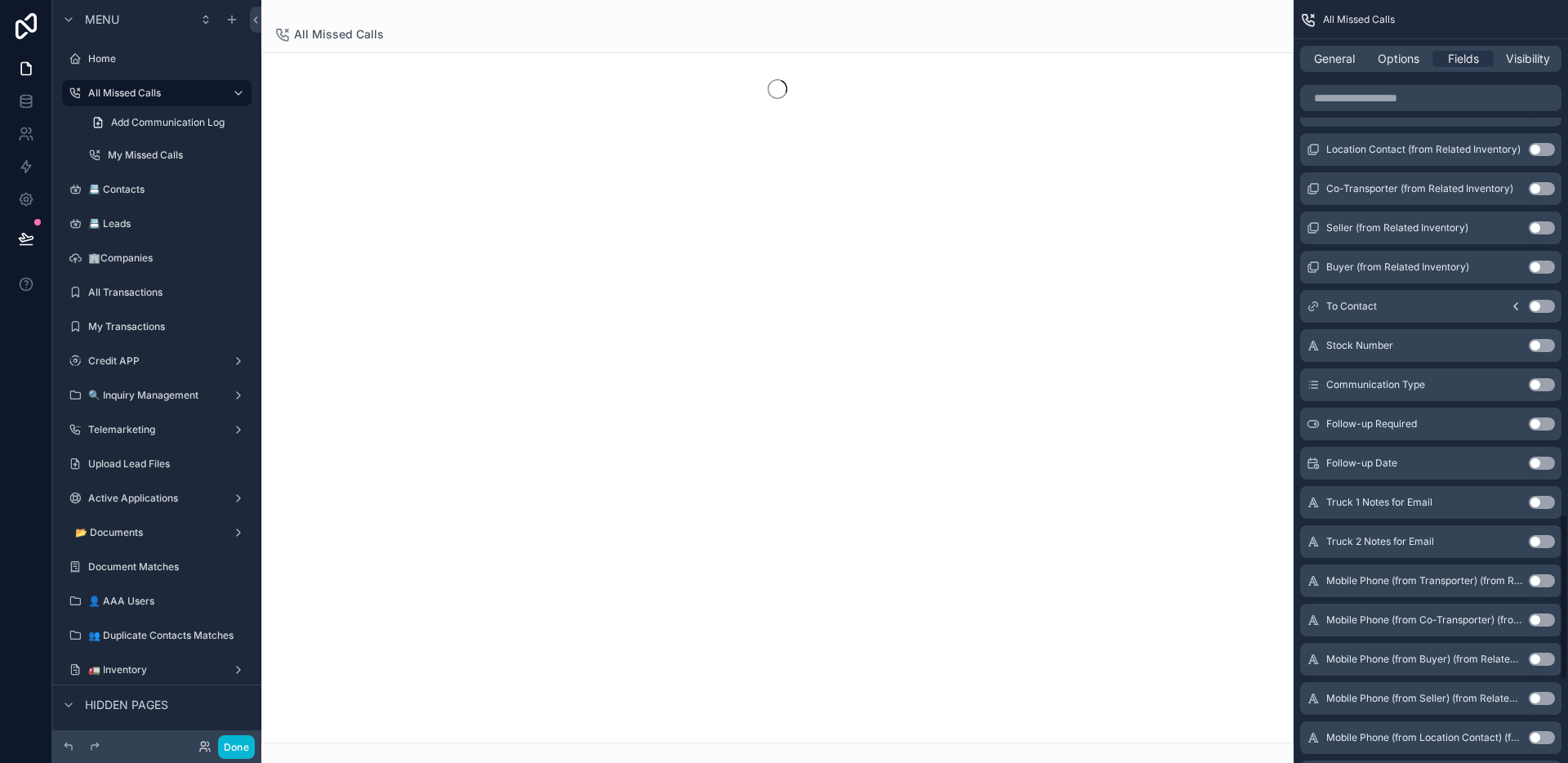
scroll to position [0, 0]
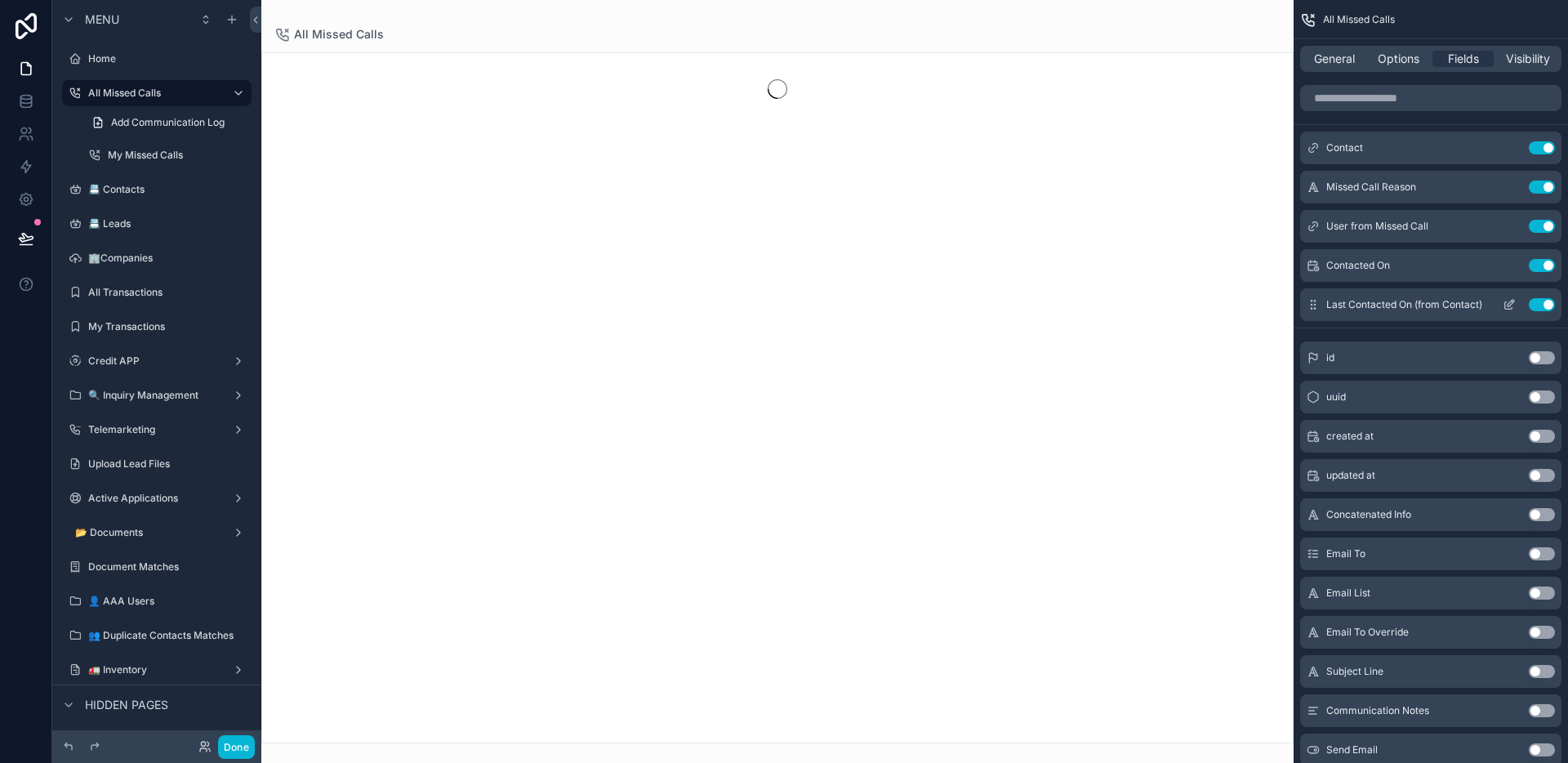
click at [1510, 303] on icon "scrollable content" at bounding box center [1511, 303] width 7 height 7
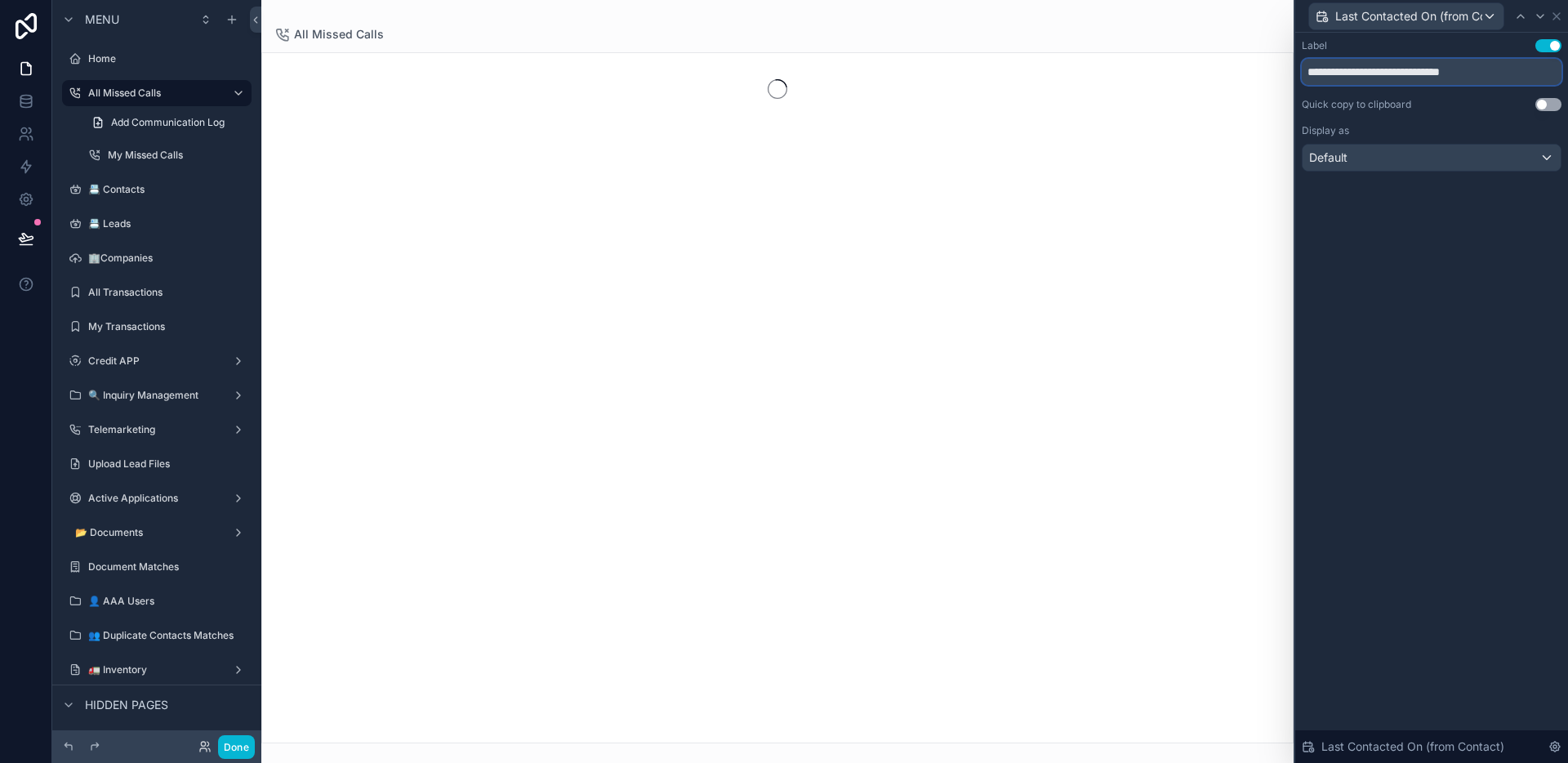
drag, startPoint x: 1462, startPoint y: 74, endPoint x: 1545, endPoint y: 74, distance: 83.0
click at [1545, 74] on input "**********" at bounding box center [1432, 71] width 259 height 26
type input "**********"
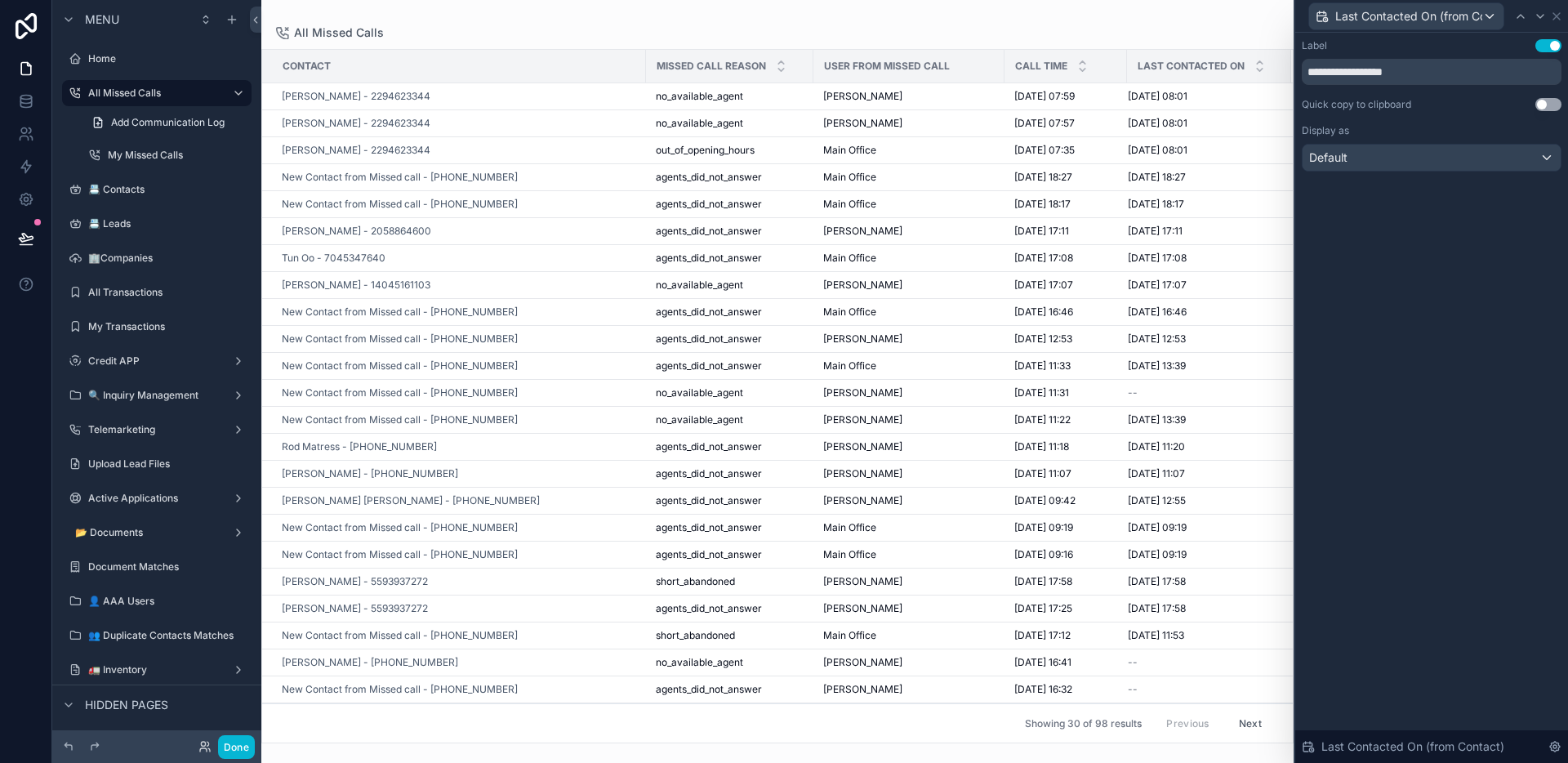
click at [806, 23] on div "All Missed Calls Contact Missed Call Reason User from Missed Call Call Time Las…" at bounding box center [777, 372] width 1033 height 743
click at [236, 749] on button "Done" at bounding box center [236, 746] width 37 height 23
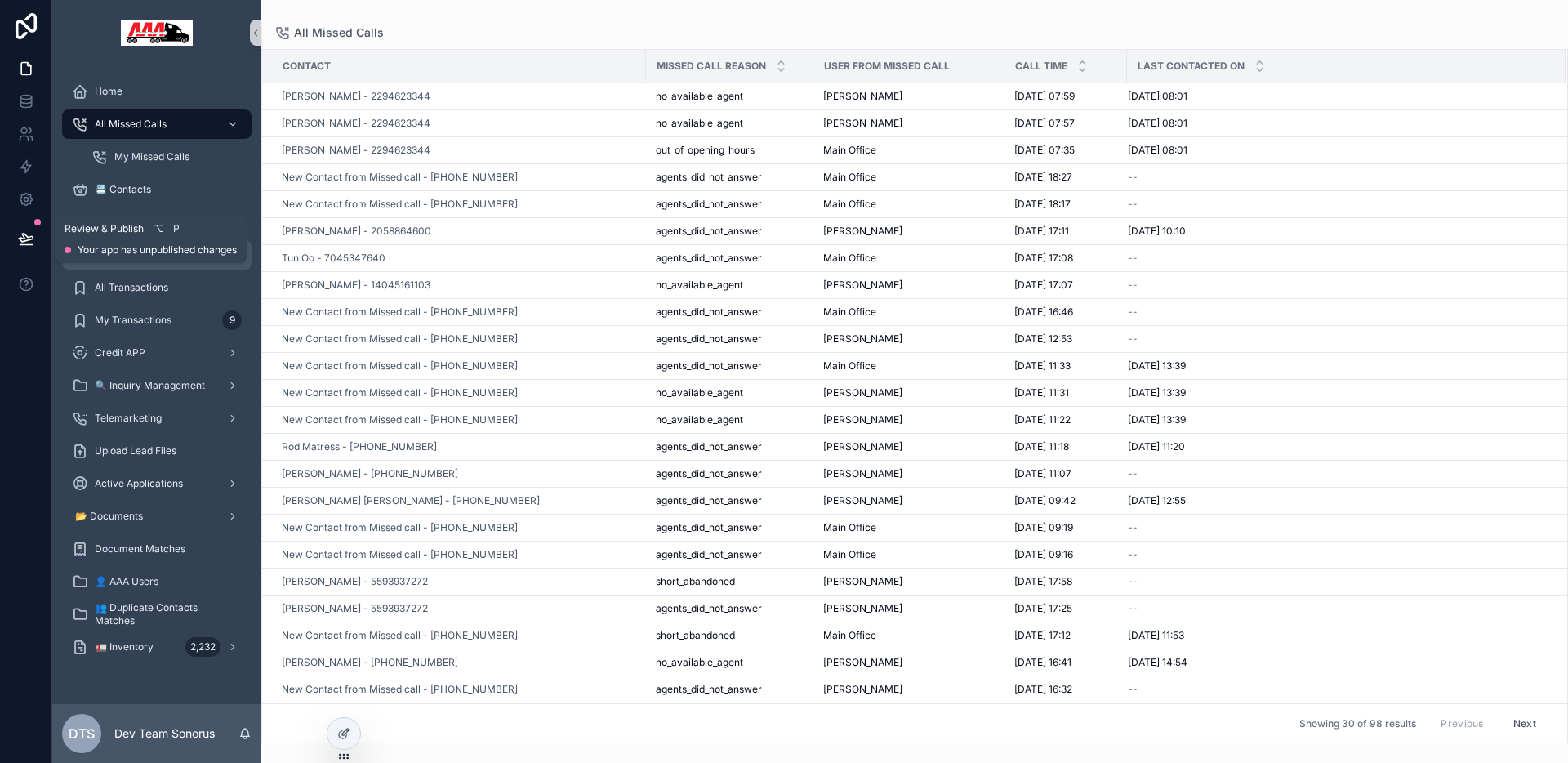
drag, startPoint x: 24, startPoint y: 236, endPoint x: 71, endPoint y: 262, distance: 53.7
click at [24, 236] on icon at bounding box center [27, 239] width 17 height 17
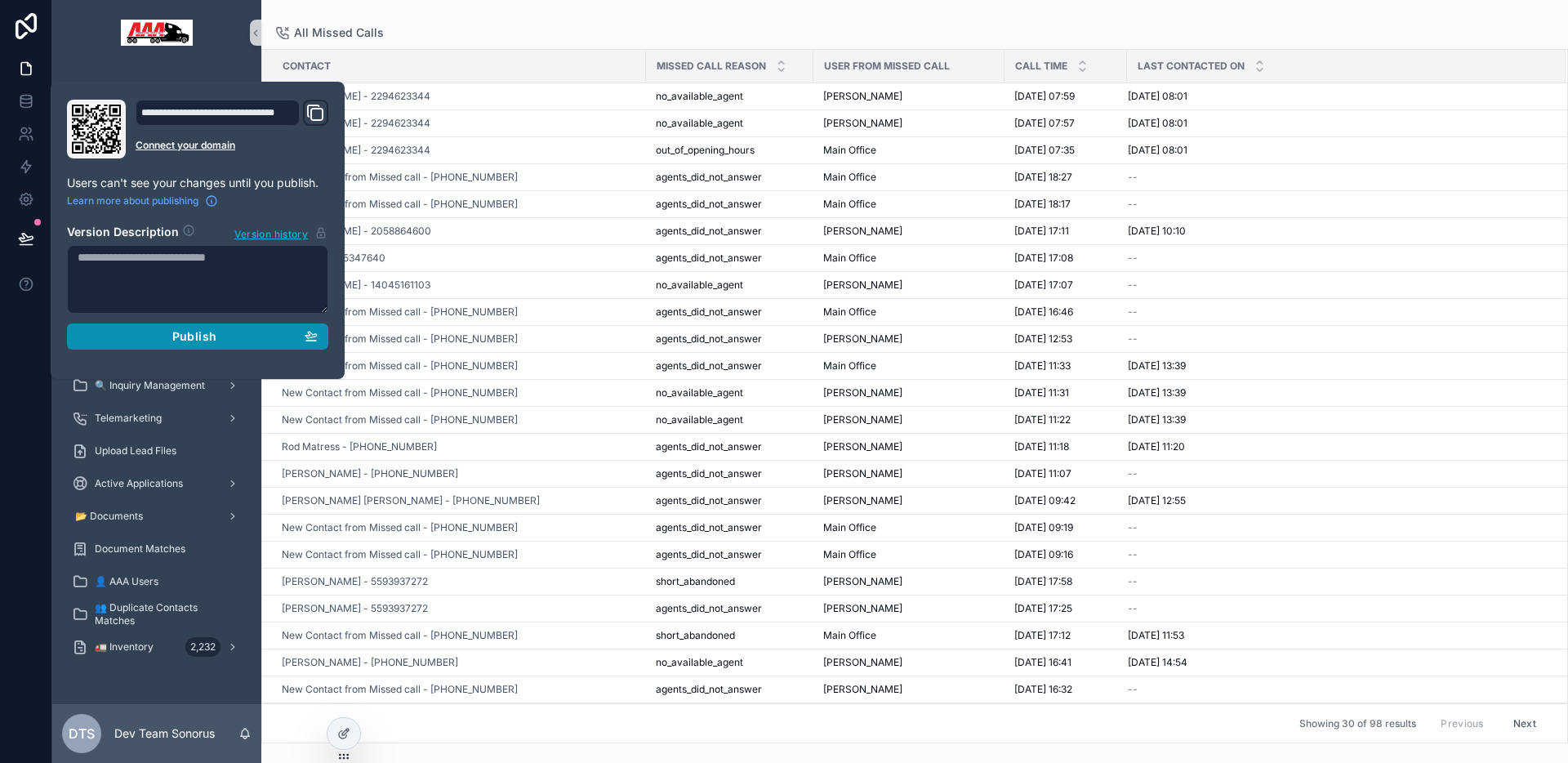
click at [265, 334] on div "Publish" at bounding box center [197, 337] width 240 height 15
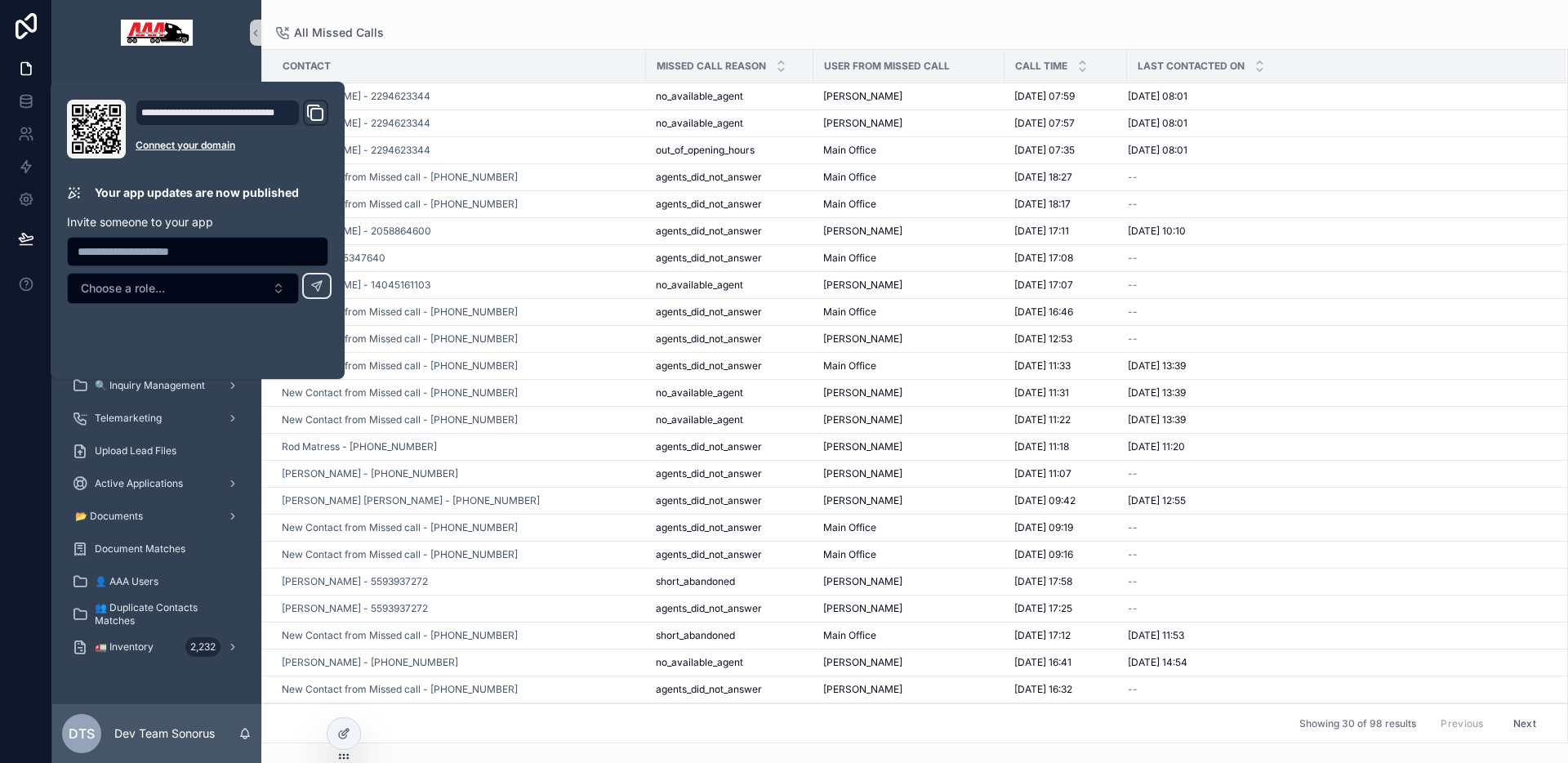
click at [1250, 27] on div "All Missed Calls" at bounding box center [915, 32] width 1280 height 13
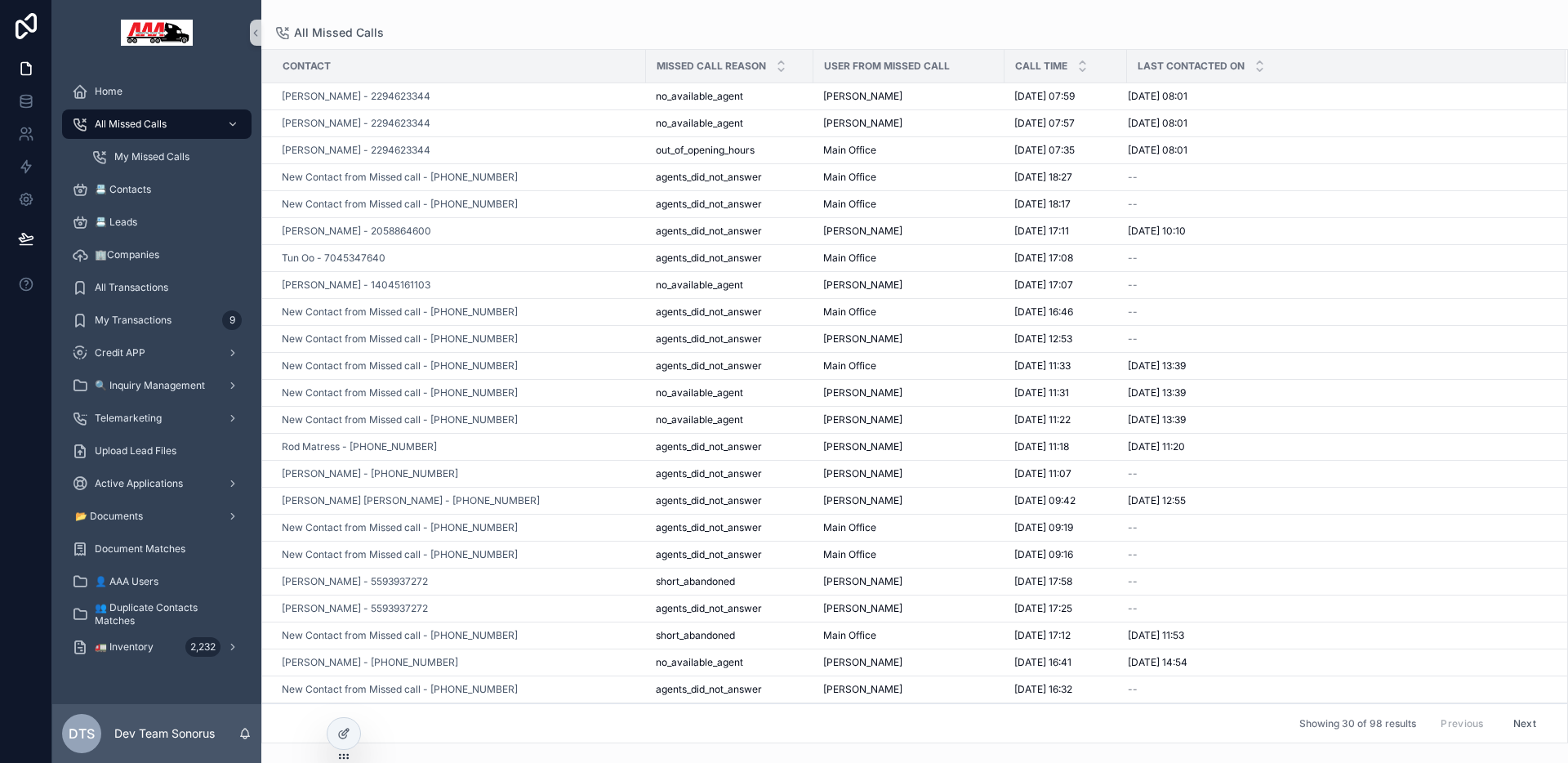
click at [1171, 17] on div "All Missed Calls Contact Missed Call Reason User from Missed Call Call Time Las…" at bounding box center [915, 372] width 1307 height 743
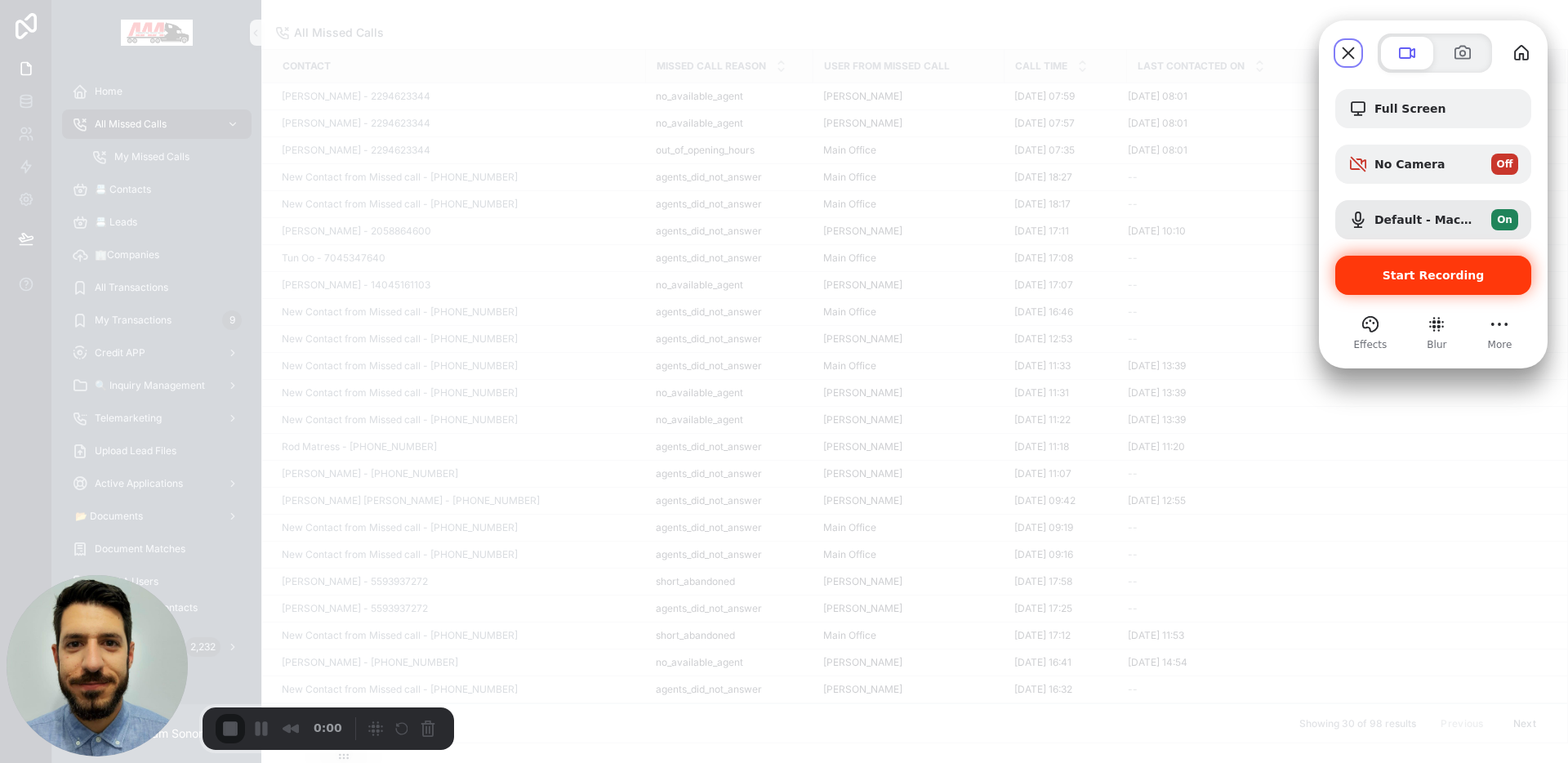
click at [1442, 276] on span "Start Recording" at bounding box center [1433, 275] width 102 height 13
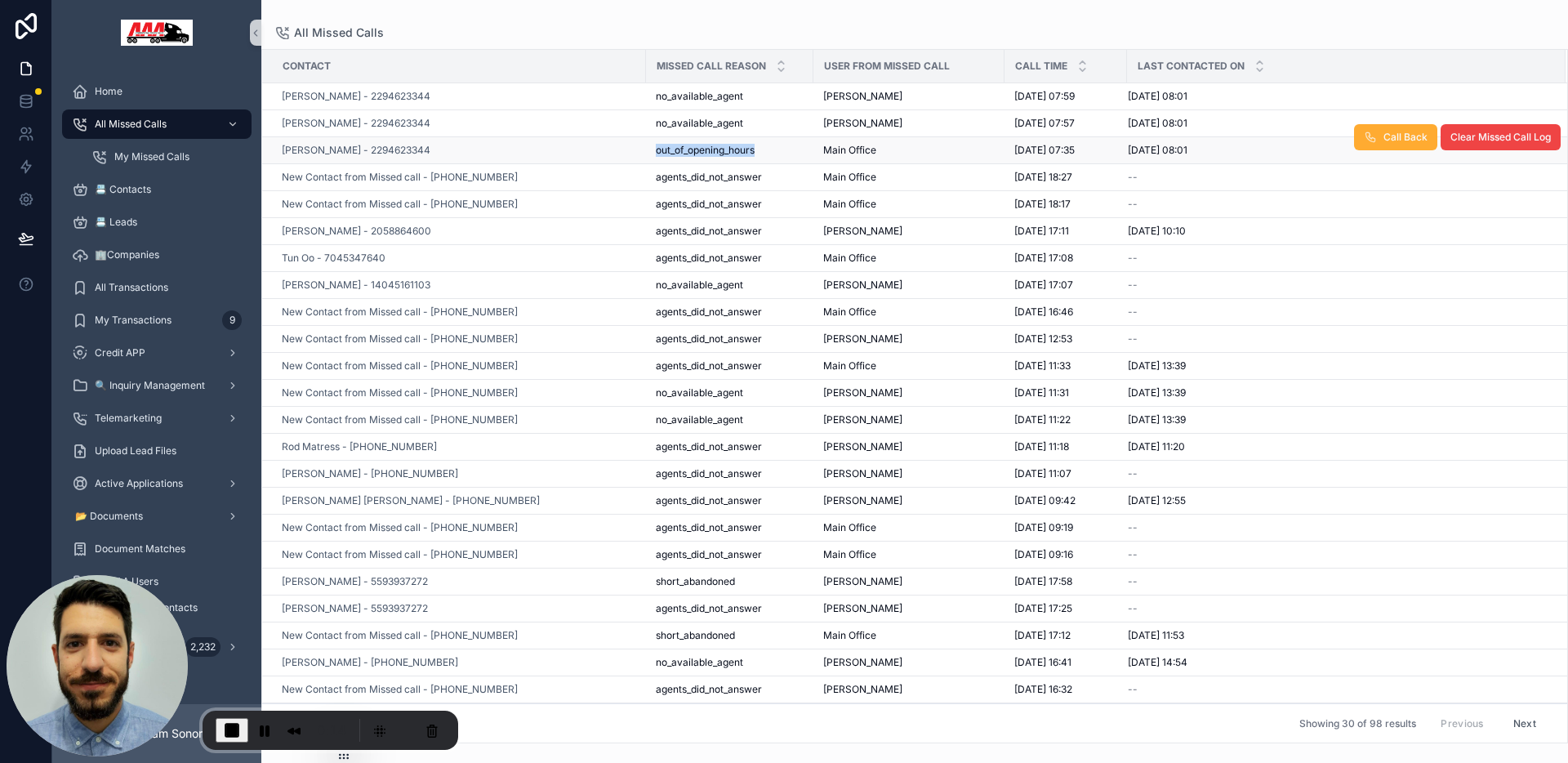
drag, startPoint x: 650, startPoint y: 149, endPoint x: 785, endPoint y: 149, distance: 135.0
click at [785, 149] on td "out_of_opening_hours out_of_opening_hours" at bounding box center [729, 150] width 167 height 27
drag, startPoint x: 823, startPoint y: 151, endPoint x: 922, endPoint y: 143, distance: 99.3
click at [922, 144] on div "Main Office" at bounding box center [909, 150] width 171 height 13
drag, startPoint x: 1094, startPoint y: 148, endPoint x: 1075, endPoint y: 144, distance: 19.4
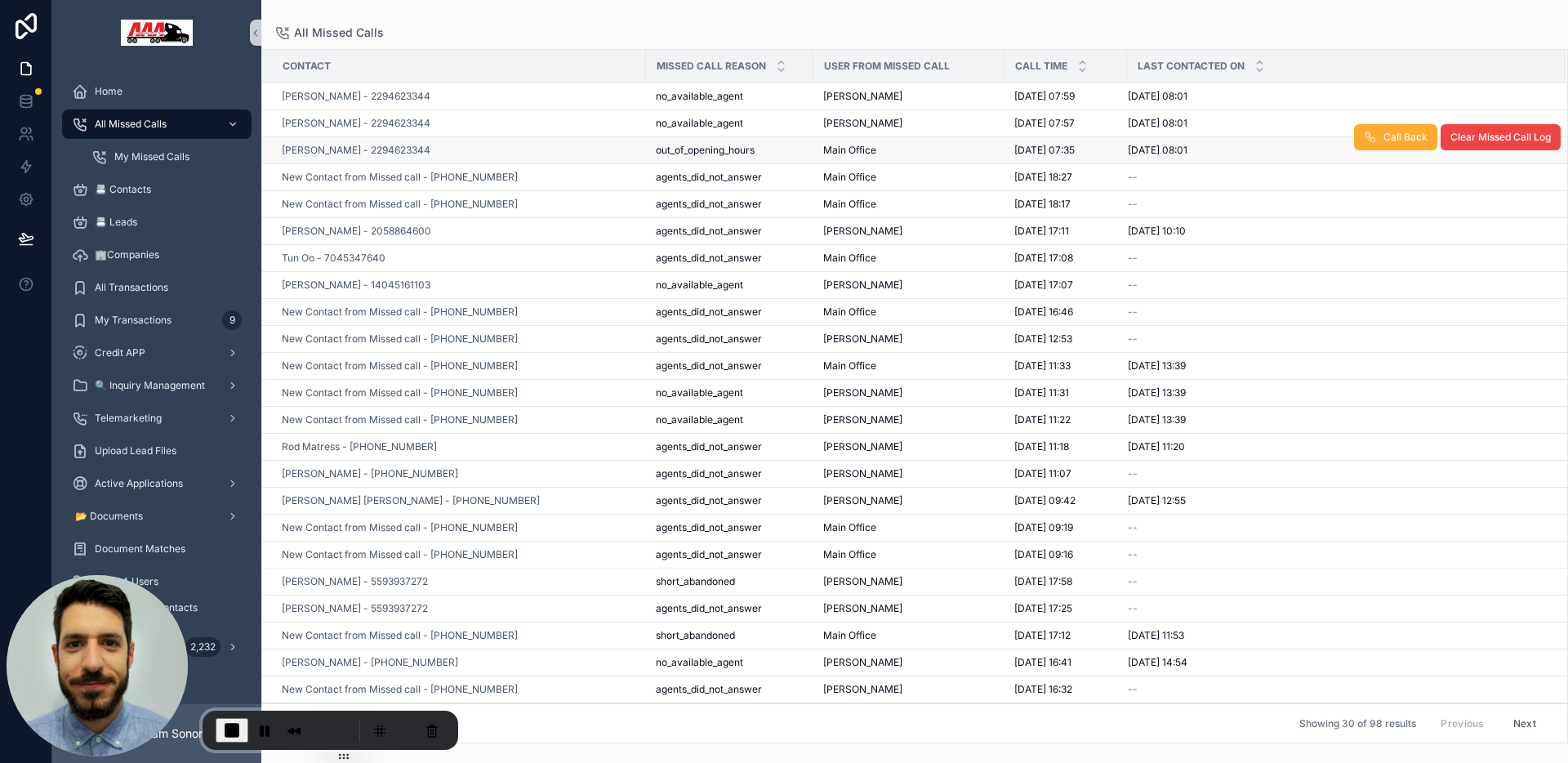
click at [1075, 144] on span "[DATE] 07:35" at bounding box center [1044, 150] width 61 height 13
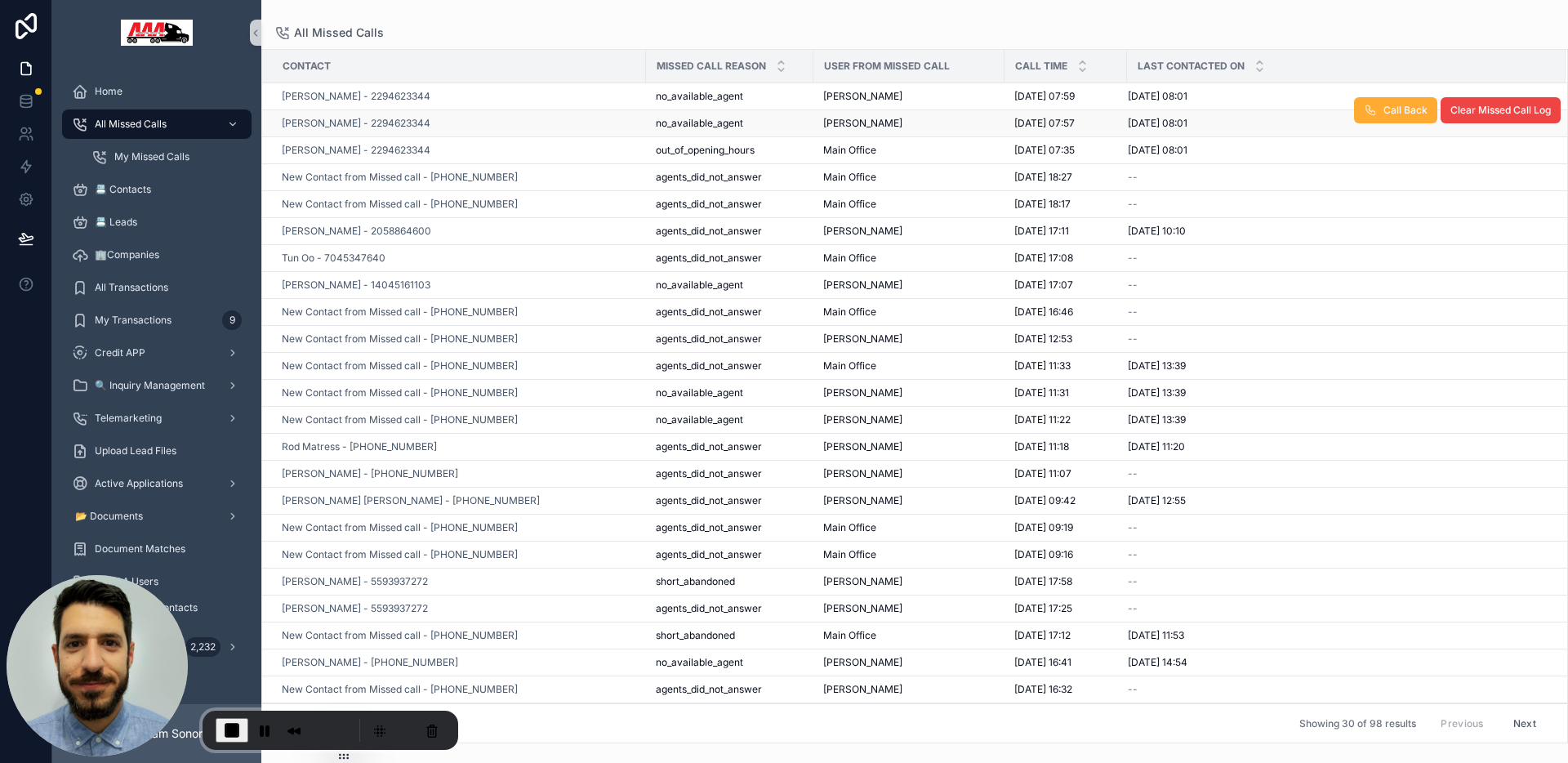
drag, startPoint x: 1097, startPoint y: 120, endPoint x: 1074, endPoint y: 114, distance: 23.8
click at [1074, 116] on td "10/09/2025 07:57 10/09/2025 07:57" at bounding box center [1065, 124] width 122 height 27
drag, startPoint x: 1094, startPoint y: 96, endPoint x: 1073, endPoint y: 97, distance: 21.0
click at [1073, 97] on span "[DATE] 07:59" at bounding box center [1044, 96] width 61 height 13
drag, startPoint x: 1209, startPoint y: 96, endPoint x: 1187, endPoint y: 99, distance: 22.2
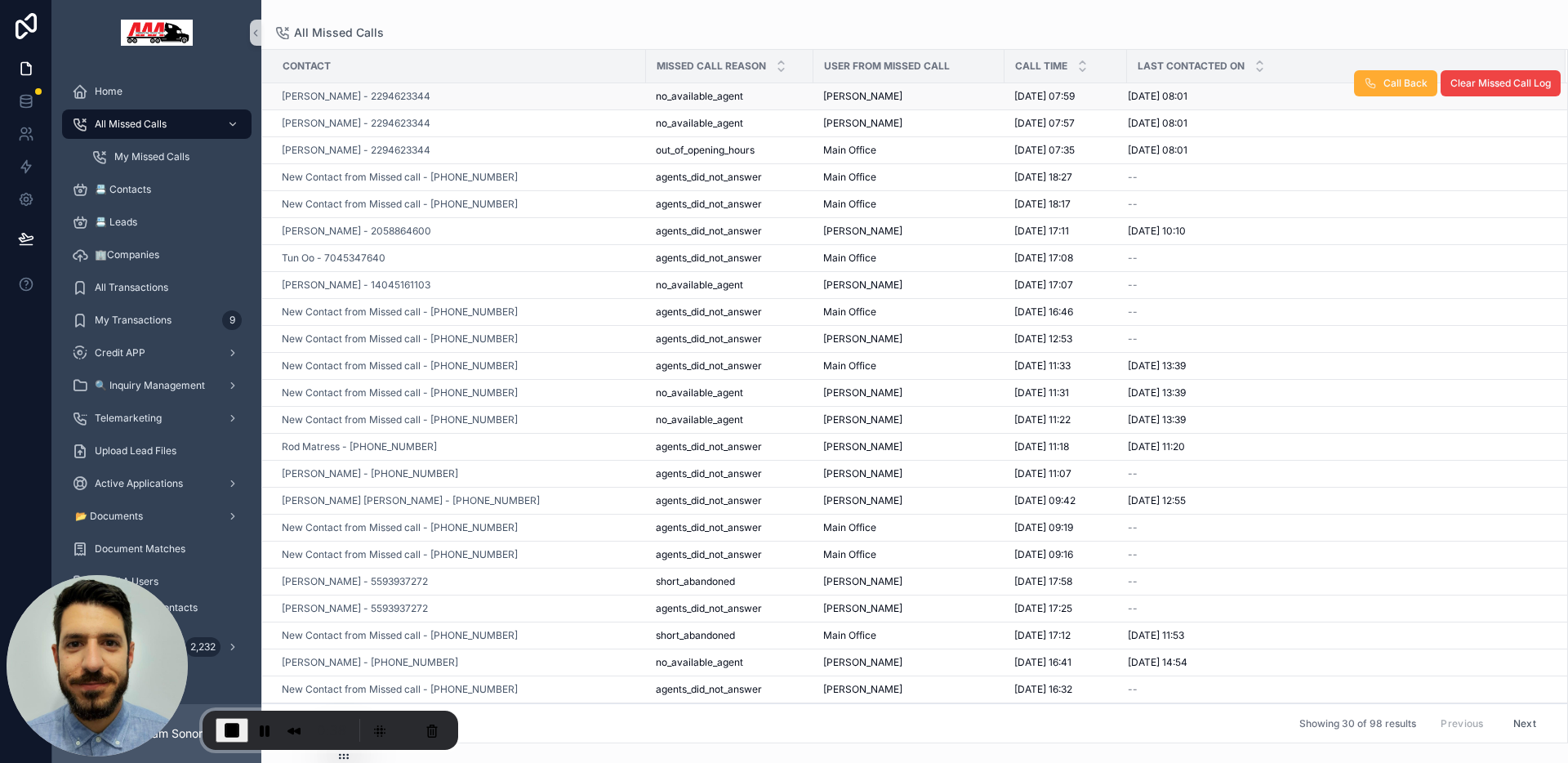
click at [1187, 99] on div "10/09/2025 08:01 10/09/2025 08:01" at bounding box center [1337, 96] width 418 height 13
drag, startPoint x: 1095, startPoint y: 98, endPoint x: 1015, endPoint y: 99, distance: 80.0
click at [1015, 99] on span "[DATE] 07:59" at bounding box center [1044, 96] width 61 height 13
click at [502, 23] on div "All Missed Calls Contact Missed Call Reason User from Missed Call Call Time Las…" at bounding box center [915, 372] width 1307 height 743
click at [303, 95] on span "[PERSON_NAME] - 2294623344" at bounding box center [356, 96] width 149 height 13
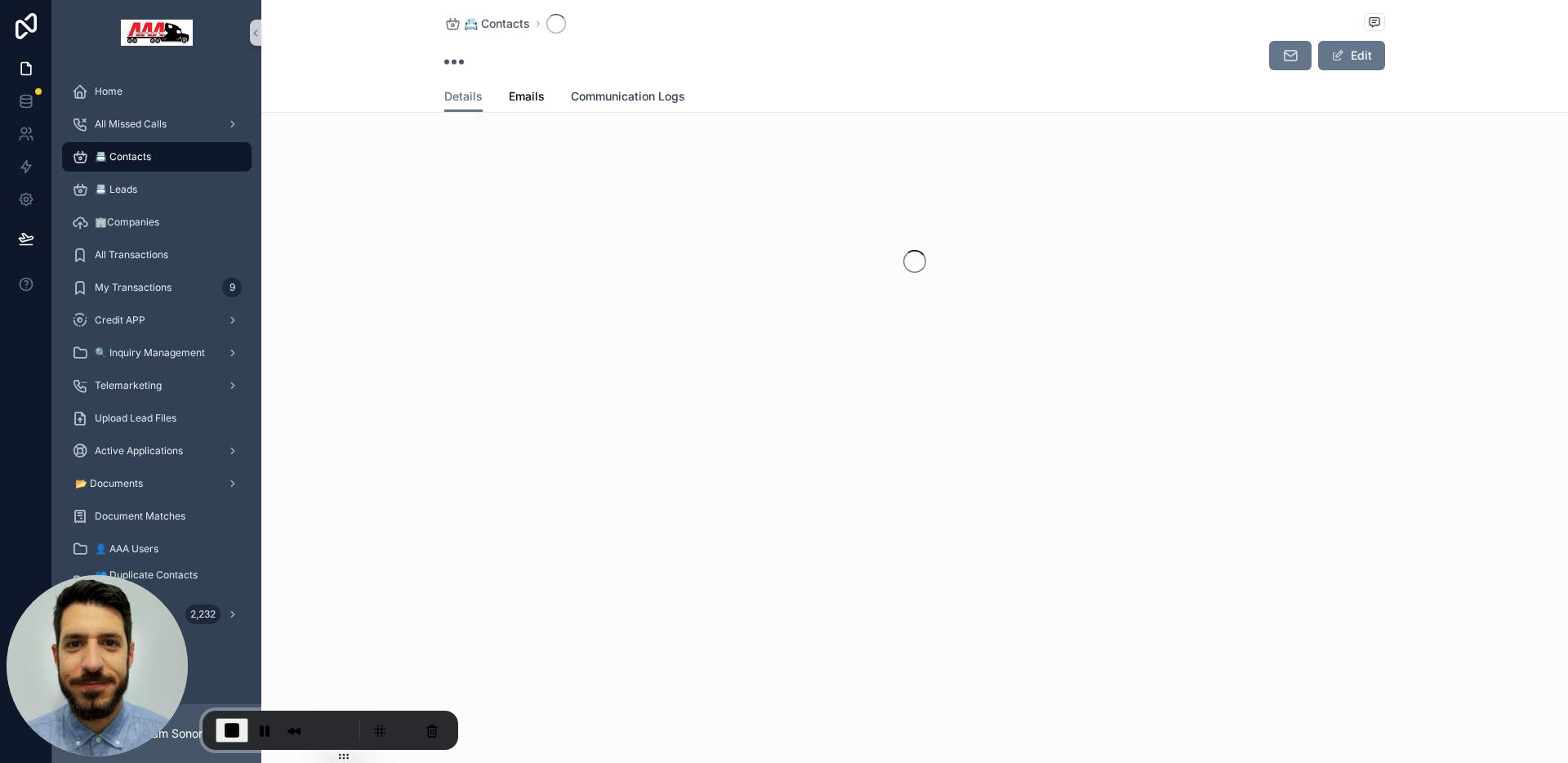
click at [629, 97] on span "Communication Logs" at bounding box center [629, 96] width 115 height 17
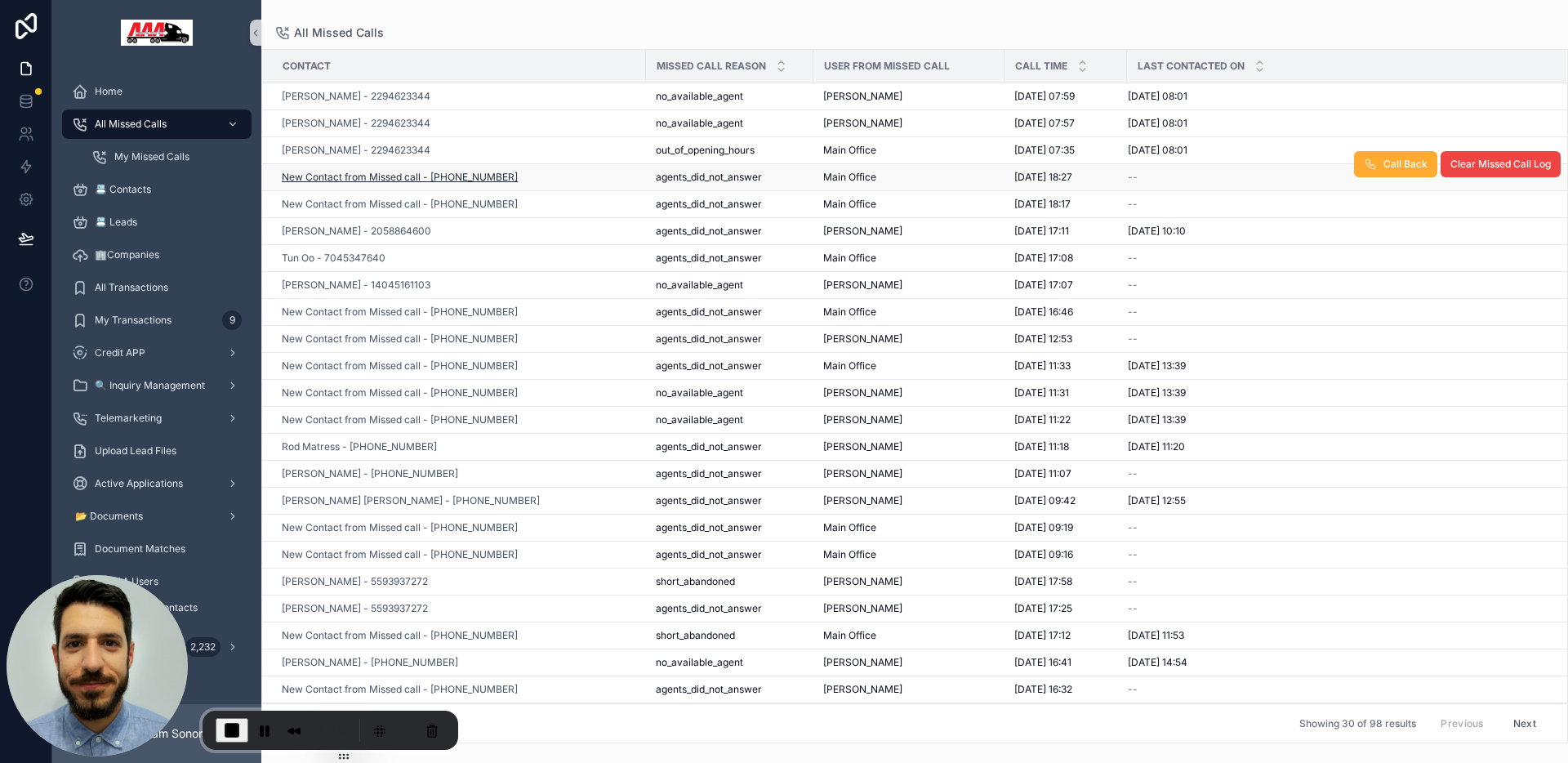
click at [440, 177] on span "New Contact from Missed call - [PHONE_NUMBER]" at bounding box center [400, 177] width 236 height 13
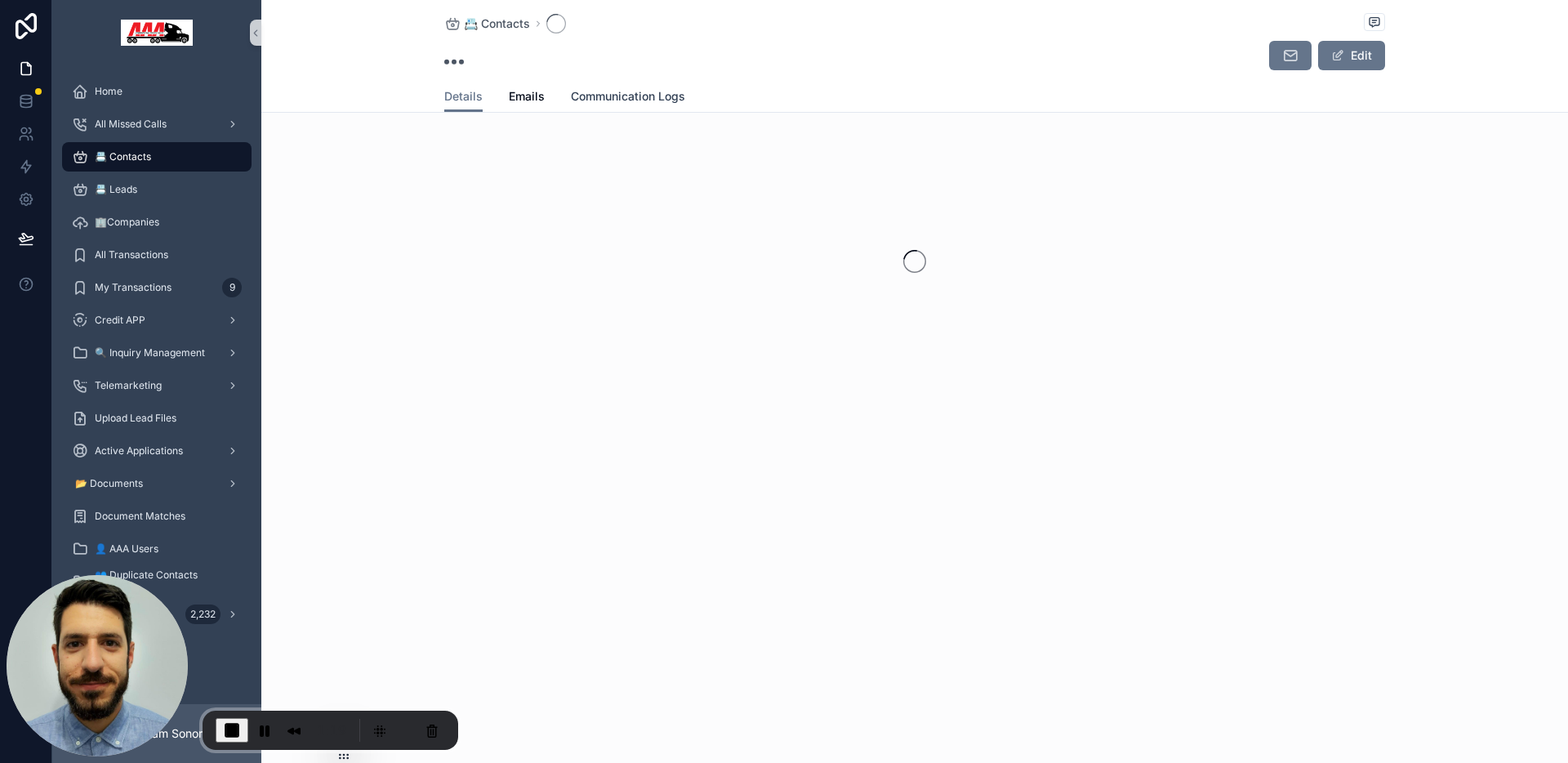
click at [631, 101] on span "Communication Logs" at bounding box center [629, 96] width 115 height 17
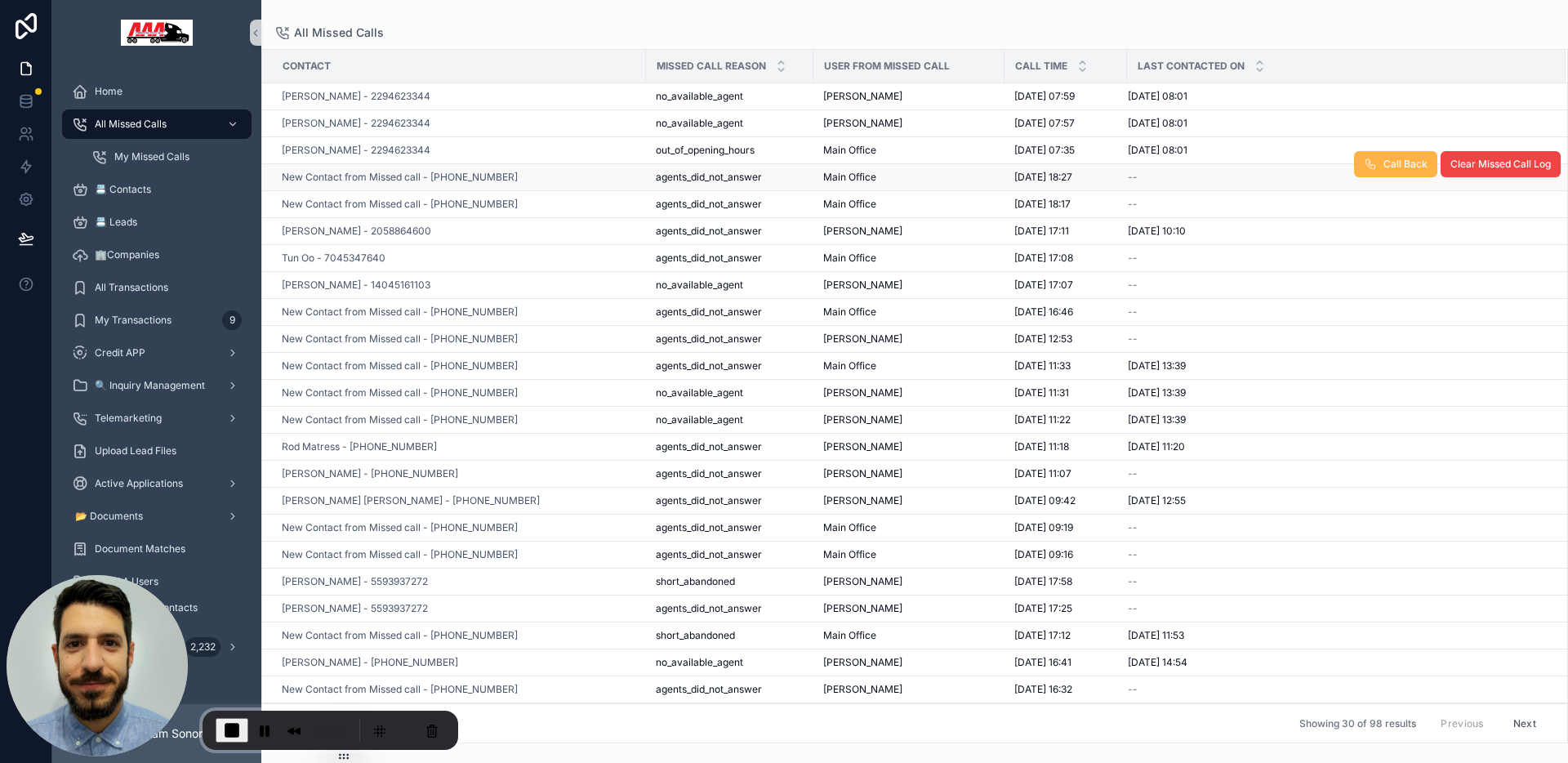
click at [1378, 172] on button "Call Back" at bounding box center [1396, 164] width 83 height 26
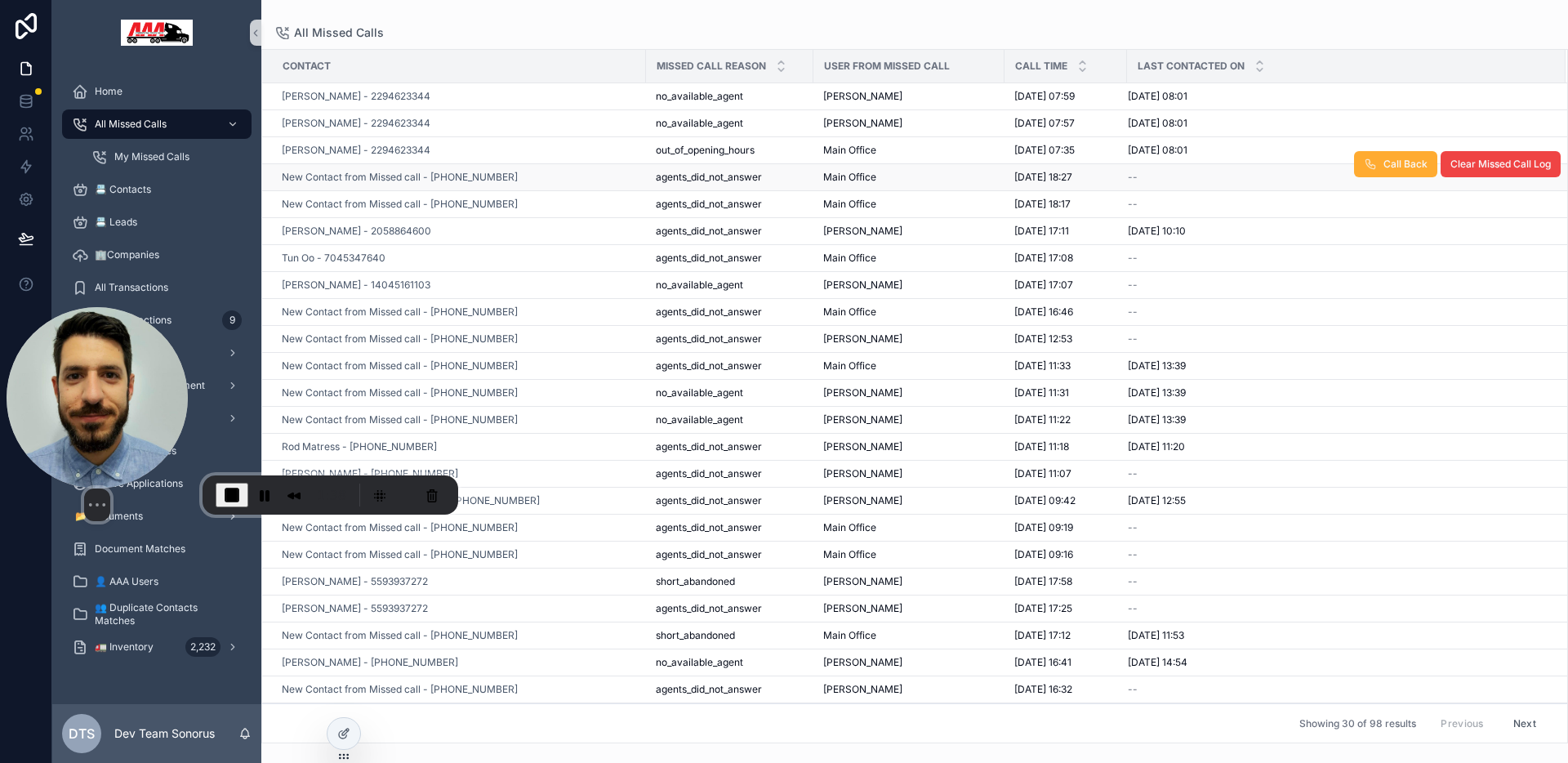
drag, startPoint x: 123, startPoint y: 633, endPoint x: 88, endPoint y: 390, distance: 245.5
click at [88, 390] on img at bounding box center [97, 397] width 181 height 181
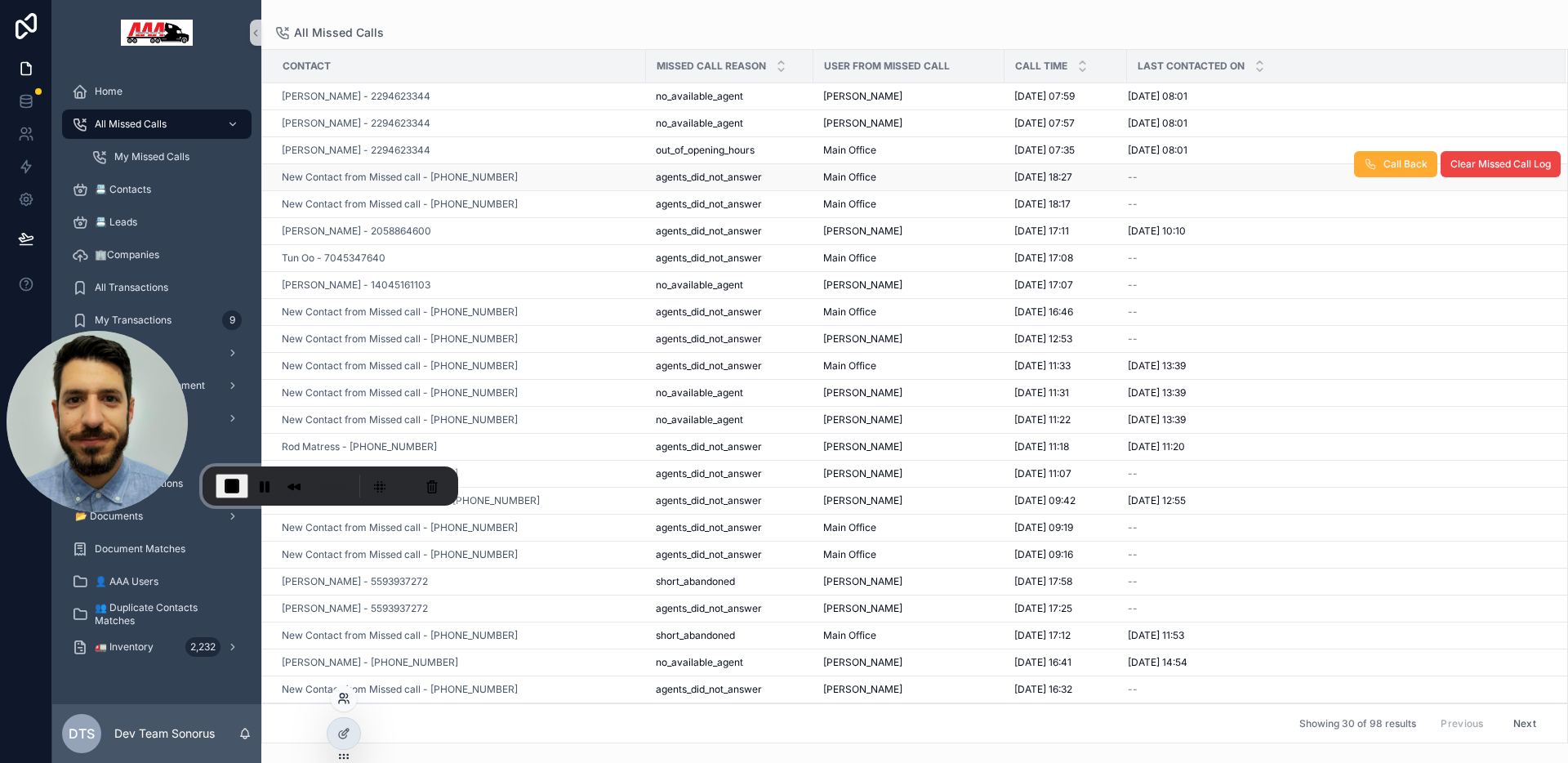
click at [348, 700] on icon at bounding box center [348, 701] width 2 height 3
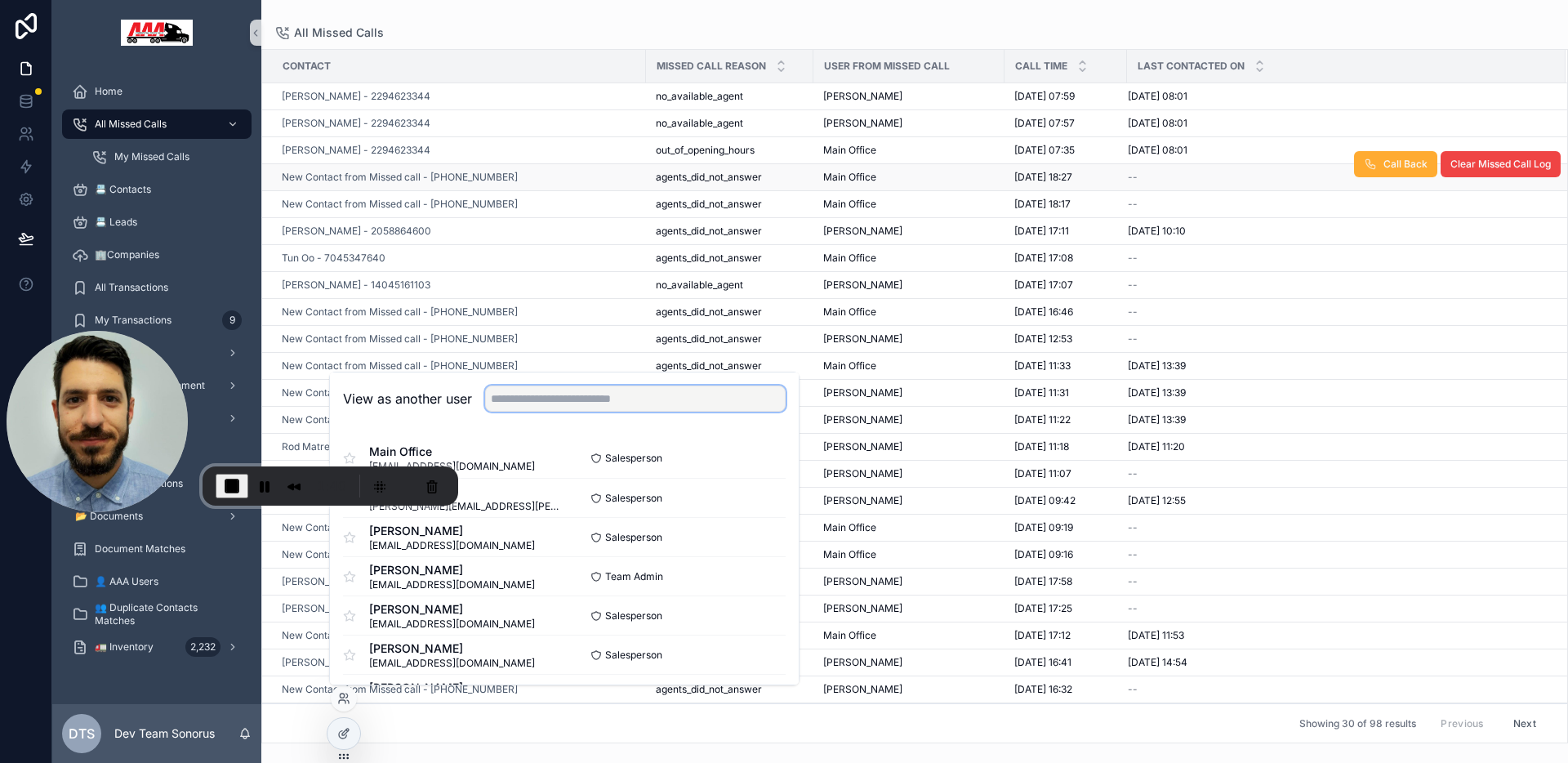
click at [634, 393] on input "text" at bounding box center [636, 398] width 301 height 26
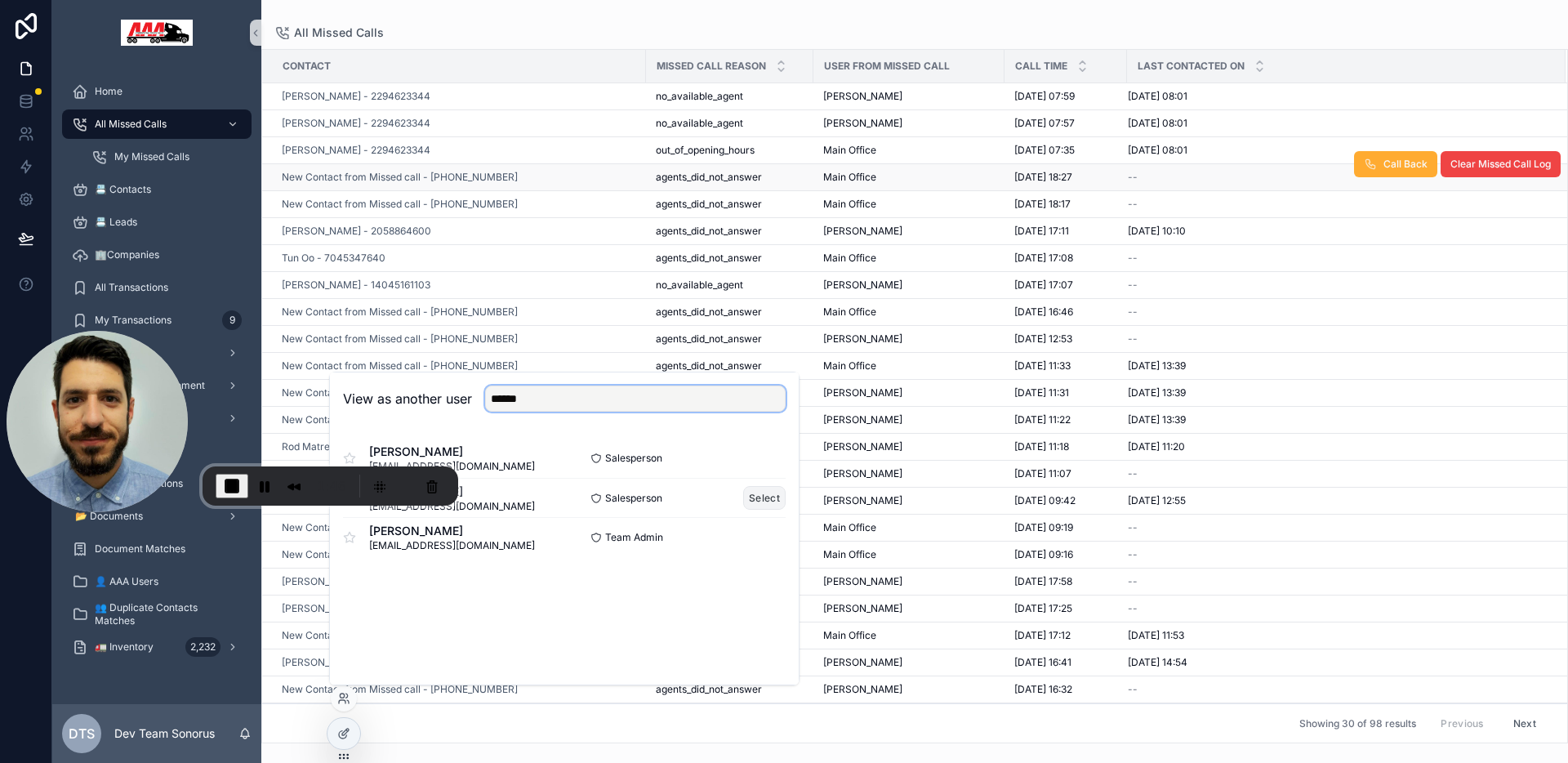
type input "*****"
click at [756, 497] on button "Select" at bounding box center [764, 498] width 42 height 23
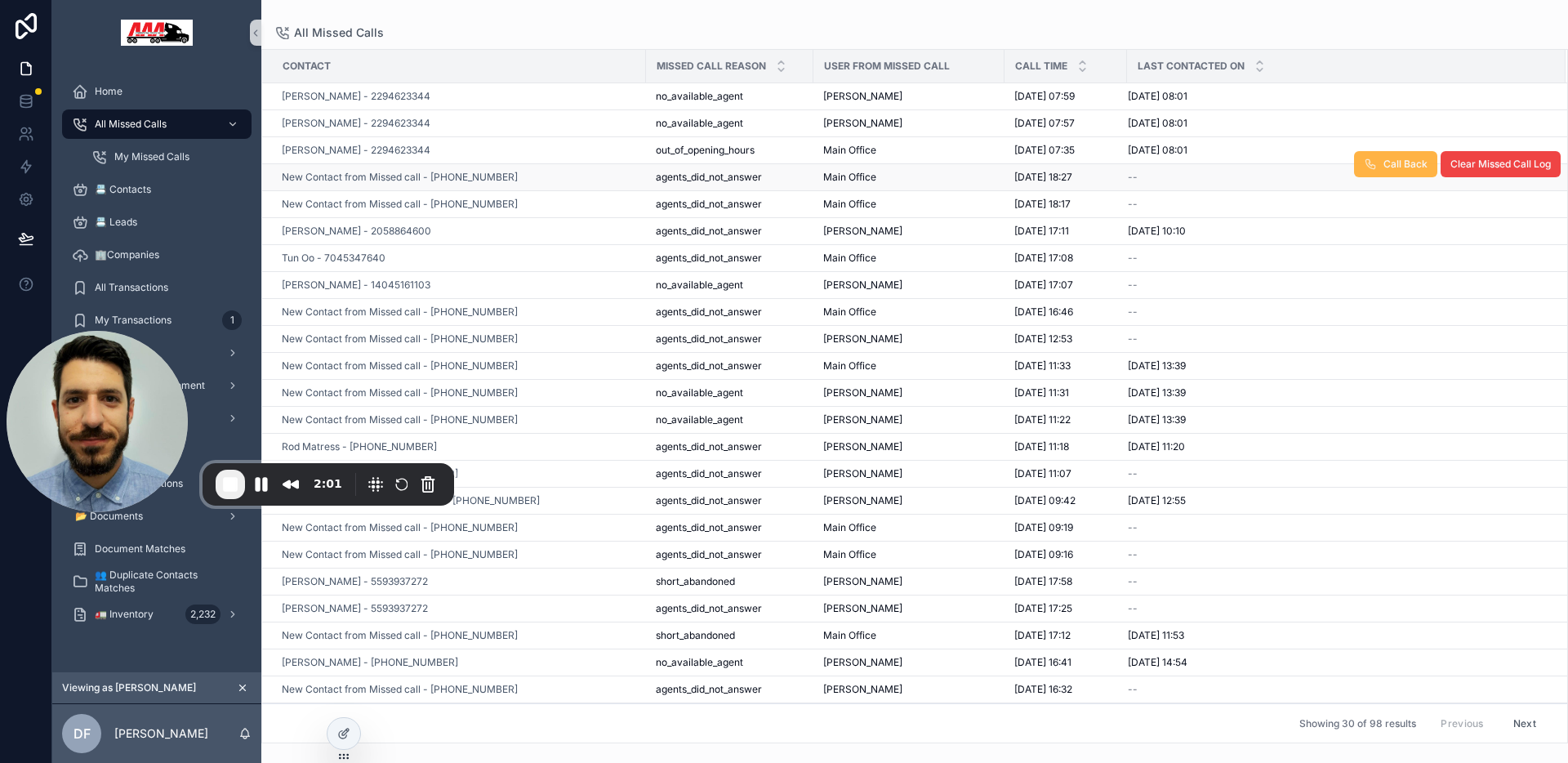
click at [1368, 165] on button "Call Back" at bounding box center [1396, 164] width 83 height 26
click at [339, 703] on icon at bounding box center [343, 701] width 7 height 3
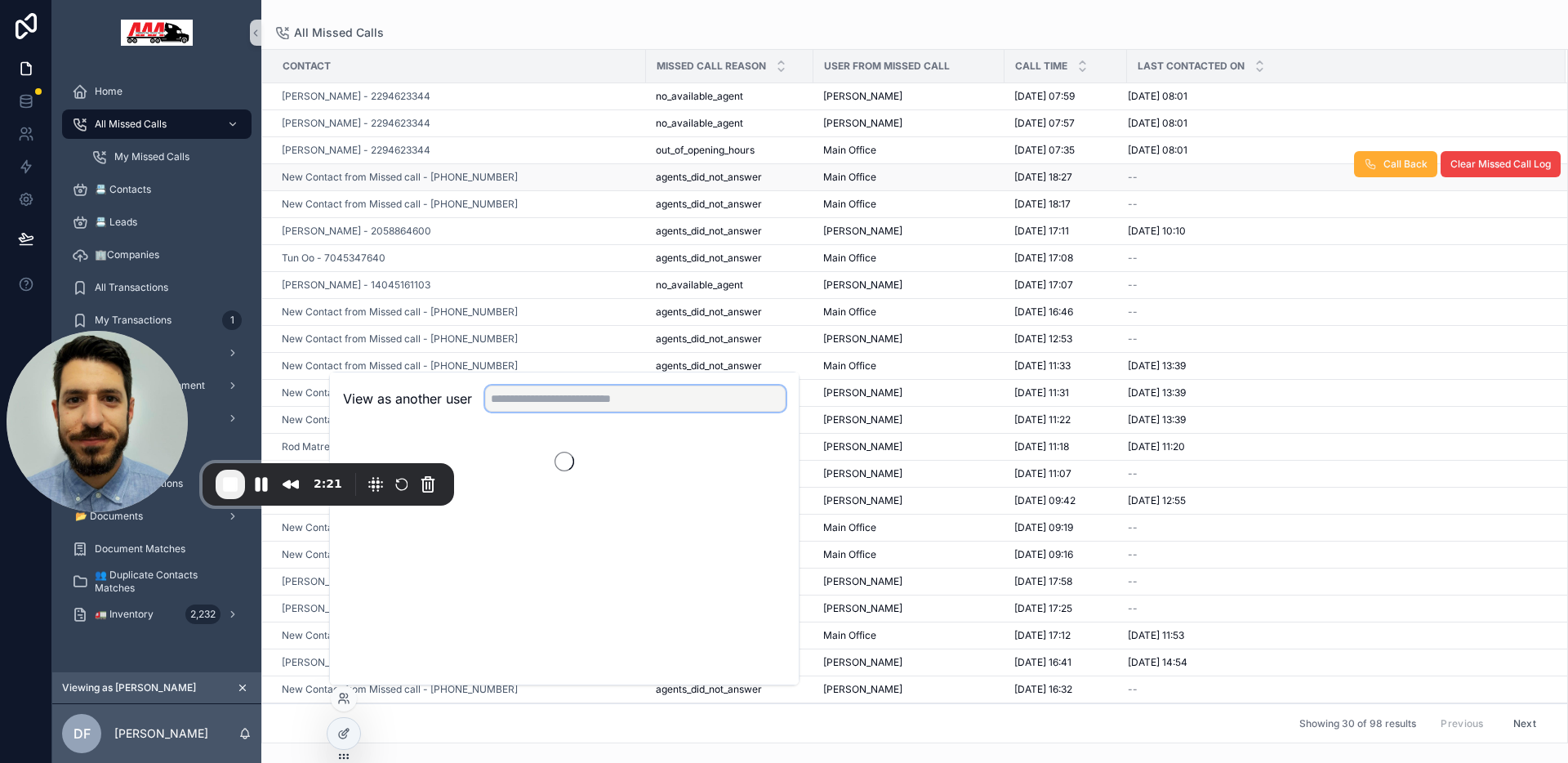
click at [577, 404] on input "text" at bounding box center [636, 398] width 301 height 26
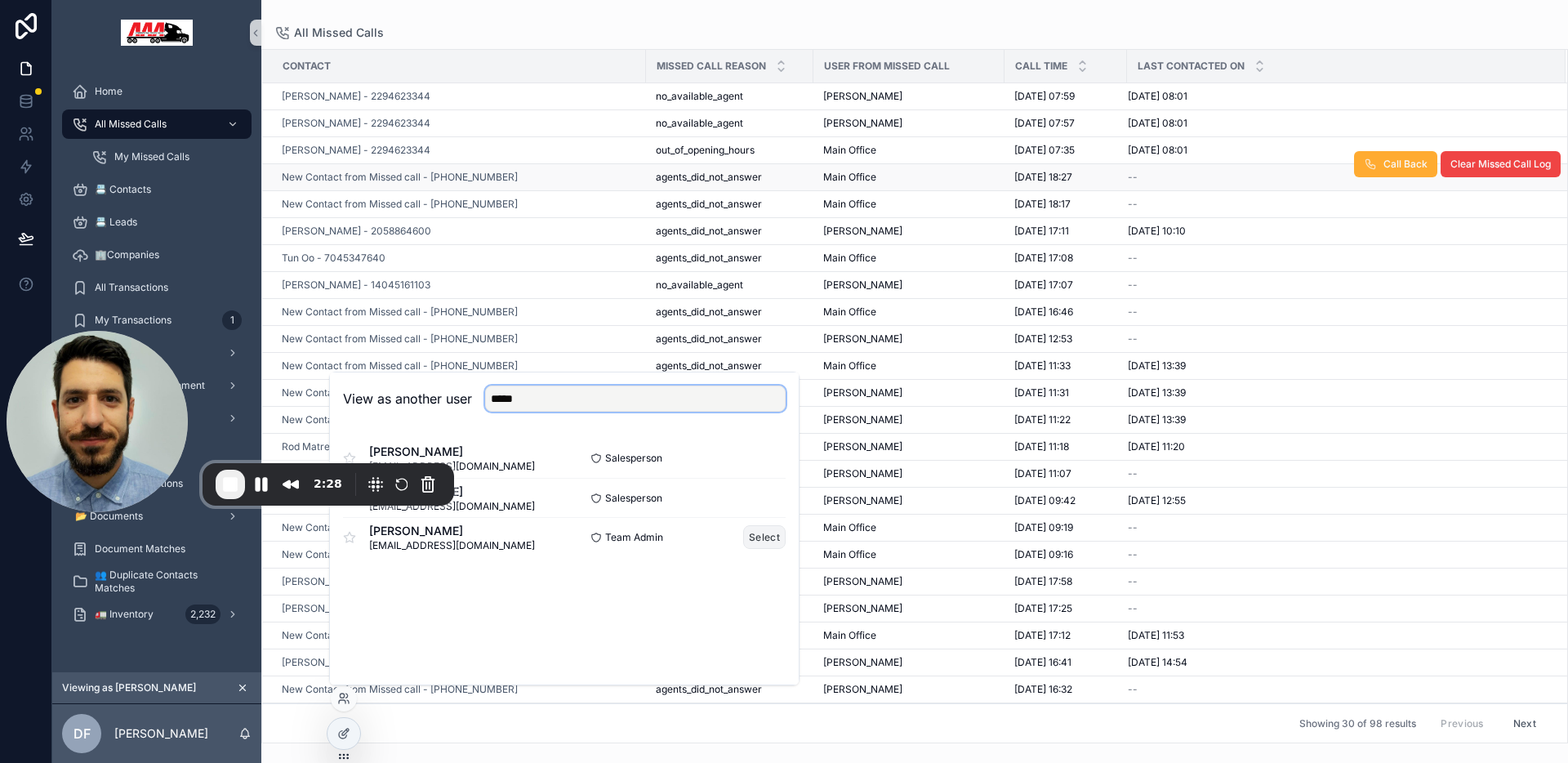
type input "*****"
click at [771, 540] on button "Select" at bounding box center [764, 537] width 42 height 23
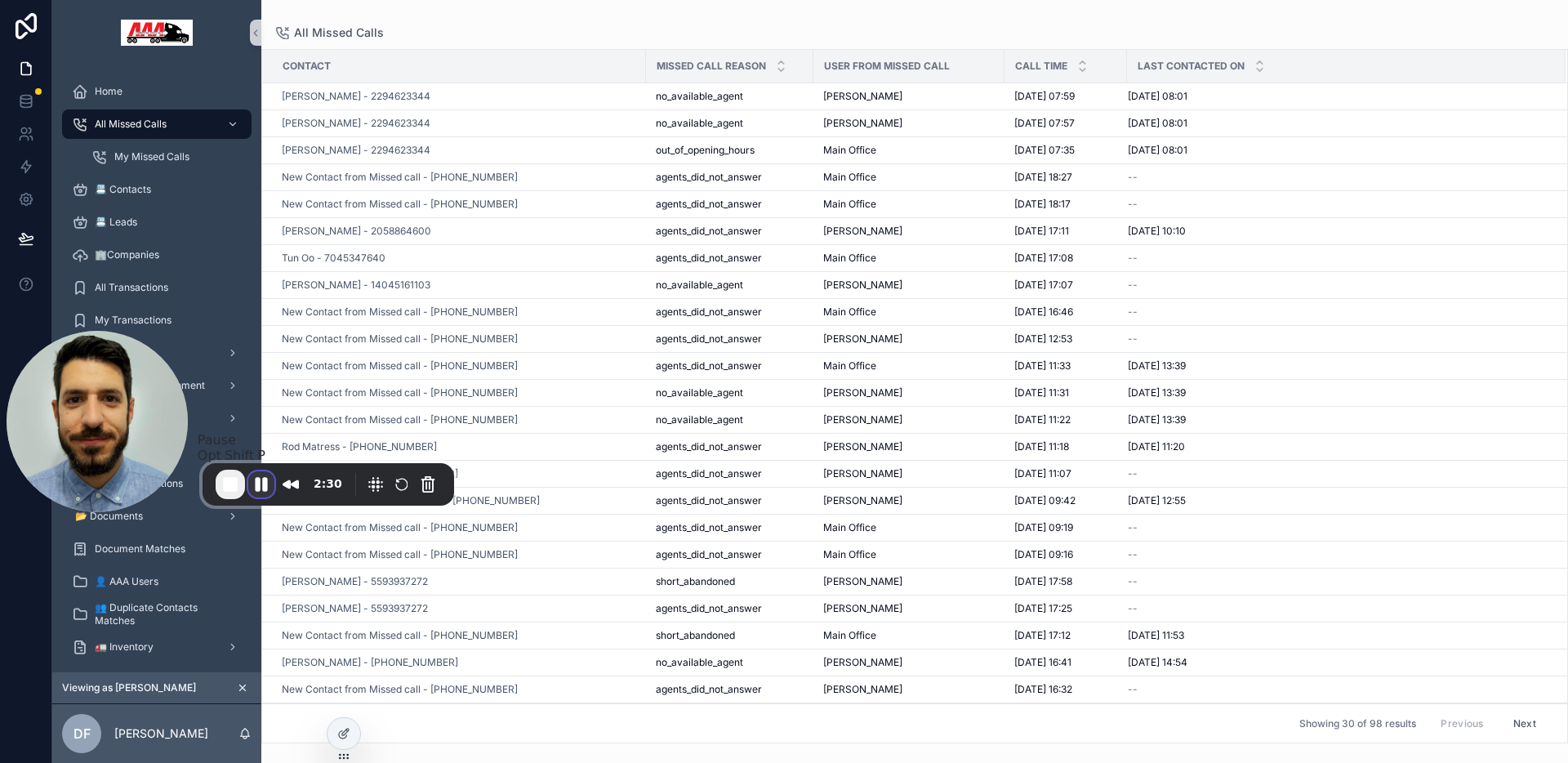
click at [261, 485] on button "Pause Recording" at bounding box center [261, 484] width 26 height 26
click at [261, 489] on span "Play Recording" at bounding box center [262, 486] width 20 height 20
click at [1369, 168] on button "Call Back" at bounding box center [1396, 164] width 83 height 26
click at [226, 478] on span "End Recording" at bounding box center [230, 485] width 20 height 20
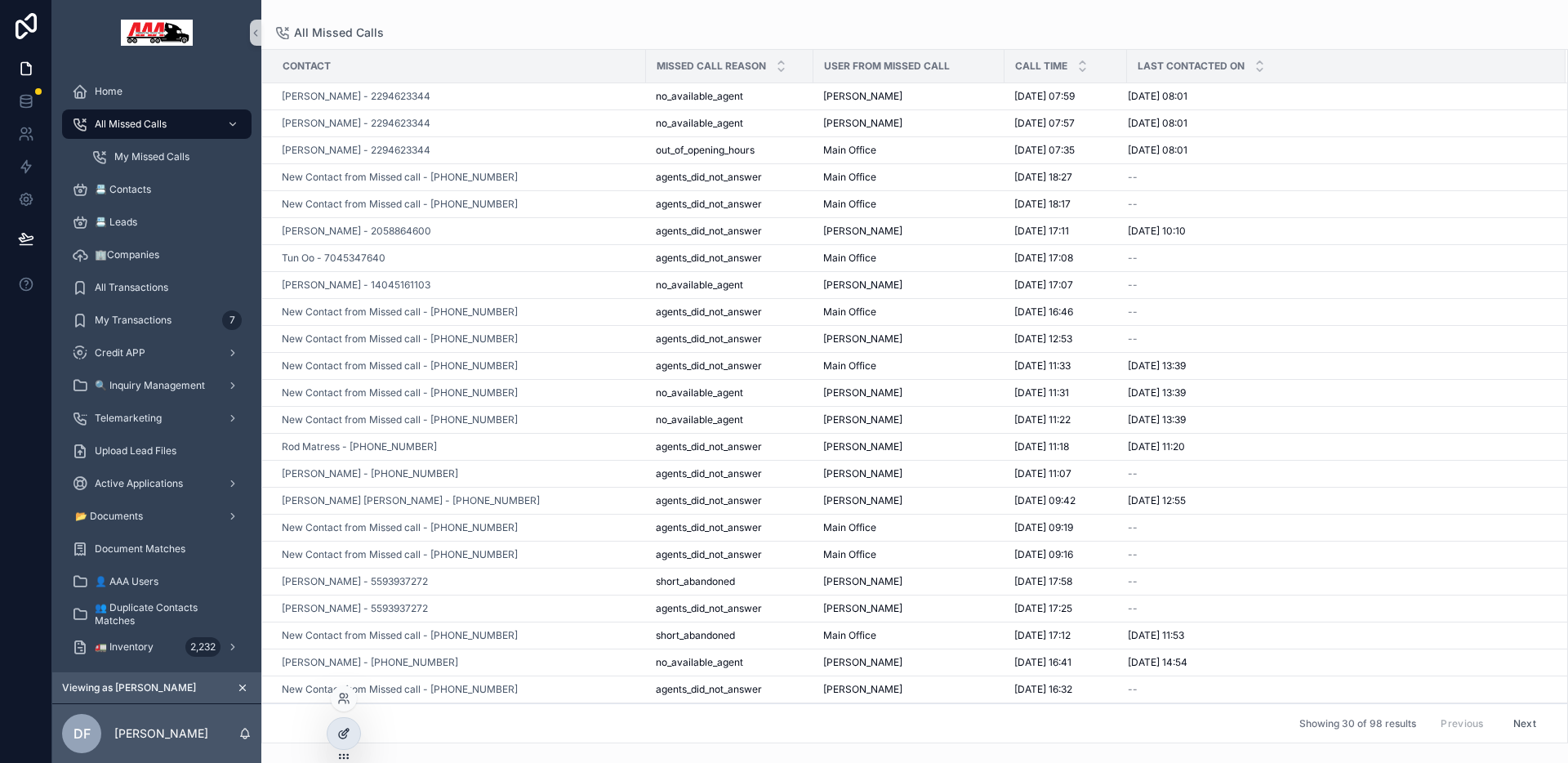
click at [341, 734] on icon at bounding box center [344, 733] width 13 height 13
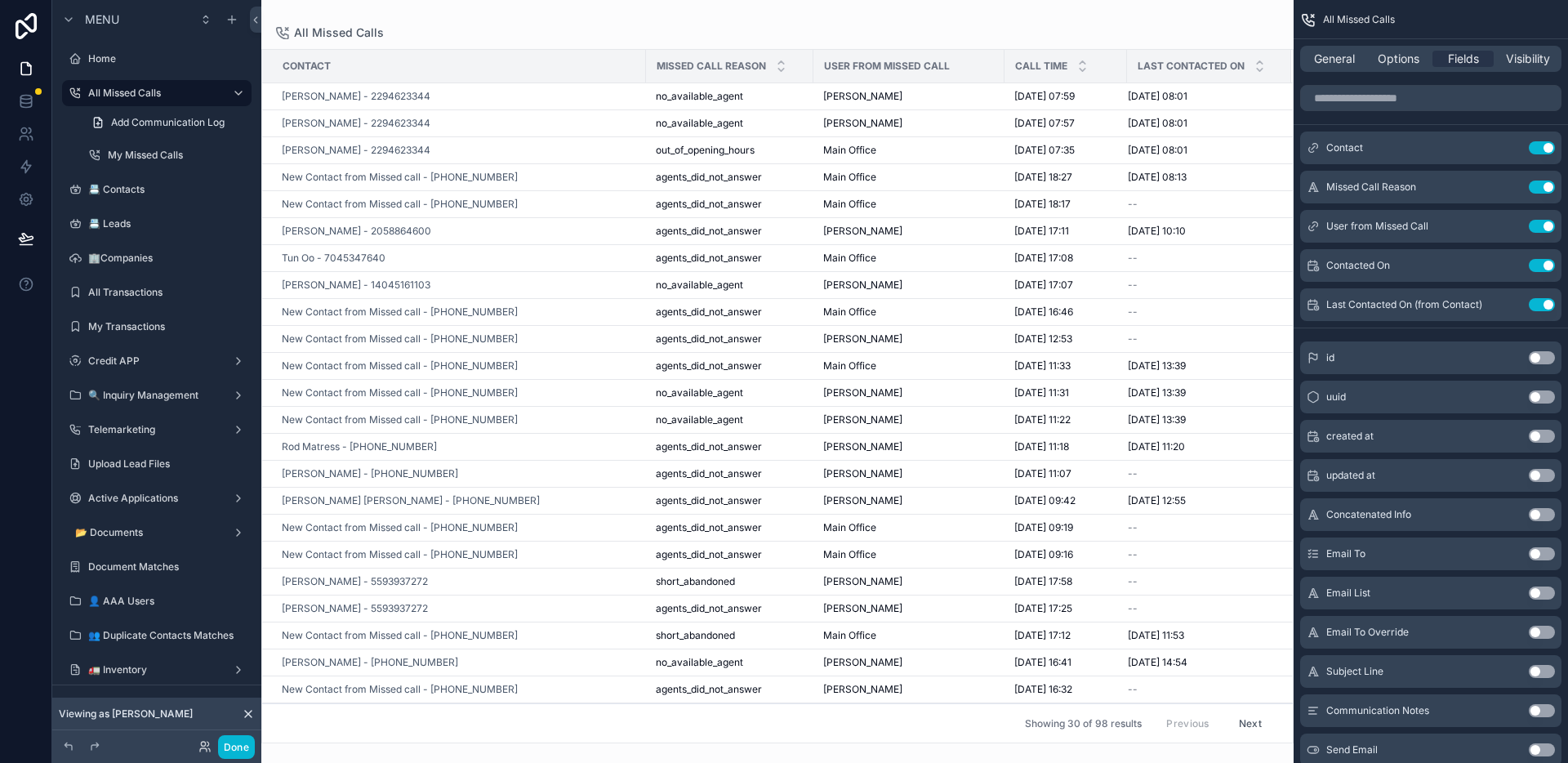
click at [1045, 42] on div "scrollable content" at bounding box center [777, 382] width 1033 height 763
click at [1442, 100] on input "scrollable content" at bounding box center [1431, 97] width 261 height 26
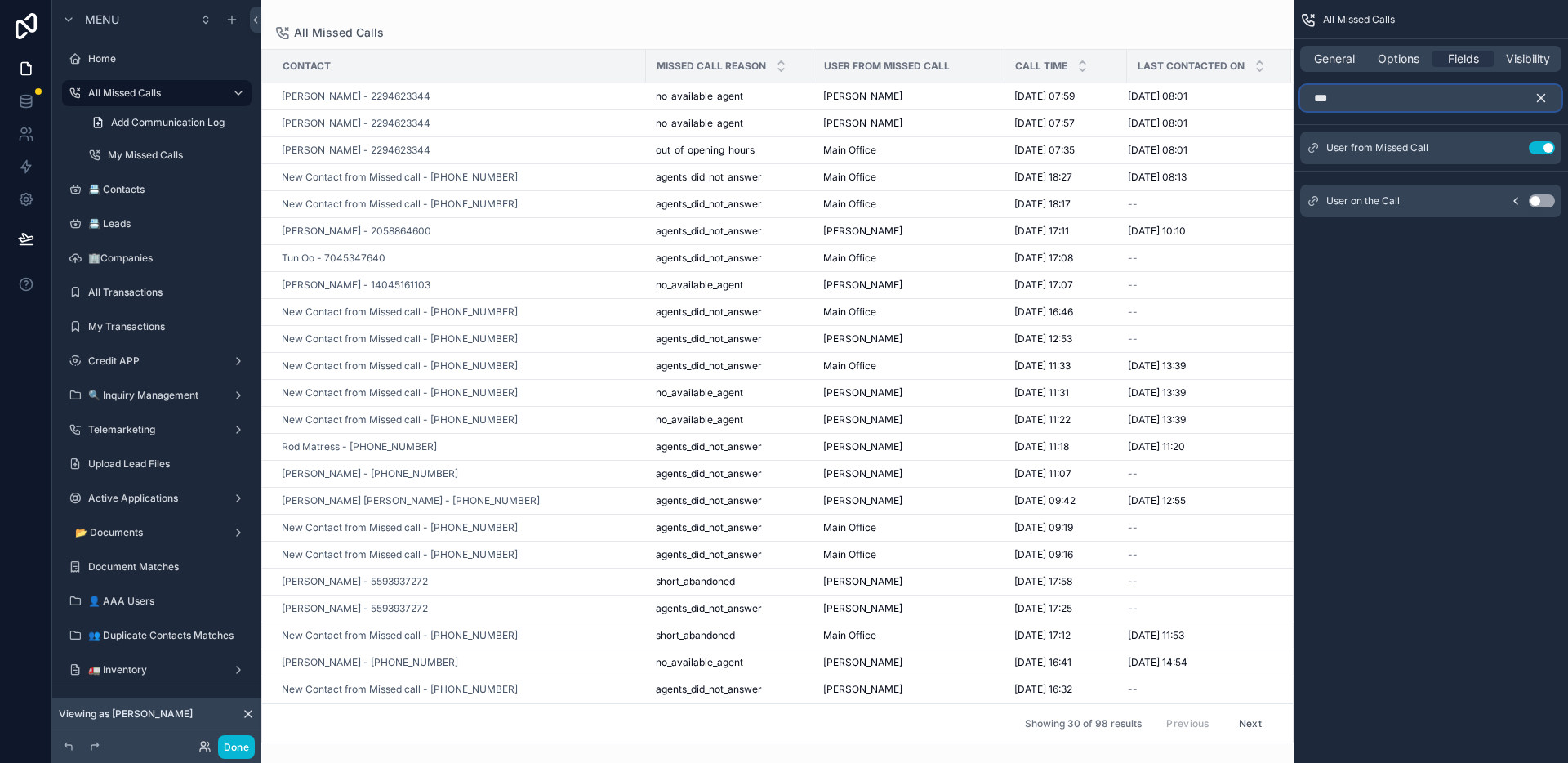
click at [1427, 99] on input "***" at bounding box center [1431, 97] width 261 height 26
type input "****"
click at [1536, 204] on button "Use setting" at bounding box center [1541, 201] width 26 height 13
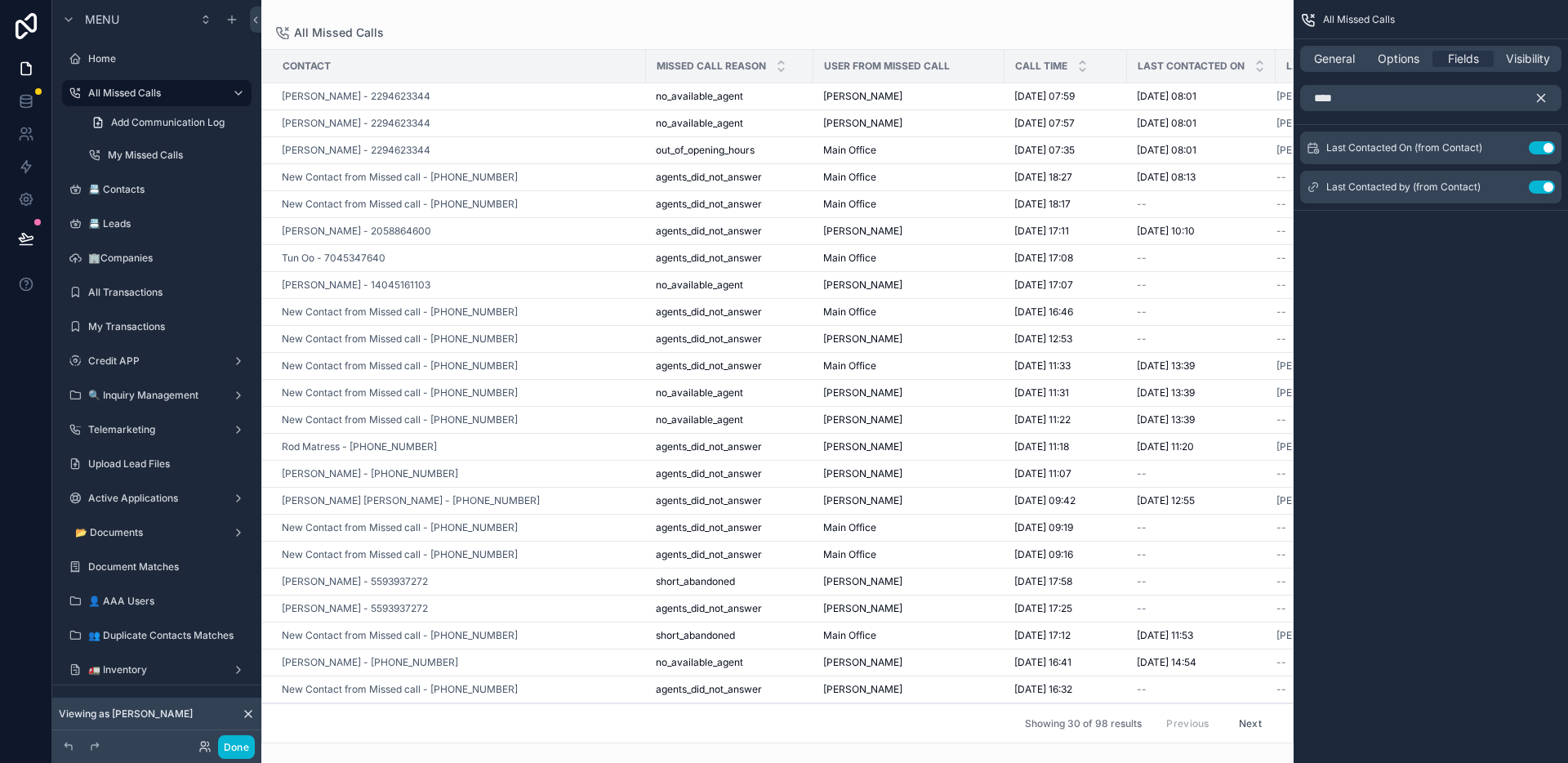
click at [1540, 99] on icon "scrollable content" at bounding box center [1541, 98] width 7 height 7
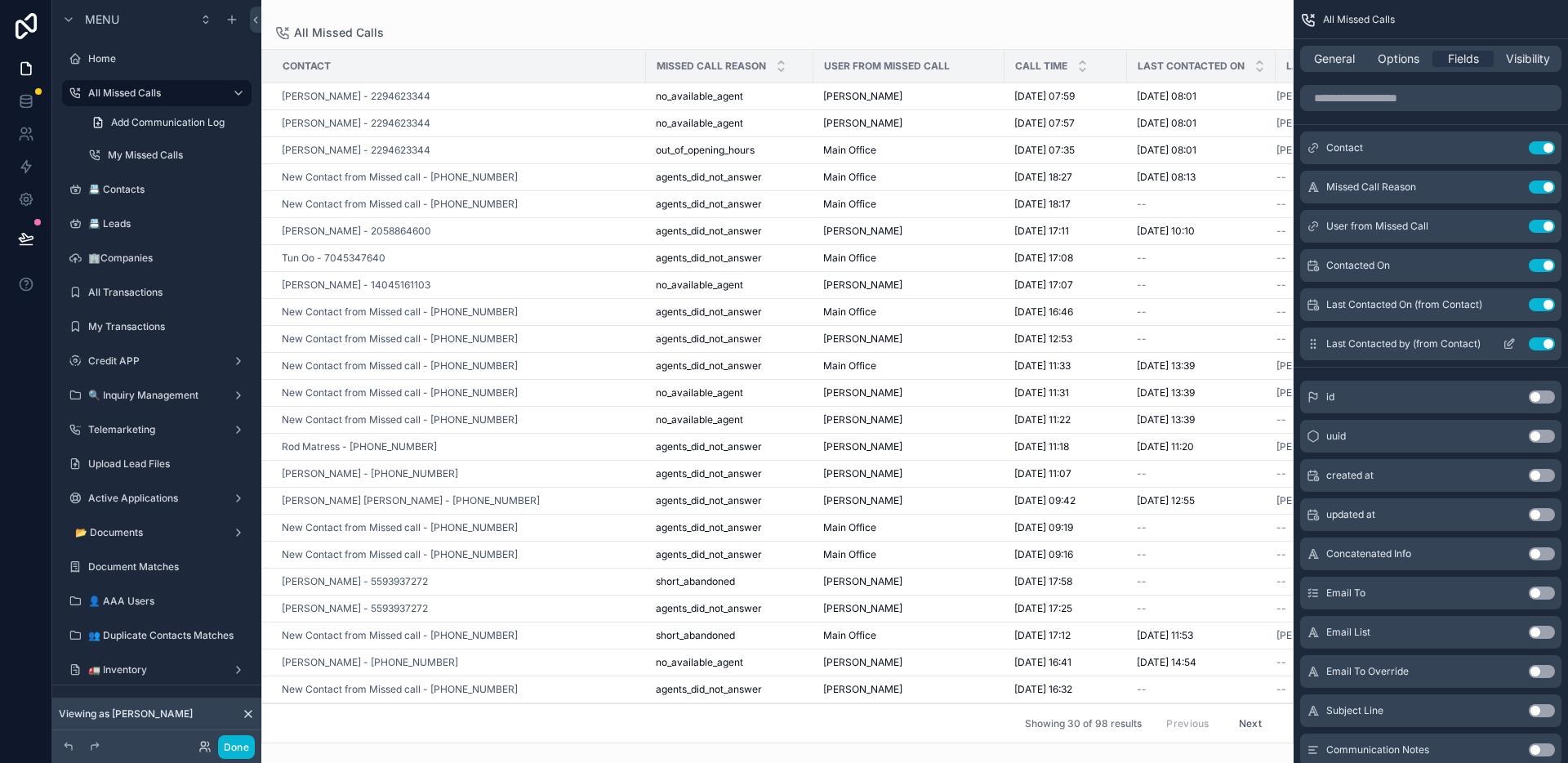
click at [1509, 345] on icon "scrollable content" at bounding box center [1510, 344] width 13 height 13
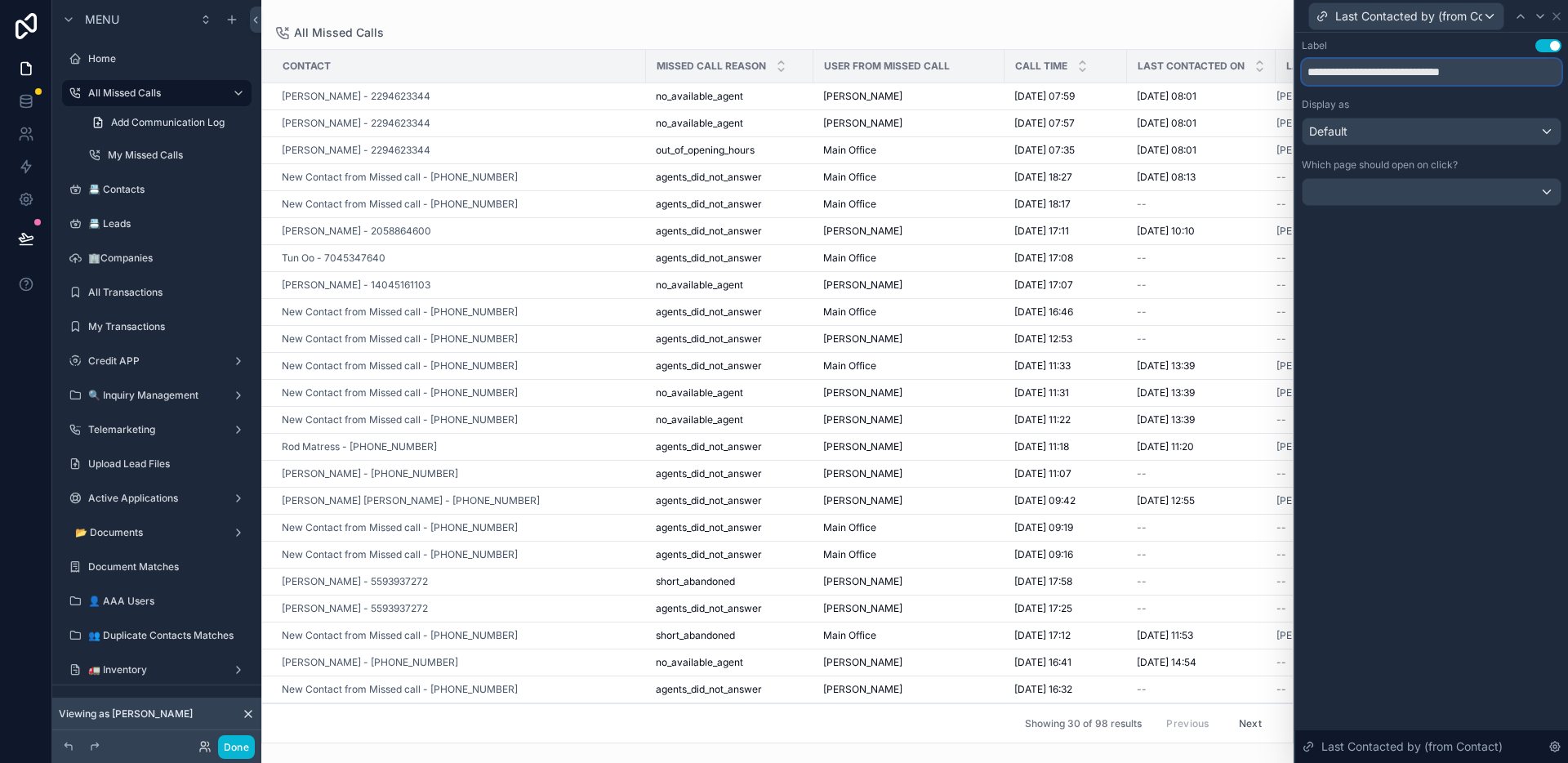
drag, startPoint x: 1412, startPoint y: 72, endPoint x: 1520, endPoint y: 82, distance: 108.5
click at [1520, 82] on input "**********" at bounding box center [1432, 71] width 259 height 26
type input "**********"
click at [1043, 19] on div "All Missed Calls Contact Missed Call Reason User from Missed Call Call Time Las…" at bounding box center [777, 372] width 1033 height 743
click at [243, 744] on button "Done" at bounding box center [236, 746] width 37 height 23
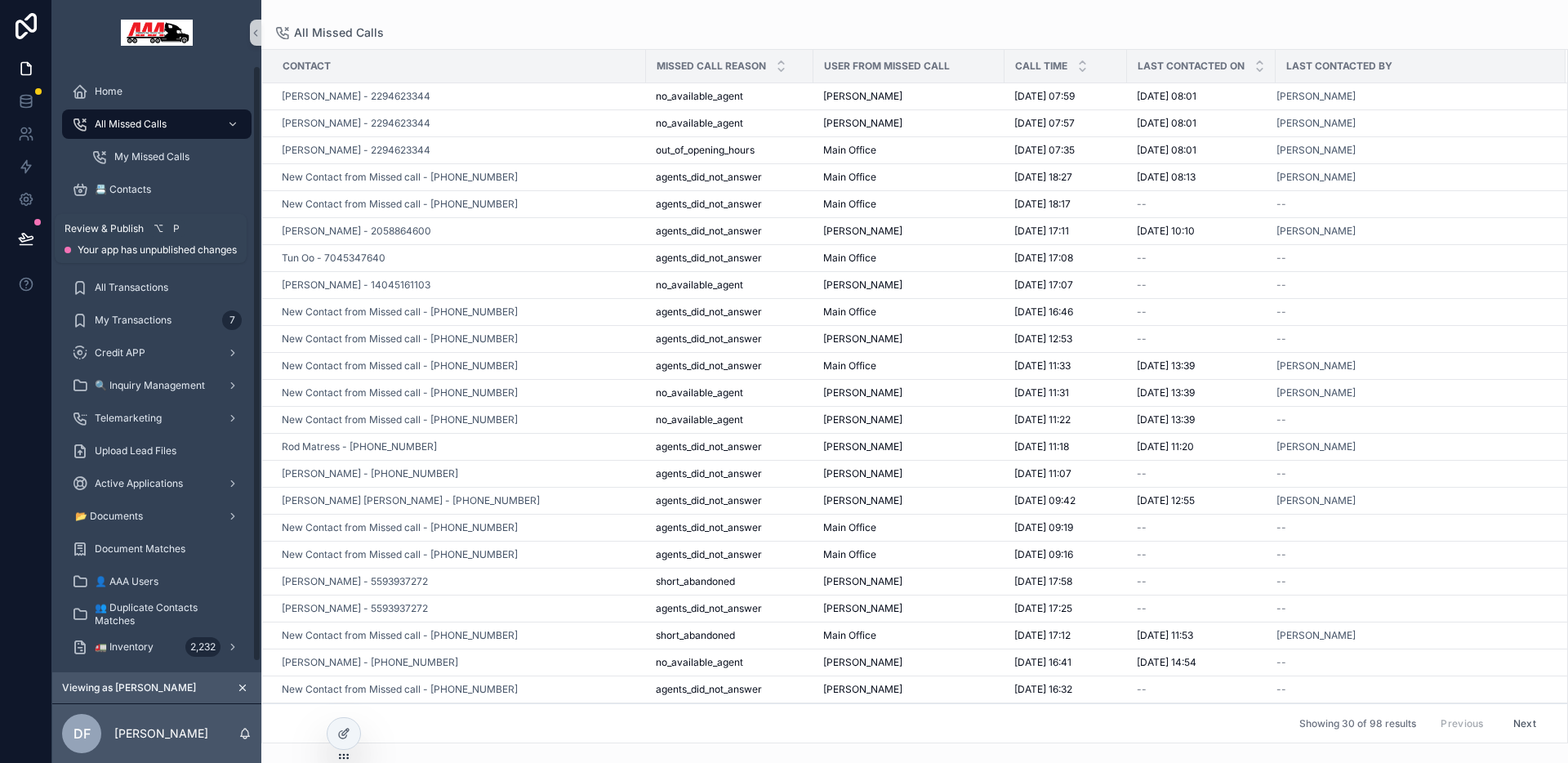
click at [25, 247] on button at bounding box center [26, 238] width 36 height 46
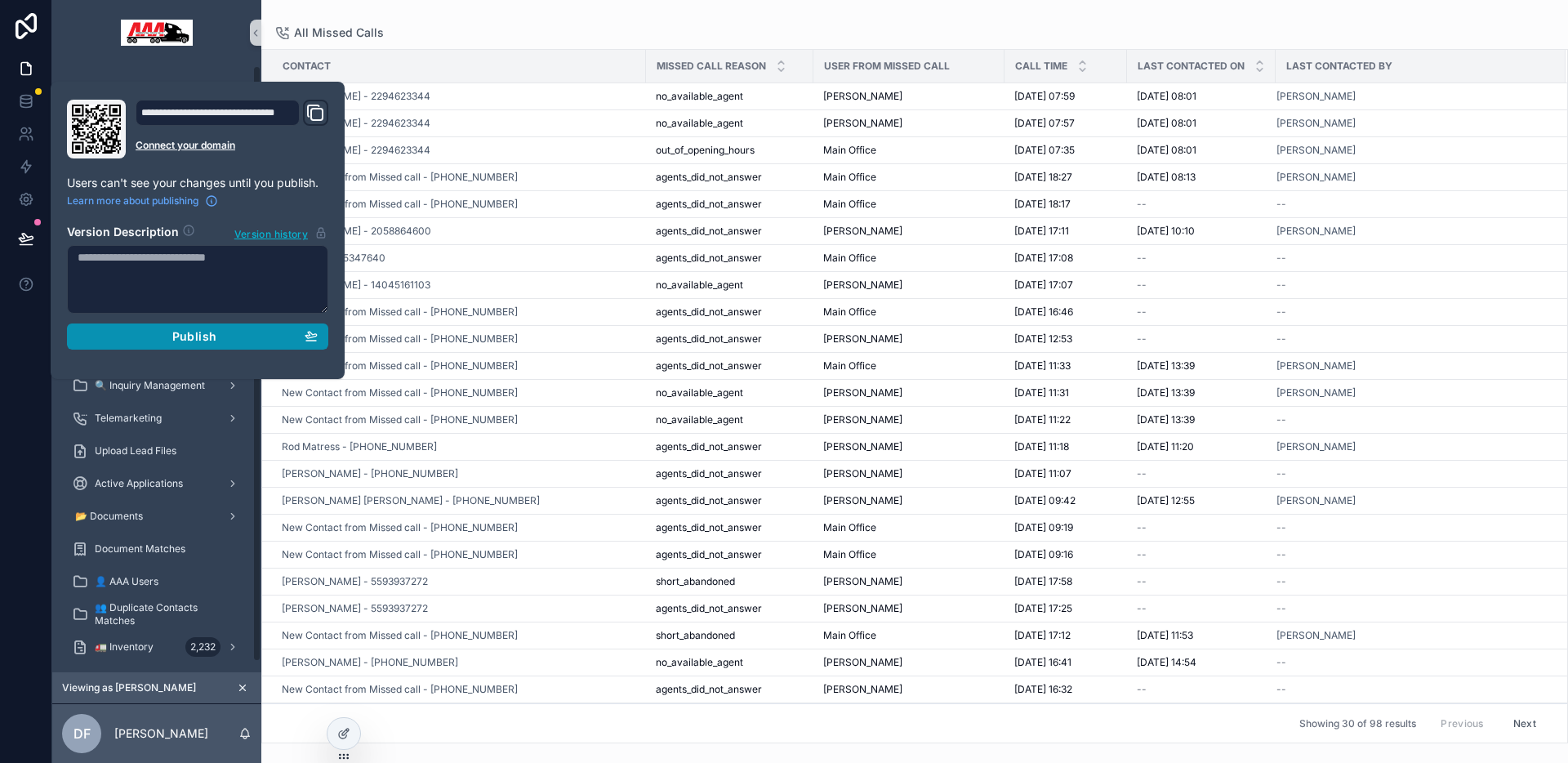
drag, startPoint x: 189, startPoint y: 342, endPoint x: 279, endPoint y: 335, distance: 90.3
click at [189, 342] on span "Publish" at bounding box center [194, 337] width 44 height 15
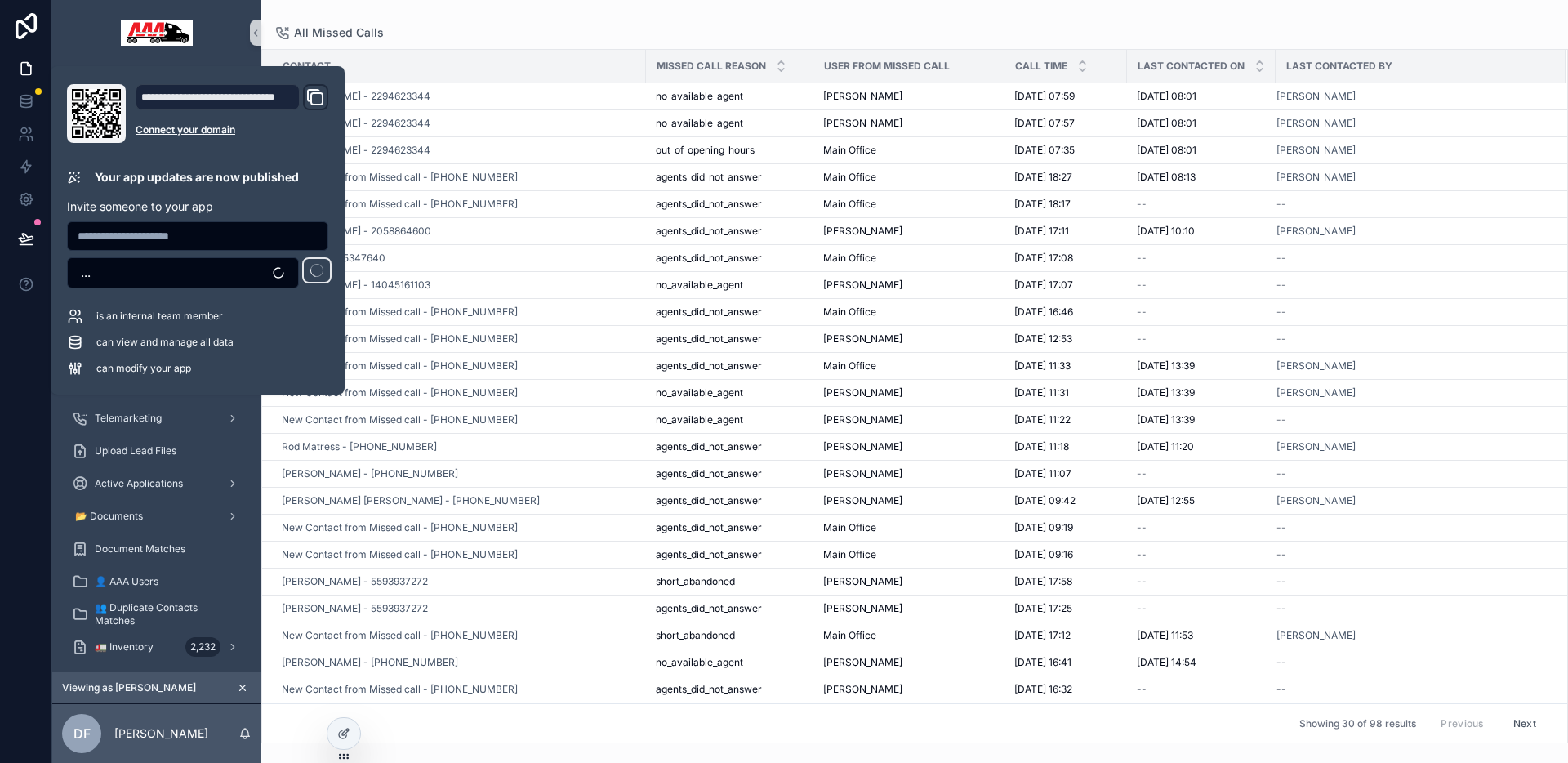
click at [890, 9] on div "All Missed Calls Contact Missed Call Reason User from Missed Call Call Time Las…" at bounding box center [915, 372] width 1307 height 743
